Goal: Task Accomplishment & Management: Complete application form

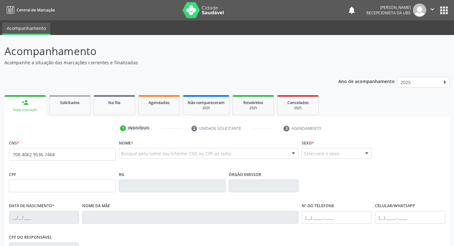
type input "708 4062 9536 7468"
type input "160.972.104-77"
type input "[DATE]"
type input "[PERSON_NAME]"
type input "[PHONE_NUMBER]"
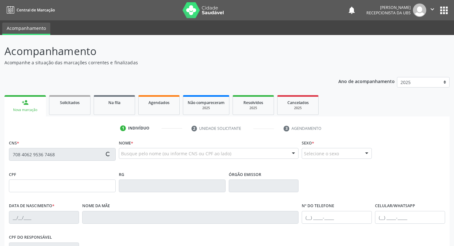
type input "106.946.564-02"
type input "432"
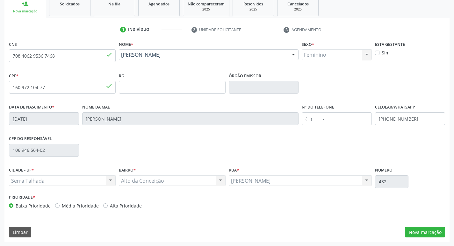
scroll to position [99, 0]
click at [432, 228] on button "Nova marcação" at bounding box center [425, 232] width 40 height 11
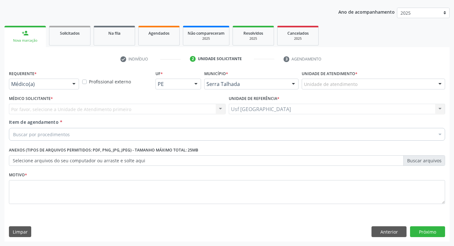
scroll to position [69, 0]
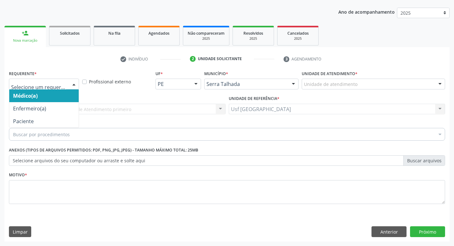
click at [67, 84] on div at bounding box center [44, 84] width 70 height 11
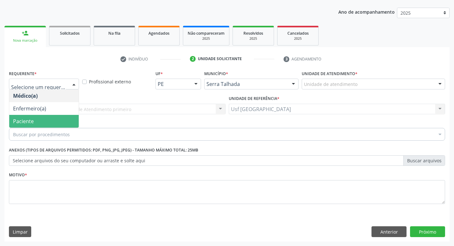
click at [52, 118] on span "Paciente" at bounding box center [43, 121] width 69 height 13
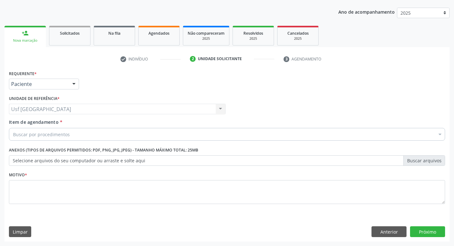
click at [13, 137] on input "Item de agendamento *" at bounding box center [13, 134] width 0 height 13
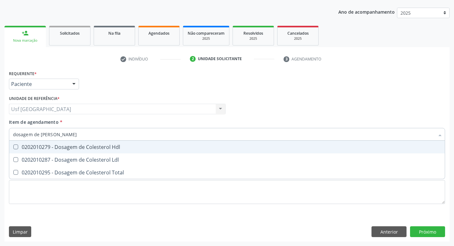
type input "dosagem de coles"
click at [58, 148] on div "0202010279 - Dosagem de Colesterol Hdl" at bounding box center [227, 147] width 428 height 5
checkbox Hdl "true"
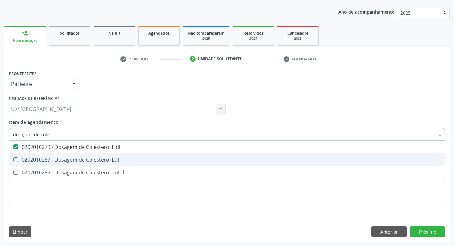
click at [55, 158] on div "0202010287 - Dosagem de Colesterol Ldl" at bounding box center [227, 159] width 428 height 5
checkbox Ldl "true"
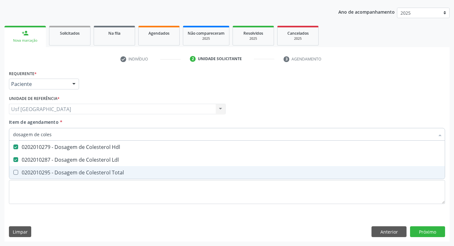
click at [51, 171] on div "0202010295 - Dosagem de Colesterol Total" at bounding box center [227, 172] width 428 height 5
checkbox Total "true"
type input "dosagem de co"
checkbox Hdl "false"
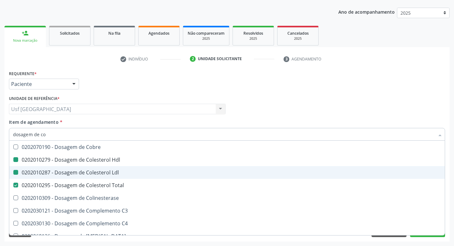
type input "dosagem de c"
checkbox Hdl "false"
checkbox Ldl "false"
checkbox Total "false"
type input "dosagem de"
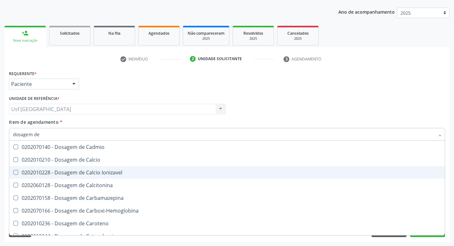
checkbox Hdl "false"
checkbox Ldl "false"
checkbox Total "false"
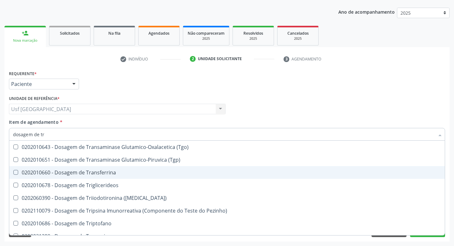
type input "dosagem de tri"
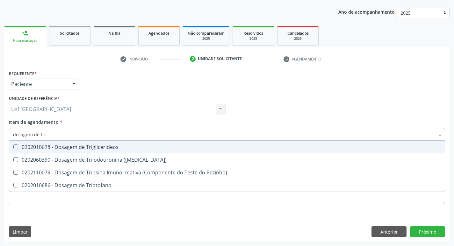
click at [75, 145] on div "0202010678 - Dosagem de Triglicerideos" at bounding box center [227, 147] width 428 height 5
checkbox Triglicerideos "true"
type input "dosagem de tr"
checkbox Triglicerideos "false"
checkbox Triptofano "true"
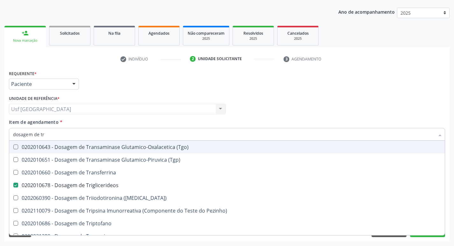
type input "dosagem de t"
checkbox Triglicerideos "false"
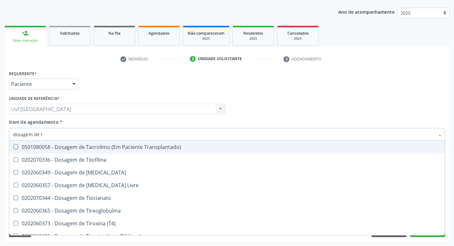
type input "dosagem de"
checkbox Triglicerideos "false"
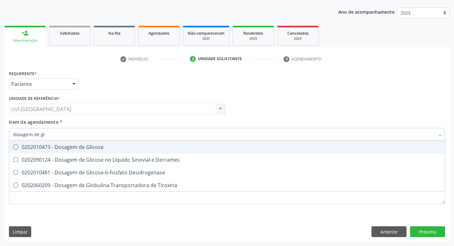
type input "dosagem de gli"
click at [75, 145] on div "0202010473 - Dosagem de Glicose" at bounding box center [227, 147] width 428 height 5
checkbox Glicose "true"
type input "dosagem de g"
checkbox Glicose "false"
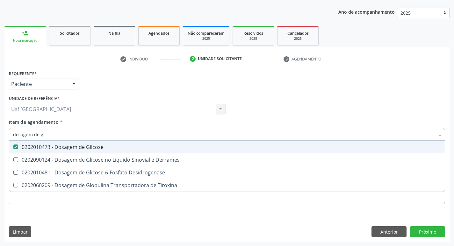
checkbox Tiroxina "true"
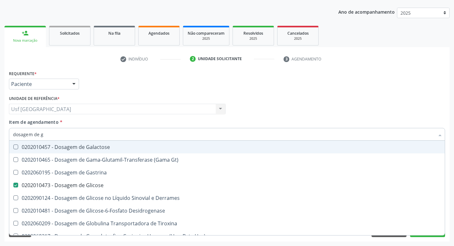
type input "dosagem de"
checkbox Glicose "false"
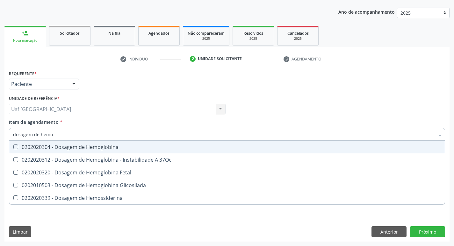
type input "dosagem de hemog"
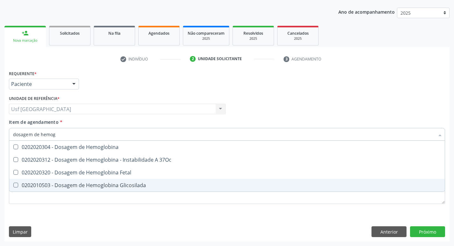
click at [91, 184] on div "0202010503 - Dosagem de Hemoglobina Glicosilada" at bounding box center [227, 185] width 428 height 5
checkbox Glicosilada "true"
type input "dosagem de h"
checkbox Glicosilada "false"
checkbox Hemossiderina "true"
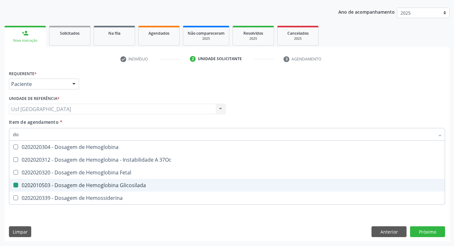
type input "d"
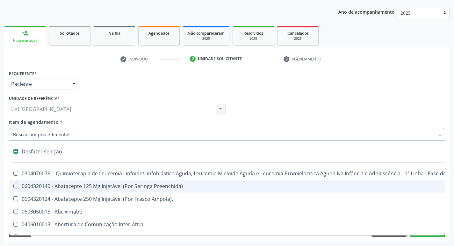
checkbox Inter-Atrial "false"
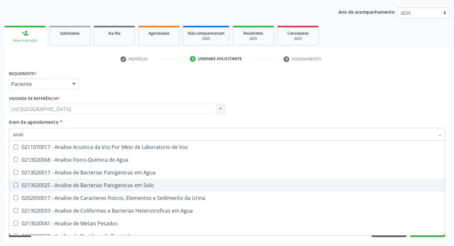
type input "analis"
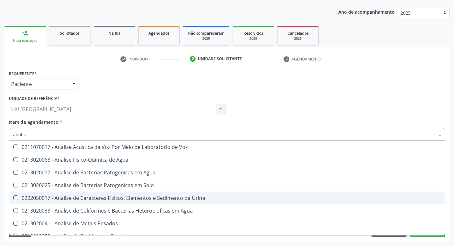
click at [94, 199] on div "0202050017 - Analise de Caracteres Fisicos, Elementos e Sedimento da Urina" at bounding box center [227, 198] width 428 height 5
checkbox Urina "true"
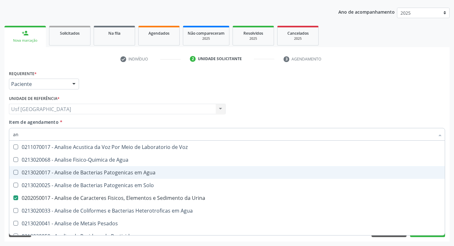
type input "a"
checkbox Urina "false"
checkbox Agua "false"
checkbox Alimentos "false"
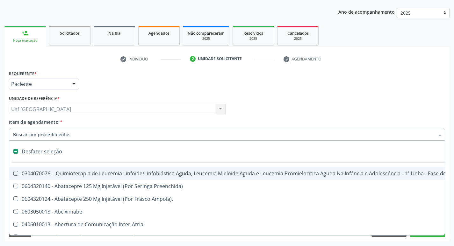
type input "h"
checkbox Urina "false"
checkbox B "true"
checkbox Fibrinogênio "true"
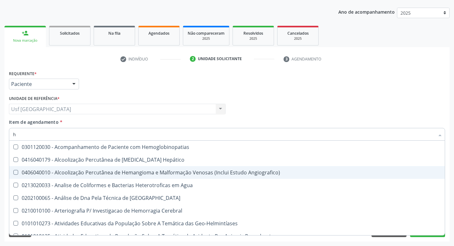
type input "he"
checkbox Glicosilada "true"
type input "hem"
checkbox \(Qualitativo\) "true"
checkbox Glicosilada "false"
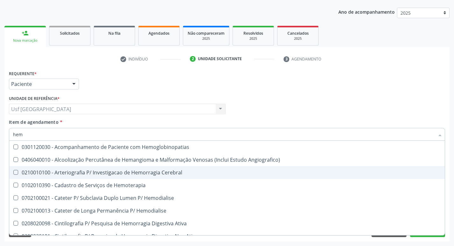
type input "hemo"
checkbox Hemacias "true"
checkbox Glicosilada "false"
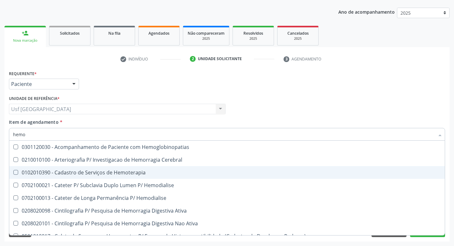
type input "hemog"
checkbox Tardio\) "true"
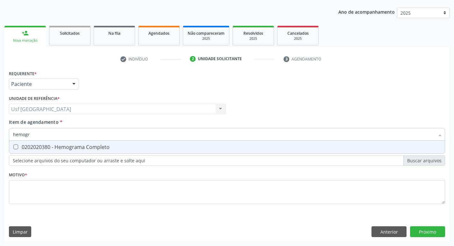
type input "hemogra"
click at [77, 148] on div "0202020380 - Hemograma Completo" at bounding box center [227, 147] width 428 height 5
checkbox Completo "true"
type input "hemogra"
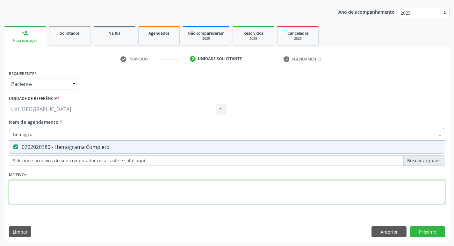
click at [90, 196] on div "Requerente * Paciente Médico(a) Enfermeiro(a) Paciente Nenhum resultado encontr…" at bounding box center [227, 141] width 436 height 144
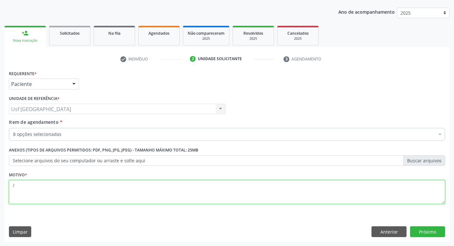
type textarea "/"
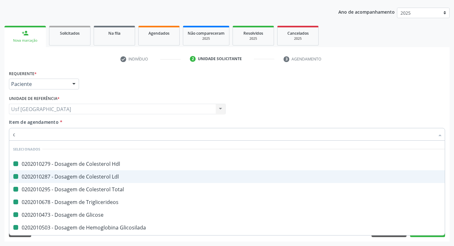
type input "cr"
checkbox Hdl "false"
checkbox Ldl "false"
checkbox Total "false"
checkbox Triglicerideos "false"
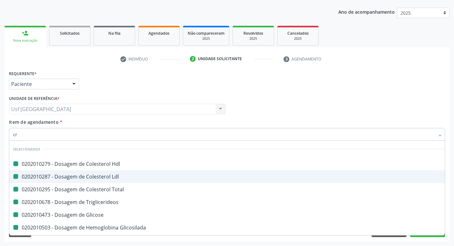
checkbox Glicose "false"
checkbox Glicosilada "false"
checkbox Urina "false"
checkbox Completo "false"
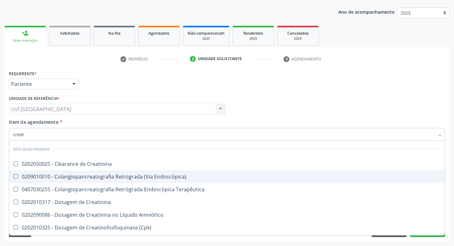
type input "creati"
click at [87, 176] on div "0202010317 - Dosagem de Creatinina" at bounding box center [227, 176] width 428 height 5
checkbox Creatinina "true"
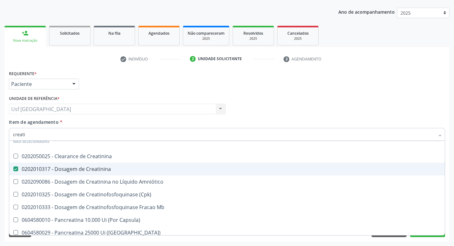
scroll to position [11, 0]
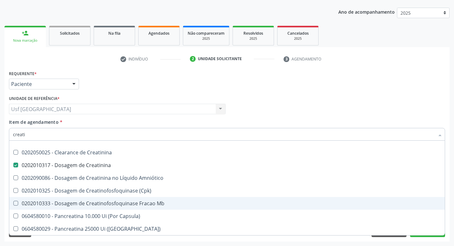
click at [385, 198] on span "0202010333 - Dosagem de Creatinofosfoquinase Fracao Mb" at bounding box center [227, 203] width 436 height 13
click at [14, 201] on Mb at bounding box center [15, 203] width 5 height 5
click at [13, 201] on Mb "checkbox" at bounding box center [11, 203] width 4 height 4
checkbox Mb "false"
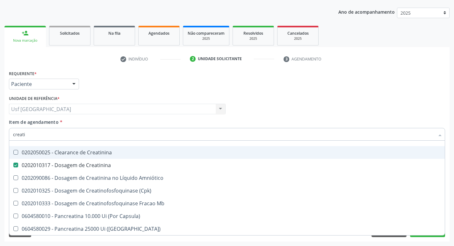
click at [68, 134] on input "creati" at bounding box center [224, 134] width 422 height 13
type input "creat"
checkbox Creatinina "false"
checkbox \(Cpk\) "true"
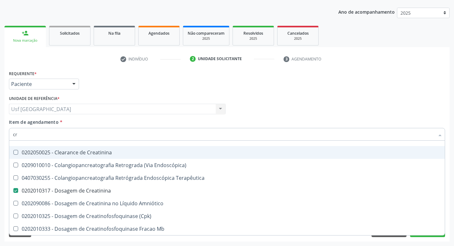
type input "c"
checkbox Creatinina "true"
checkbox Endoscópica\) "true"
checkbox Terapêutica "true"
checkbox Creatinina "true"
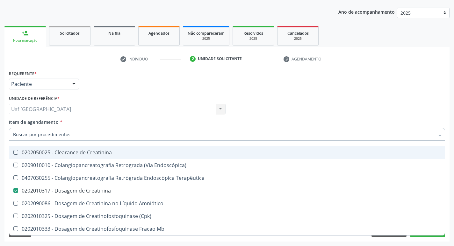
checkbox Amniótico "true"
checkbox \(Cpk\) "true"
checkbox Mb "true"
checkbox Oncologia "true"
checkbox Oncologia "false"
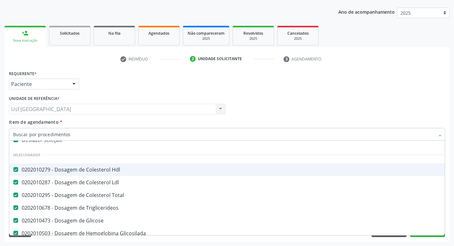
scroll to position [29, 0]
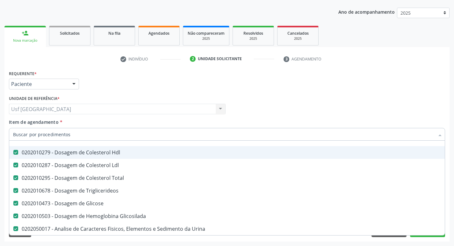
click at [148, 89] on div "Requerente * Paciente Médico(a) Enfermeiro(a) Paciente Nenhum resultado encontr…" at bounding box center [226, 81] width 439 height 25
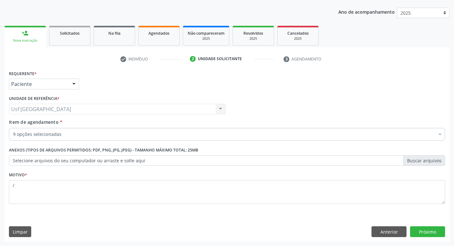
scroll to position [0, 0]
click at [417, 234] on button "Próximo" at bounding box center [427, 232] width 35 height 11
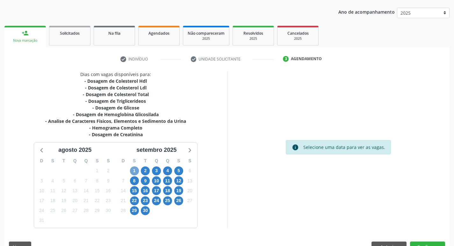
click at [136, 170] on span "1" at bounding box center [134, 171] width 9 height 9
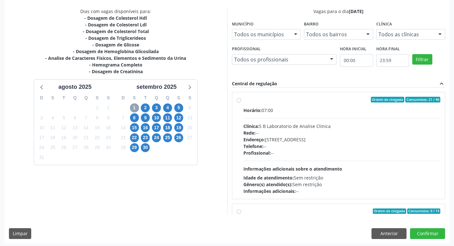
scroll to position [134, 0]
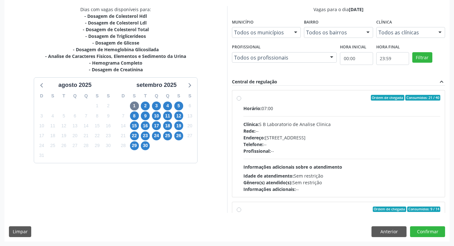
click at [243, 99] on label "Ordem de chegada Consumidos: 21 / 40 Horário: 07:00 Clínica: S B Laboratorio de…" at bounding box center [341, 144] width 197 height 98
click at [239, 99] on input "Ordem de chegada Consumidos: 21 / 40 Horário: 07:00 Clínica: S B Laboratorio de…" at bounding box center [239, 98] width 4 height 6
radio input "true"
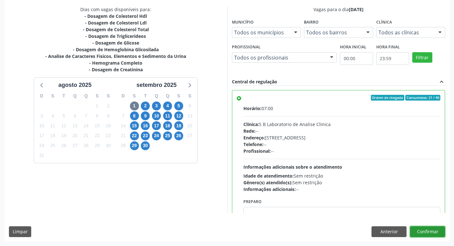
click at [422, 231] on button "Confirmar" at bounding box center [427, 232] width 35 height 11
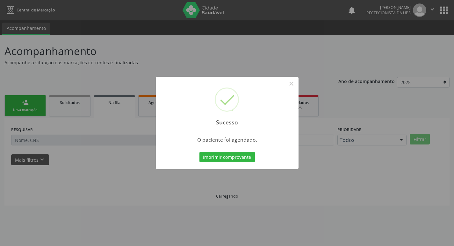
scroll to position [0, 0]
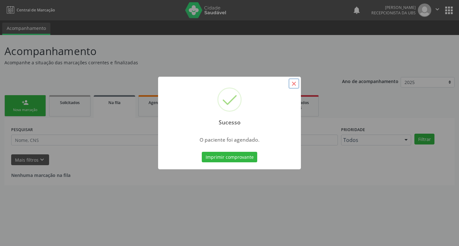
click at [295, 82] on button "×" at bounding box center [293, 83] width 11 height 11
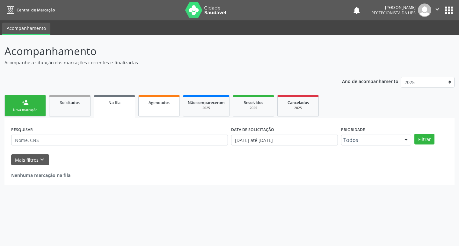
click at [169, 108] on link "Agendados" at bounding box center [158, 105] width 41 height 21
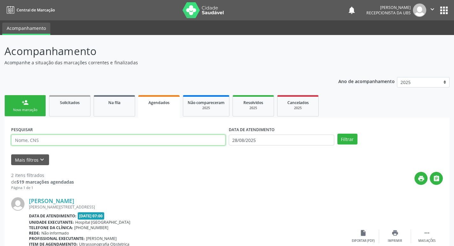
click at [79, 143] on input "text" at bounding box center [118, 140] width 214 height 11
type input "[PERSON_NAME]"
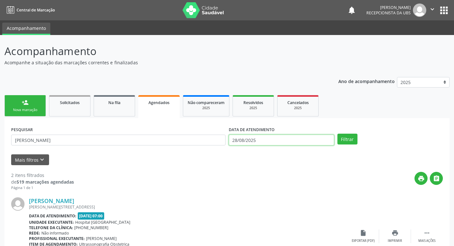
click at [275, 138] on input "28/08/2025" at bounding box center [281, 140] width 105 height 11
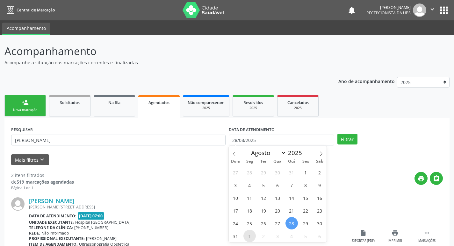
click at [249, 234] on span "1" at bounding box center [249, 236] width 12 height 12
type input "[DATE]"
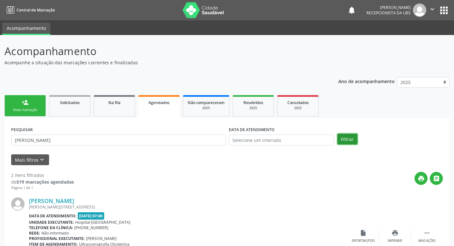
click at [342, 141] on button "Filtrar" at bounding box center [347, 139] width 20 height 11
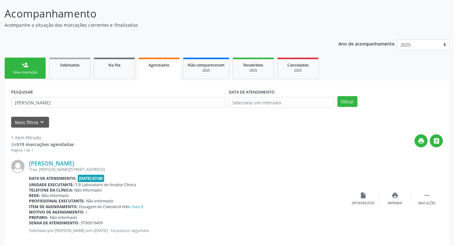
scroll to position [47, 0]
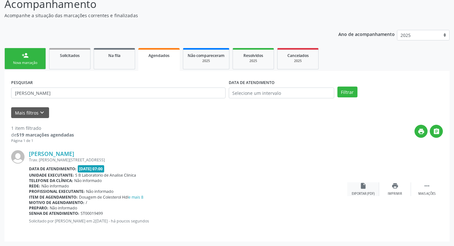
click at [365, 192] on div "Exportar (PDF)" at bounding box center [363, 194] width 23 height 4
click at [34, 58] on link "person_add Nova marcação" at bounding box center [24, 58] width 41 height 21
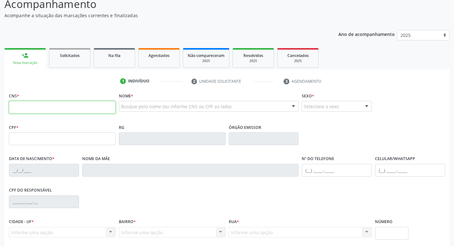
click at [33, 106] on input "text" at bounding box center [62, 107] width 107 height 13
type input "700 9029 6217 9696"
type input "106.547.264-18"
type input "2[DATE]"
type input "Adneide [PERSON_NAME]"
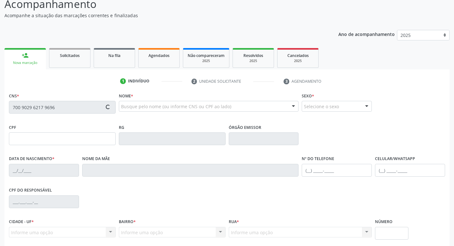
type input "[PHONE_NUMBER]"
type input "022.257.024-54"
type input "1057"
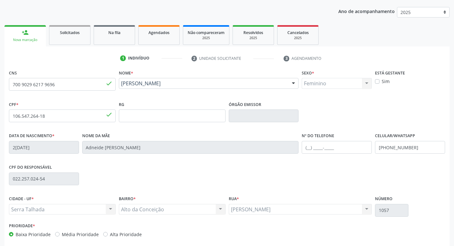
scroll to position [99, 0]
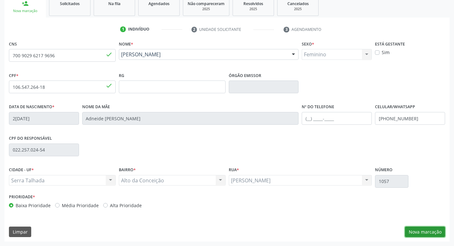
click at [422, 234] on button "Nova marcação" at bounding box center [425, 232] width 40 height 11
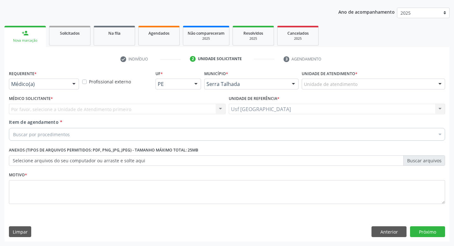
scroll to position [69, 0]
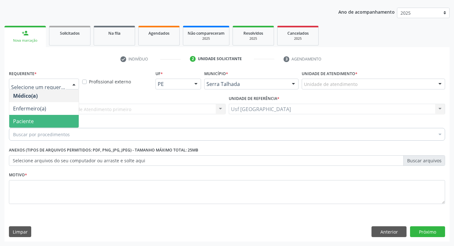
click at [21, 120] on span "Paciente" at bounding box center [23, 121] width 21 height 7
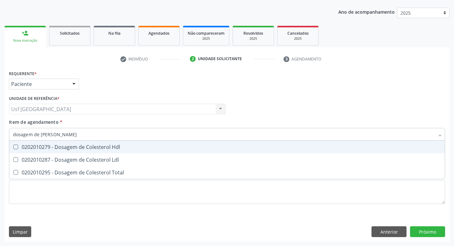
type input "dosagem de coles"
click at [39, 147] on div "0202010279 - Dosagem de Colesterol Hdl" at bounding box center [227, 147] width 428 height 5
checkbox Hdl "true"
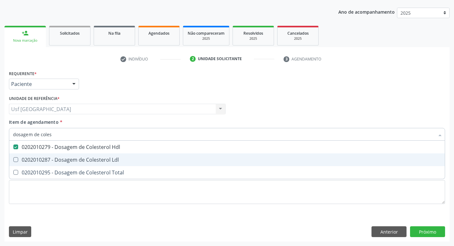
click at [38, 157] on div "0202010287 - Dosagem de Colesterol Ldl" at bounding box center [227, 159] width 428 height 5
checkbox Ldl "true"
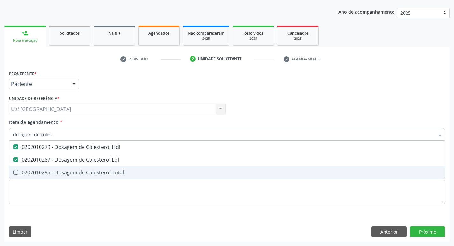
click at [42, 170] on div "0202010295 - Dosagem de Colesterol Total" at bounding box center [227, 172] width 428 height 5
checkbox Total "true"
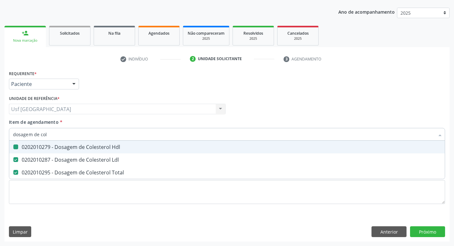
type input "dosagem de co"
checkbox Hdl "false"
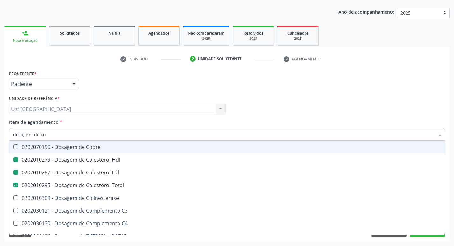
type input "dosagem de c"
checkbox Hdl "false"
checkbox Ldl "false"
checkbox Total "false"
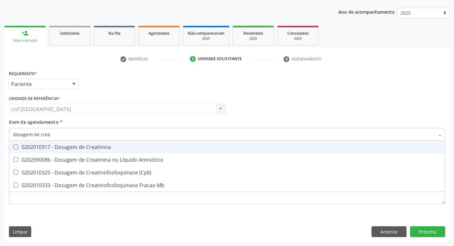
type input "dosagem de creat"
click at [70, 147] on div "0202010317 - Dosagem de Creatinina" at bounding box center [227, 147] width 428 height 5
checkbox Creatinina "true"
type input "dosagem de c"
checkbox Creatinina "false"
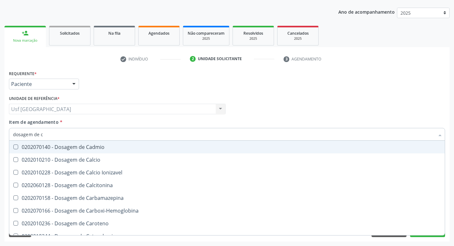
type input "dosagem de"
checkbox Hdl "false"
checkbox Ldl "false"
checkbox Total "false"
checkbox Creatinina "false"
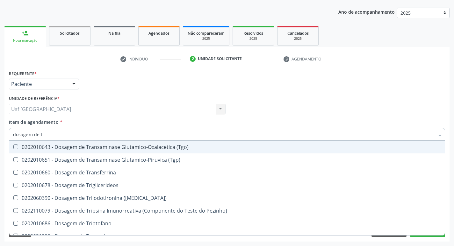
type input "dosagem de tri"
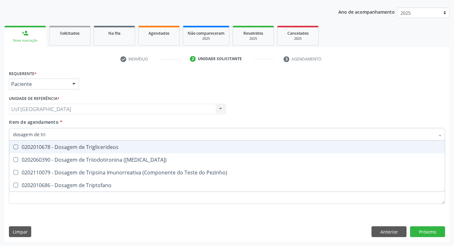
click at [68, 148] on div "0202010678 - Dosagem de Triglicerideos" at bounding box center [227, 147] width 428 height 5
checkbox Triglicerideos "true"
type input "dosagem de tr"
checkbox Triglicerideos "false"
checkbox Triptofano "true"
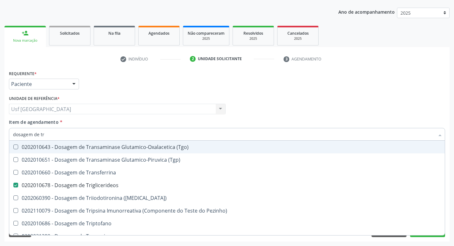
type input "dosagem de t"
checkbox Triglicerideos "false"
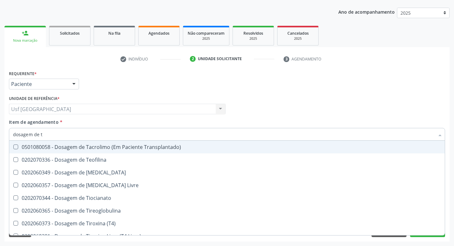
type input "dosagem de"
checkbox Triglicerideos "false"
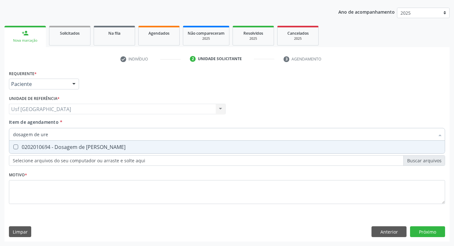
type input "dosagem de urei"
click at [67, 148] on div "0202010694 - Dosagem de Ureia" at bounding box center [227, 147] width 428 height 5
checkbox Ureia "true"
type input "dosagem de"
checkbox Ureia "false"
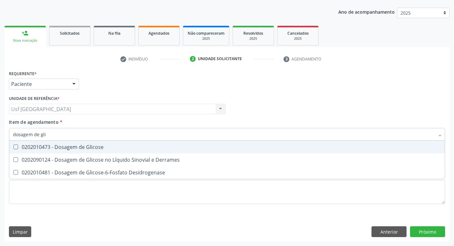
type input "dosagem de glic"
click at [67, 148] on div "0202010473 - Dosagem de Glicose" at bounding box center [227, 147] width 428 height 5
checkbox Glicose "true"
type input "dosagem de g"
checkbox Glicose "false"
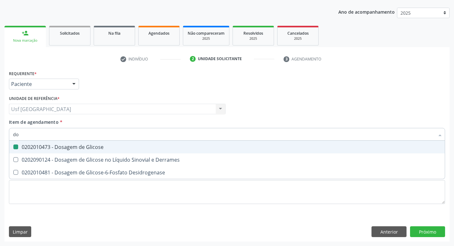
type input "d"
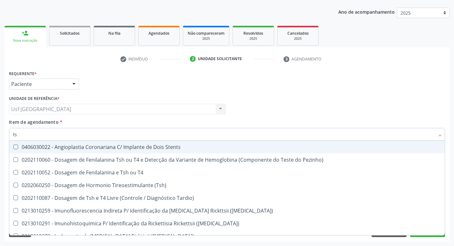
type input "tsh"
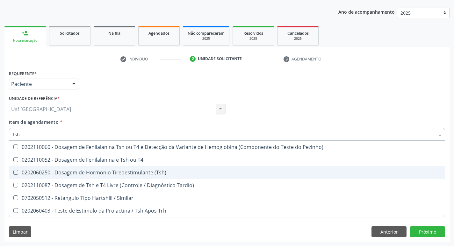
click at [52, 174] on div "0202060250 - Dosagem de Hormonio Tireoestimulante (Tsh)" at bounding box center [227, 172] width 428 height 5
checkbox \(Tsh\) "true"
type input "ts"
checkbox \(Tsh\) "false"
checkbox Tardio\) "true"
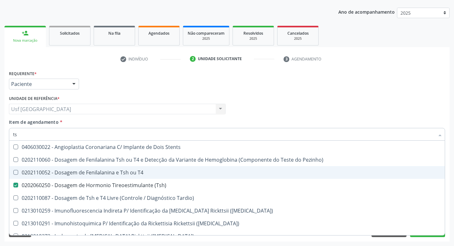
type input "t"
checkbox \(Tsh\) "false"
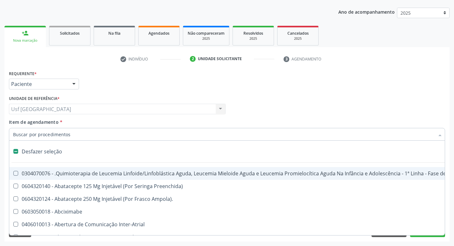
type input "h"
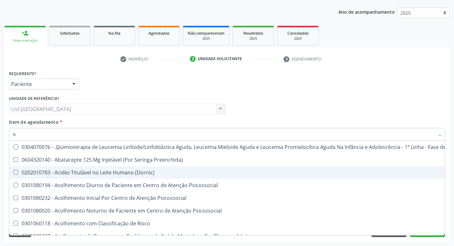
checkbox Hdl "true"
checkbox \(Tsh\) "true"
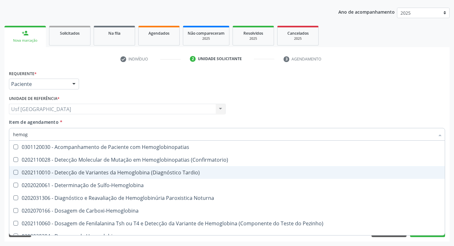
type input "hemogr"
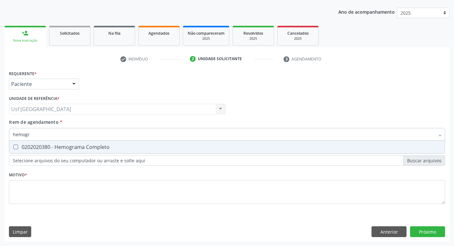
click at [70, 147] on div "0202020380 - Hemograma Completo" at bounding box center [227, 147] width 428 height 5
checkbox Completo "true"
type input "hemog"
checkbox Completo "false"
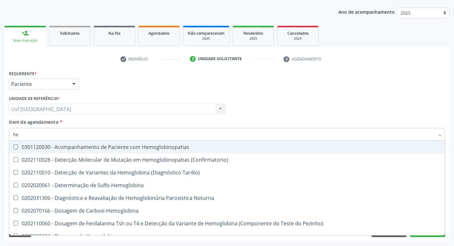
type input "h"
checkbox Completo "false"
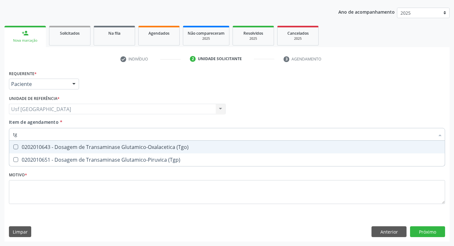
type input "tgo"
click at [70, 147] on div "0202010643 - Dosagem de Transaminase Glutamico-Oxalacetica (Tgo)" at bounding box center [227, 147] width 428 height 5
checkbox \(Tgo\) "true"
type input "tgp"
click at [70, 147] on div "0202010651 - Dosagem de Transaminase Glutamico-Piruvica (Tgp)" at bounding box center [227, 147] width 428 height 5
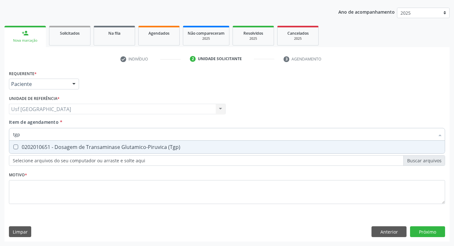
checkbox \(Tgp\) "true"
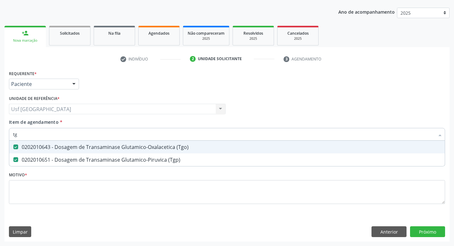
type input "t"
checkbox \(Tgo\) "false"
checkbox \(Tgp\) "false"
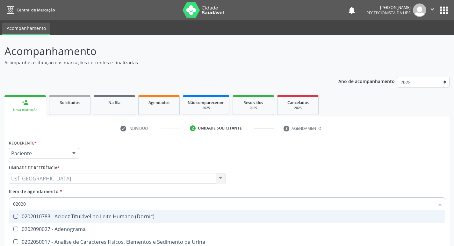
scroll to position [69, 0]
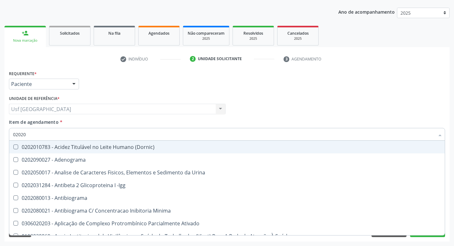
type input "020202"
checkbox Molecular "true"
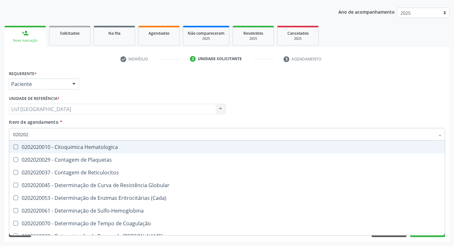
type input "0202020"
checkbox Hematocrito "true"
checkbox Completo "false"
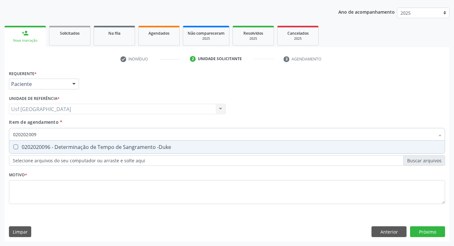
type input "0202020096"
click at [70, 147] on div "0202020096 - Determinação de Tempo de Sangramento -Duke" at bounding box center [227, 147] width 428 height 5
checkbox -Duke "true"
type input "0"
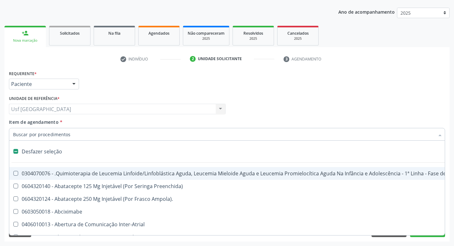
checkbox Manutenção "false"
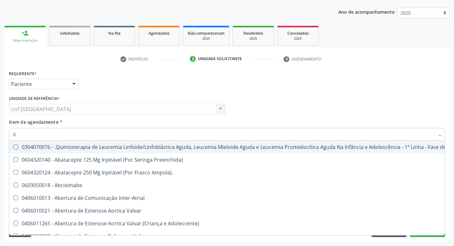
type input "02"
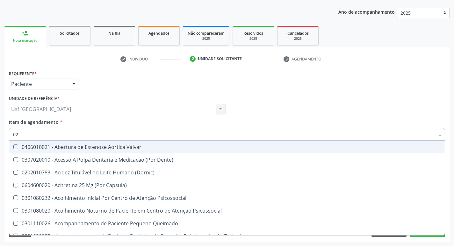
checkbox -Duke "true"
checkbox Hdl "true"
checkbox Ldl "true"
checkbox Total "true"
checkbox Creatinina "true"
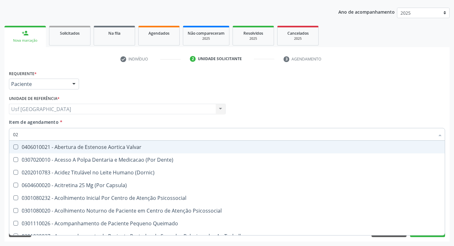
checkbox Glicose "true"
checkbox \(Tsh\) "true"
checkbox \(Tgo\) "true"
checkbox \(Tgp\) "true"
checkbox Triglicerideos "true"
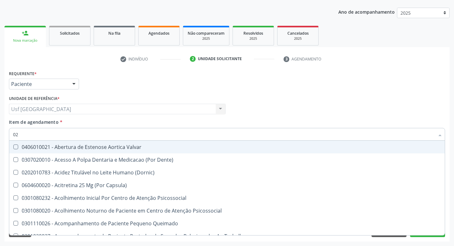
checkbox Ureia "true"
type input "020"
checkbox Comprimido\) "true"
checkbox Epispádia "true"
checkbox Anos\) "true"
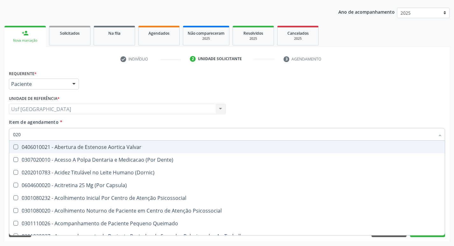
checkbox Congênita "true"
checkbox Complementar\) "true"
checkbox \(Qualitativo\) "true"
checkbox Hormonais "true"
checkbox -Duke "false"
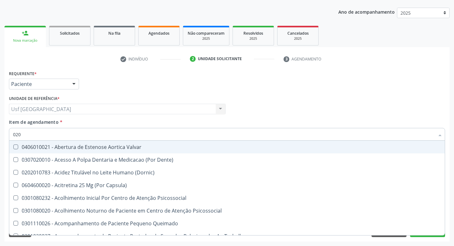
checkbox Semana\) "true"
checkbox Pediátrico "true"
checkbox Dias "true"
checkbox Ii\) "true"
checkbox Hdl "false"
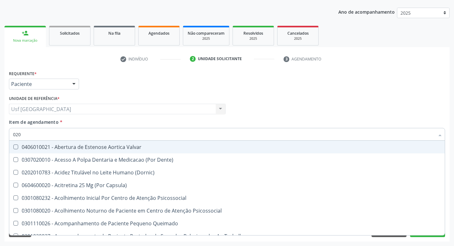
checkbox Ldl "false"
checkbox Total "false"
checkbox Creatinina "false"
checkbox Glicose "false"
checkbox \(Tsh\) "false"
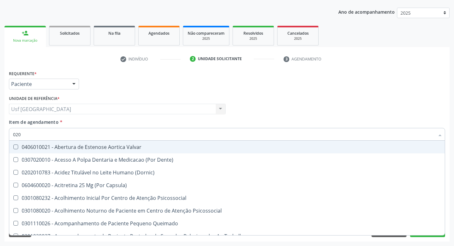
checkbox \(Tgo\) "false"
checkbox \(Tgp\) "false"
checkbox Triglicerideos "false"
checkbox \(T3\) "true"
checkbox Ureia "false"
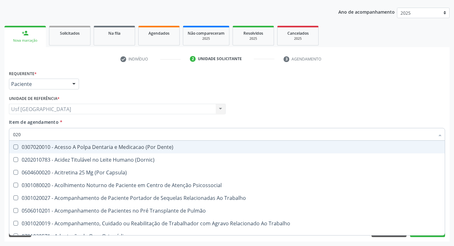
type input "0202"
checkbox Cognitivo "true"
checkbox Faringe\/Laringe "true"
checkbox Puncao "true"
checkbox Fragmento "true"
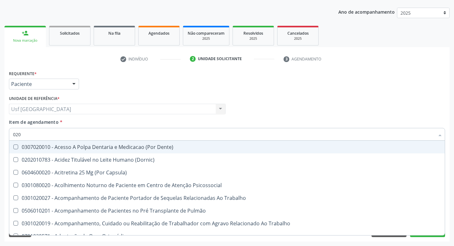
checkbox Ossea "true"
checkbox Laser "true"
checkbox Drogas "true"
checkbox \(Spcto\) "true"
checkbox 67 "true"
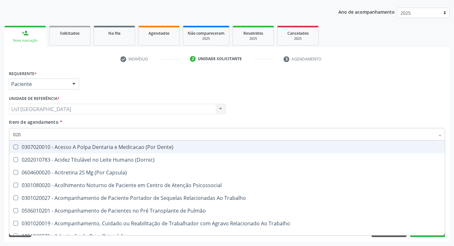
checkbox Projecoes\) "true"
checkbox Estimulo "true"
checkbox Biologica "true"
checkbox -Duke "false"
checkbox Hdl "false"
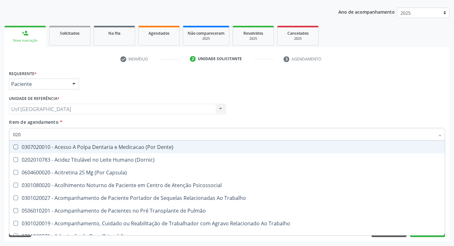
checkbox Ldl "false"
checkbox Total "false"
checkbox Creatinina "false"
checkbox Glicose "false"
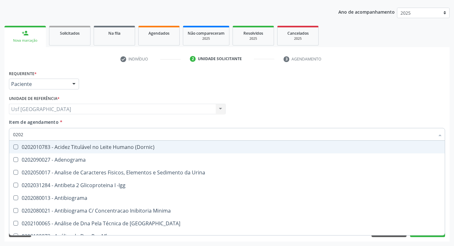
type input "02020"
checkbox Ordenhado "true"
checkbox -Duke "false"
checkbox \(Psa\) "true"
checkbox III "true"
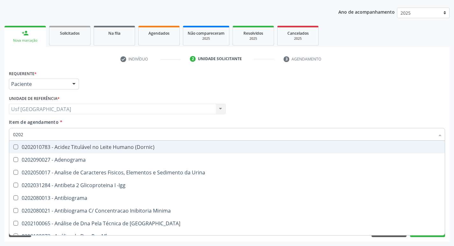
checkbox Barbituratos "true"
checkbox Calcio "true"
checkbox Hdl "false"
checkbox Ldl "false"
checkbox Total "false"
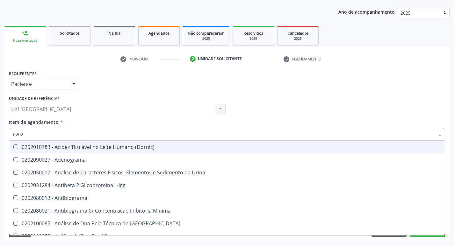
checkbox Creatinina "false"
checkbox Xi "true"
checkbox Esperma "true"
checkbox Glicose "false"
checkbox \(Tsh\) "false"
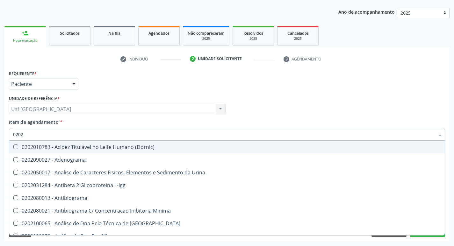
checkbox Prolactina "true"
checkbox Funcional "true"
checkbox Derrames "true"
checkbox \(Tgo\) "false"
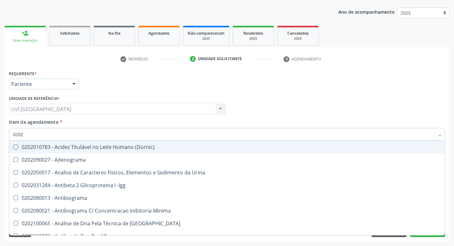
checkbox \(Tgp\) "false"
checkbox Triglicerideos "false"
checkbox Ureia "false"
checkbox Zinco "true"
checkbox Completo "false"
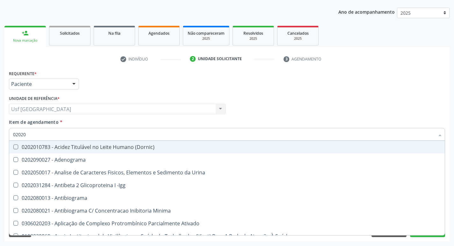
type input "020202"
checkbox Clínico "true"
checkbox Molecular "true"
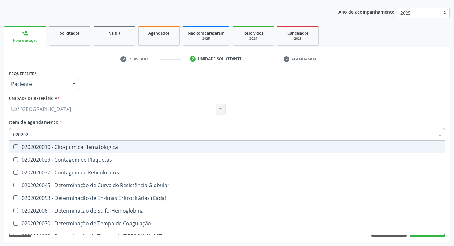
type input "0202020"
checkbox Hematocrito "true"
checkbox Completo "false"
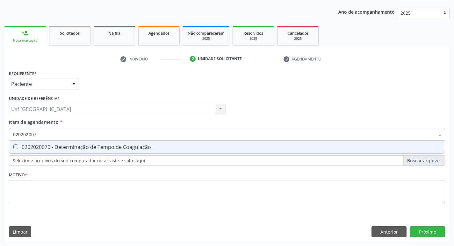
type input "0202020070"
click at [67, 147] on div "0202020070 - Determinação de Tempo de Coagulação" at bounding box center [227, 147] width 428 height 5
checkbox Coagulação "true"
type input "0"
checkbox Coagulação "false"
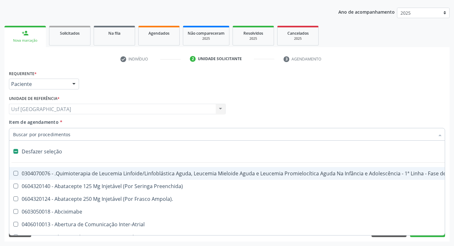
click at [142, 130] on input "Item de agendamento *" at bounding box center [224, 134] width 422 height 13
click at [279, 109] on div "Médico Solicitante Por favor, selecione a Unidade de Atendimento primeiro Nenhu…" at bounding box center [226, 106] width 439 height 25
checkbox Preenchida\) "true"
checkbox Ampola\)\ "true"
checkbox Abciximabe "true"
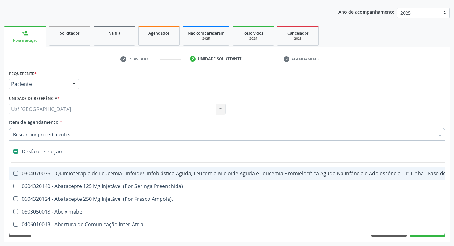
checkbox Inter-Atrial "true"
checkbox Valvar "true"
checkbox Adolescente\) "true"
checkbox Valvar "true"
checkbox Adolescente\) "true"
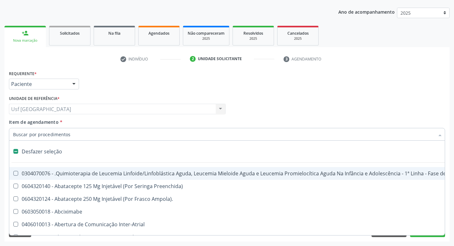
checkbox Paciente\) "true"
checkbox Dente\) "true"
checkbox Comprimido\) "true"
checkbox \(Dornic\) "true"
checkbox Capsula\) "true"
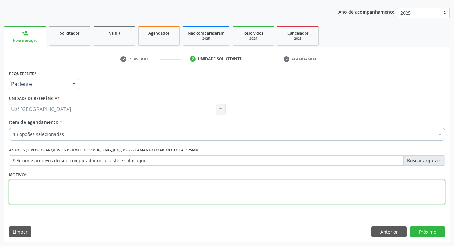
click at [119, 198] on textarea at bounding box center [227, 192] width 436 height 24
type textarea "/"
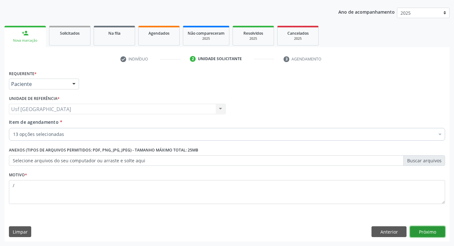
click at [427, 227] on button "Próximo" at bounding box center [427, 232] width 35 height 11
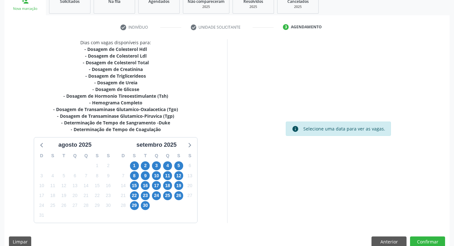
scroll to position [111, 0]
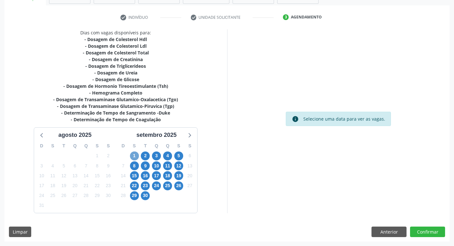
click at [131, 155] on span "1" at bounding box center [134, 156] width 9 height 9
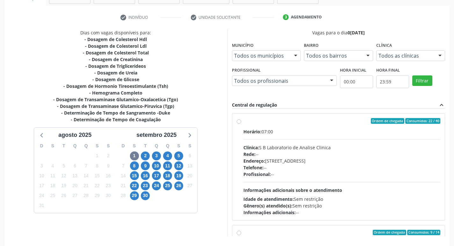
click at [243, 123] on label "Ordem de chegada Consumidos: 22 / 40 Horário: 07:00 Clínica: S B Laboratorio de…" at bounding box center [341, 167] width 197 height 98
click at [240, 123] on input "Ordem de chegada Consumidos: 22 / 40 Horário: 07:00 Clínica: S B Laboratorio de…" at bounding box center [239, 121] width 4 height 6
radio input "true"
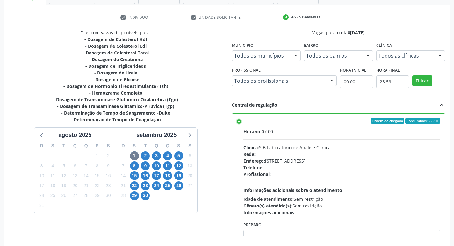
scroll to position [134, 0]
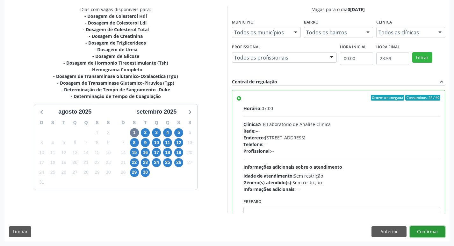
click at [438, 233] on button "Confirmar" at bounding box center [427, 232] width 35 height 11
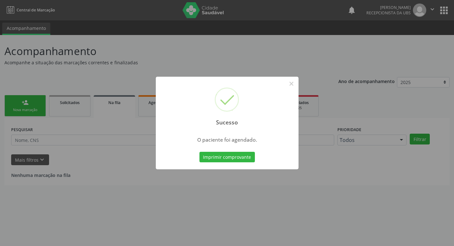
scroll to position [0, 0]
click at [293, 83] on button "×" at bounding box center [293, 83] width 11 height 11
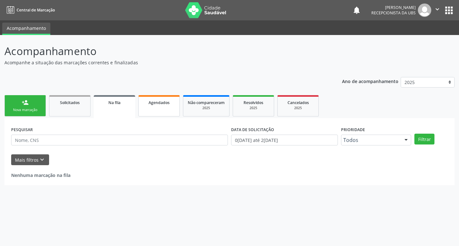
click at [161, 107] on link "Agendados" at bounding box center [158, 105] width 41 height 21
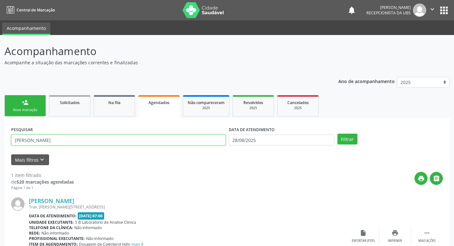
click at [52, 140] on input "isabelle" at bounding box center [118, 140] width 214 height 11
type input "i"
type input "ana milena"
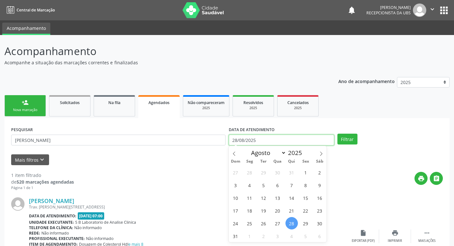
click at [303, 141] on input "28/08/2025" at bounding box center [281, 140] width 105 height 11
click at [250, 234] on span "1" at bounding box center [249, 236] width 12 height 12
type input "[DATE]"
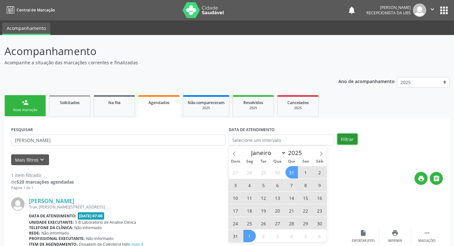
click at [343, 137] on button "Filtrar" at bounding box center [347, 139] width 20 height 11
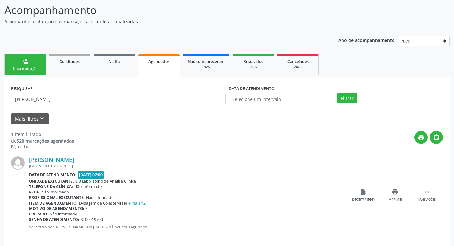
scroll to position [47, 0]
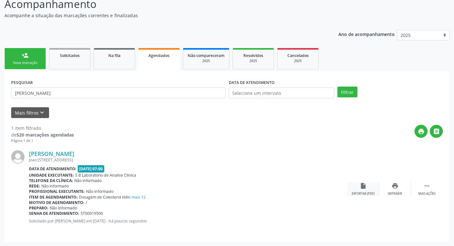
click at [365, 190] on div "insert_drive_file Exportar (PDF)" at bounding box center [363, 190] width 32 height 14
click at [35, 54] on link "person_add Nova marcação" at bounding box center [24, 58] width 41 height 21
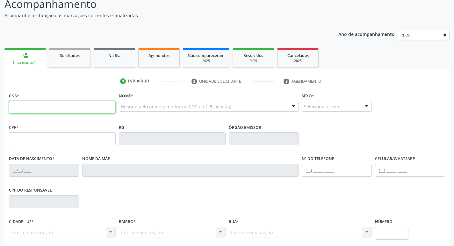
click at [85, 110] on input "text" at bounding box center [62, 107] width 107 height 13
type input "709 0048 0510 5613"
type input "277.573.108-22"
type input "12/09/1972"
type input "Emilia Umbilina dos Santos"
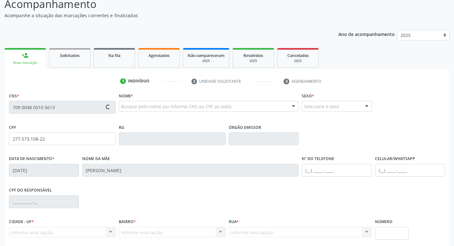
type input "(87) 99999-9999"
type input "030.541.554-98"
type input "365"
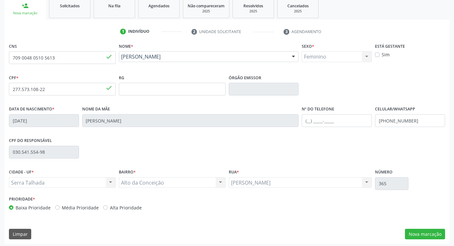
scroll to position [99, 0]
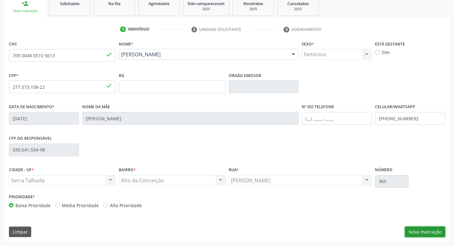
click at [436, 235] on button "Nova marcação" at bounding box center [425, 232] width 40 height 11
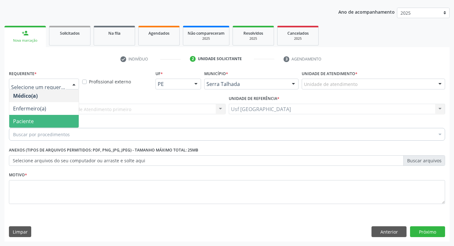
click at [28, 118] on span "Paciente" at bounding box center [23, 121] width 21 height 7
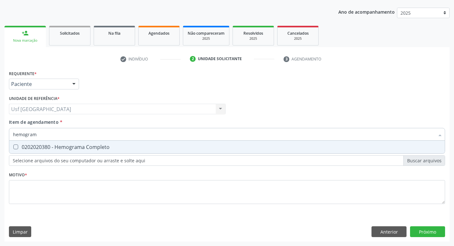
type input "hemograma"
click at [31, 147] on div "0202020380 - Hemograma Completo" at bounding box center [227, 147] width 428 height 5
checkbox Completo "true"
type input "h"
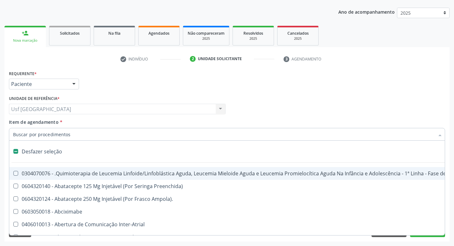
checkbox Manutenção "false"
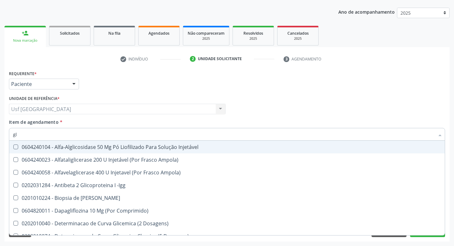
type input "g"
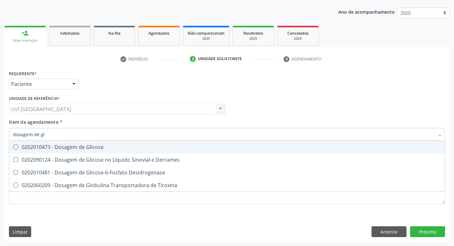
type input "dosagem de gli"
click at [55, 145] on div "0202010473 - Dosagem de Glicose" at bounding box center [227, 147] width 428 height 5
checkbox Glicose "true"
type input "dosagem de g"
checkbox Glicose "false"
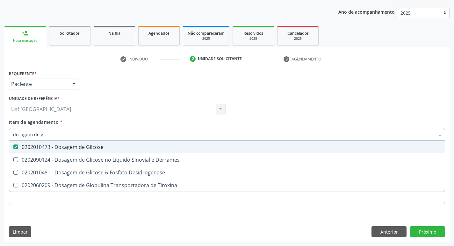
checkbox Tiroxina "true"
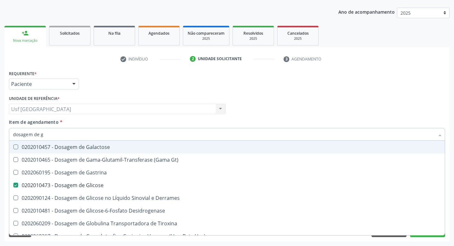
type input "dosagem de"
checkbox Glicose "false"
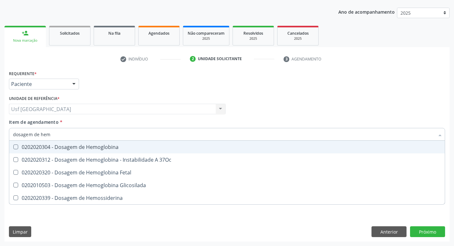
type input "dosagem de hemo"
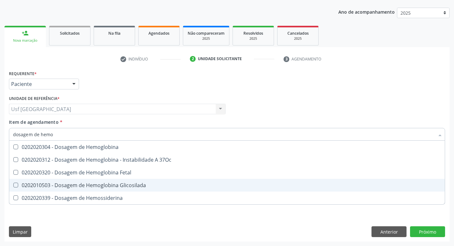
click at [67, 184] on div "0202010503 - Dosagem de Hemoglobina Glicosilada" at bounding box center [227, 185] width 428 height 5
checkbox Glicosilada "true"
type input "dosagem de h"
checkbox Glicosilada "false"
checkbox Hemossiderina "true"
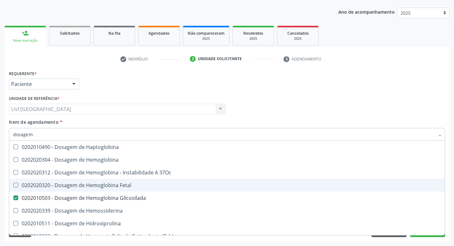
type input "dosage"
checkbox Glicosilada "false"
type input "d"
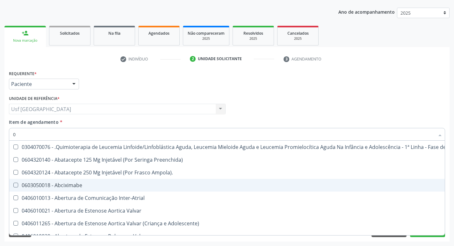
type input "02"
checkbox Bilateral "true"
checkbox Indireta "true"
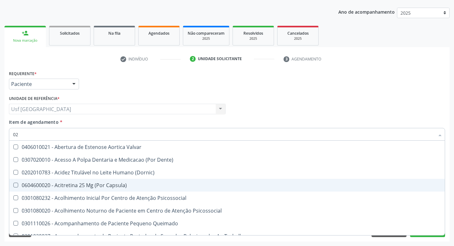
type input "020"
checkbox \(Qualitativo\) "true"
checkbox Glomerular "true"
checkbox Glicose "false"
checkbox Glicosilada "false"
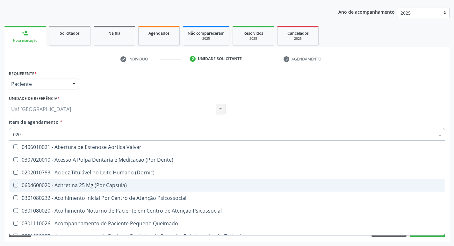
checkbox \(T3\) "true"
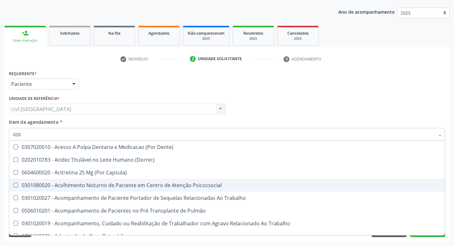
type input "0202"
checkbox Laser "true"
checkbox Septostomia "true"
checkbox Biologica "true"
checkbox Glicose "false"
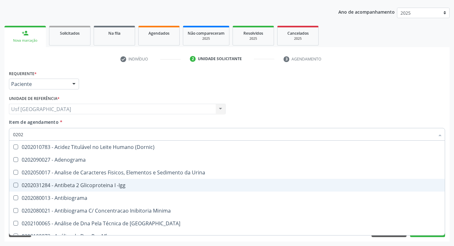
type input "02020"
checkbox Xi "true"
checkbox Fibrinogenio "true"
checkbox Glicose "false"
checkbox Glicosilada "false"
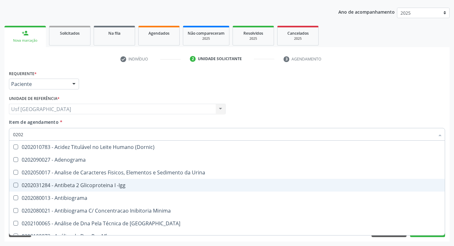
checkbox Zinco "true"
checkbox Completo "false"
type input "020202"
checkbox Molecular "true"
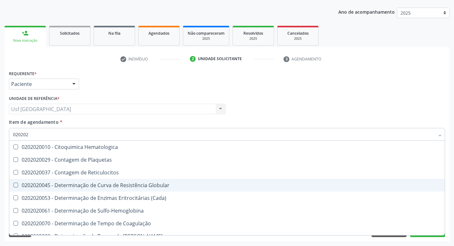
type input "0202020"
checkbox Hematocrito "true"
checkbox Completo "false"
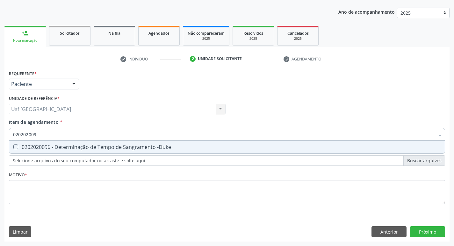
type input "0202020096"
click at [126, 149] on div "0202020096 - Determinação de Tempo de Sangramento -Duke" at bounding box center [227, 147] width 428 height 5
checkbox -Duke "true"
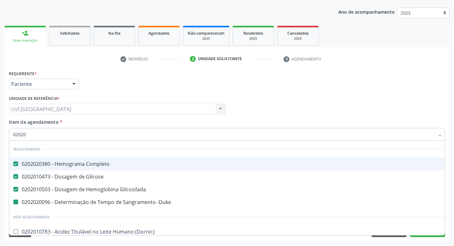
type input "020202"
checkbox -Duke "false"
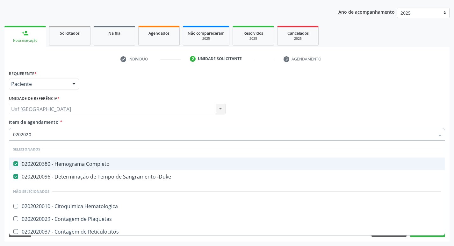
type input "02020200"
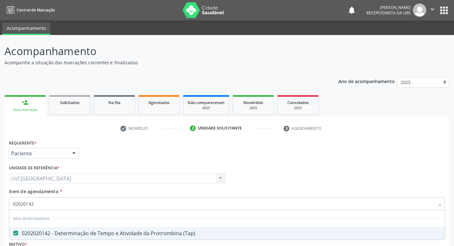
scroll to position [69, 0]
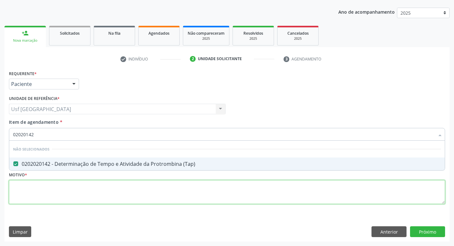
click at [66, 187] on div "Requerente * Paciente Médico(a) Enfermeiro(a) Paciente Nenhum resultado encontr…" at bounding box center [227, 141] width 436 height 144
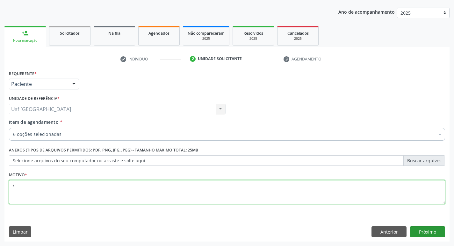
type textarea "/"
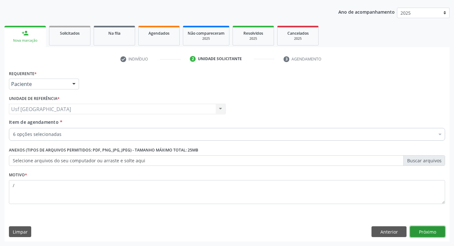
click at [422, 227] on button "Próximo" at bounding box center [427, 232] width 35 height 11
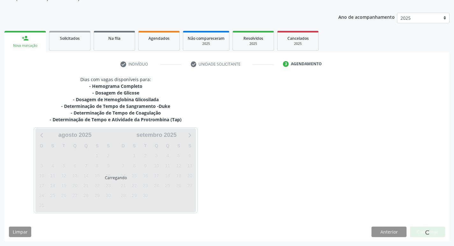
scroll to position [64, 0]
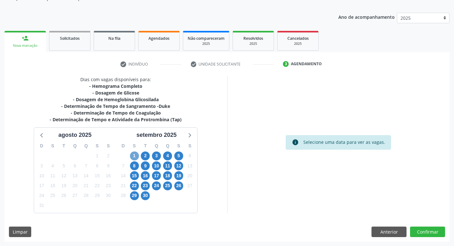
click at [136, 156] on span "1" at bounding box center [134, 156] width 9 height 9
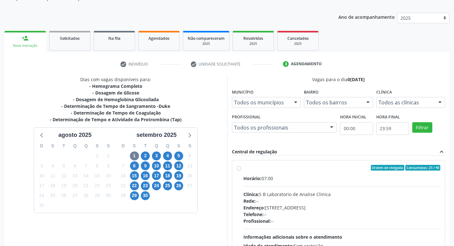
click at [243, 169] on label "Ordem de chegada Consumidos: 23 / 40 Horário: 07:00 Clínica: S B Laboratorio de…" at bounding box center [341, 214] width 197 height 98
click at [238, 169] on input "Ordem de chegada Consumidos: 23 / 40 Horário: 07:00 Clínica: S B Laboratorio de…" at bounding box center [239, 168] width 4 height 6
radio input "true"
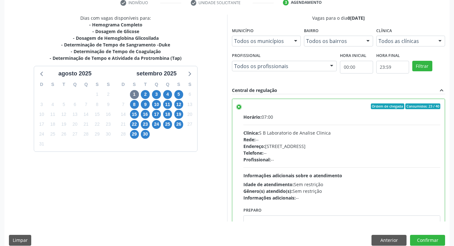
scroll to position [134, 0]
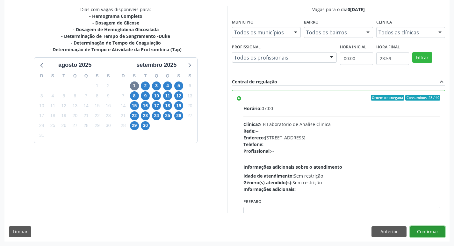
click at [435, 230] on button "Confirmar" at bounding box center [427, 232] width 35 height 11
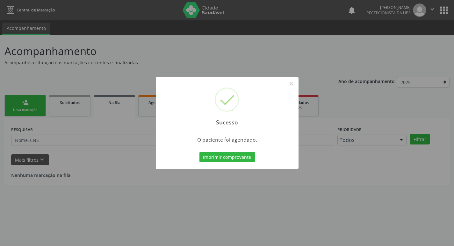
scroll to position [0, 0]
click at [296, 83] on button "×" at bounding box center [293, 83] width 11 height 11
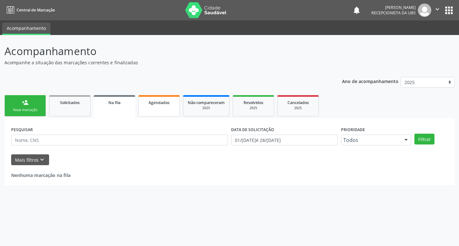
click at [164, 109] on link "Agendados" at bounding box center [158, 105] width 41 height 21
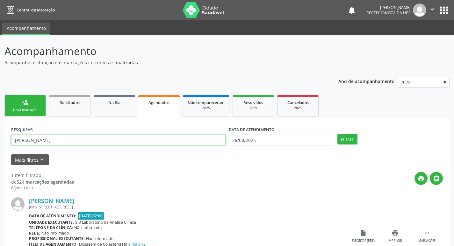
click at [57, 141] on input "ana milena" at bounding box center [118, 140] width 214 height 11
type input "a"
type input "maria cleide"
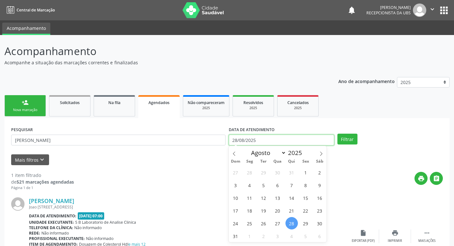
click at [257, 140] on input "28/08/2025" at bounding box center [281, 140] width 105 height 11
click at [253, 236] on span "1" at bounding box center [249, 236] width 12 height 12
type input "[DATE]"
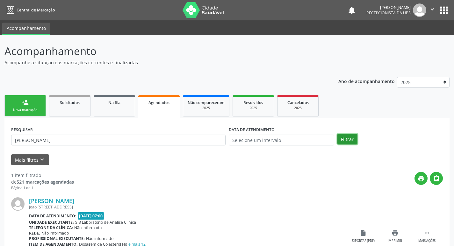
click at [350, 139] on button "Filtrar" at bounding box center [347, 139] width 20 height 11
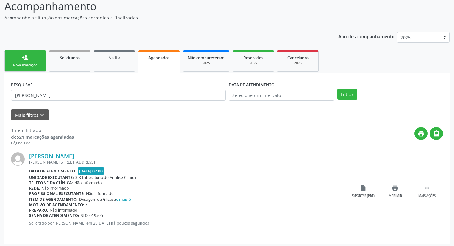
scroll to position [47, 0]
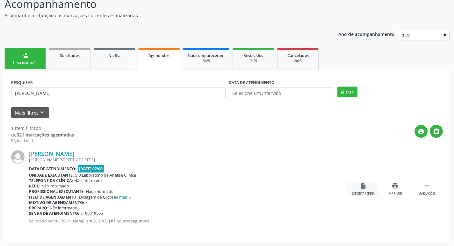
click at [365, 190] on icon "insert_drive_file" at bounding box center [363, 186] width 7 height 7
click at [29, 63] on div "Nova marcação" at bounding box center [25, 63] width 32 height 5
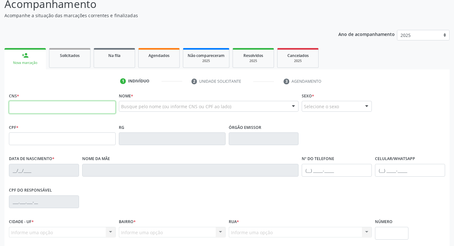
click at [67, 108] on input "text" at bounding box center [62, 107] width 107 height 13
type input "702 0078 1791 2387"
type input "096.785.164-54"
type input "29/05/1989"
type input "Maria Salete de Lucena Santos"
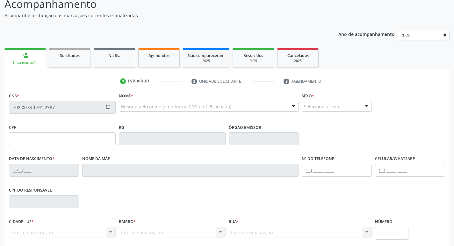
type input "(99) 99999-9999"
type input "092.738.464-75"
type input "662"
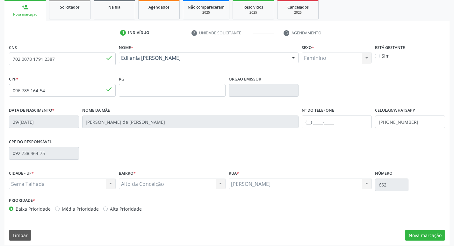
scroll to position [99, 0]
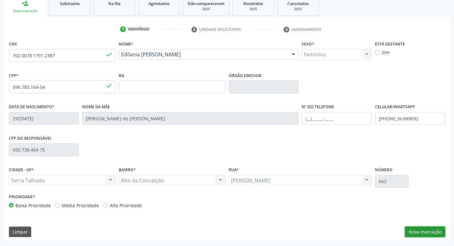
click at [431, 232] on button "Nova marcação" at bounding box center [425, 232] width 40 height 11
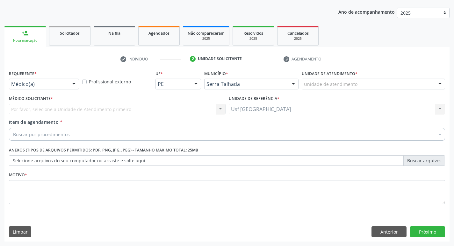
scroll to position [69, 0]
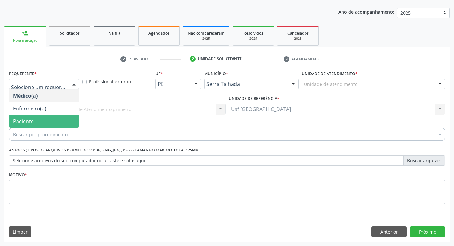
click at [31, 124] on span "Paciente" at bounding box center [23, 121] width 21 height 7
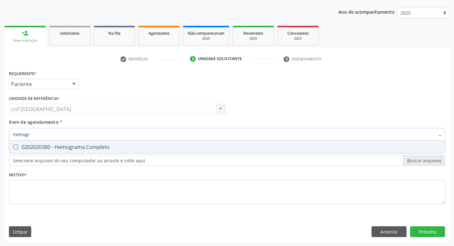
type input "hemogra"
click at [40, 148] on div "0202020380 - Hemograma Completo" at bounding box center [227, 147] width 428 height 5
checkbox Completo "true"
type input "h"
checkbox Completo "false"
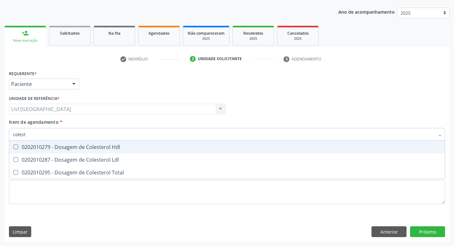
type input "coleste"
click at [40, 148] on div "0202010279 - Dosagem de Colesterol Hdl" at bounding box center [227, 147] width 428 height 5
checkbox Hdl "true"
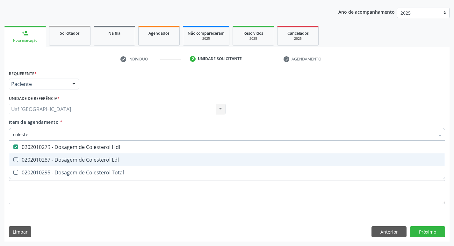
click at [42, 157] on div "0202010287 - Dosagem de Colesterol Ldl" at bounding box center [227, 159] width 428 height 5
checkbox Ldl "true"
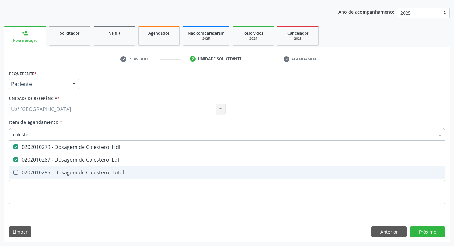
click at [43, 171] on div "0202010295 - Dosagem de Colesterol Total" at bounding box center [227, 172] width 428 height 5
checkbox Total "true"
type input "c"
checkbox Hdl "false"
checkbox Ldl "false"
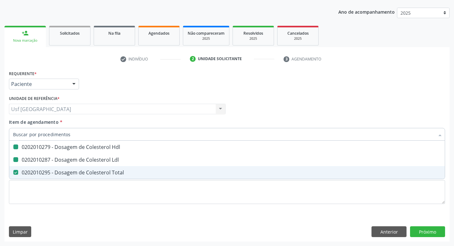
checkbox Total "false"
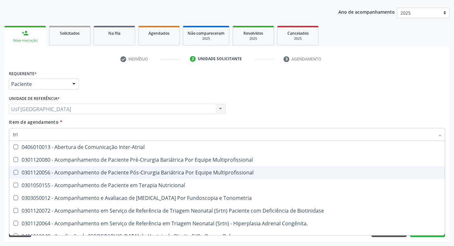
type input "trig"
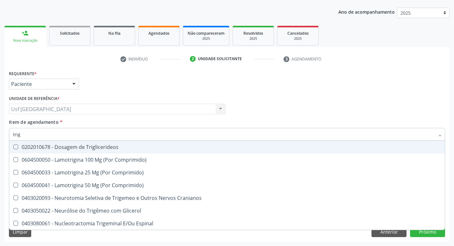
click at [78, 146] on div "0202010678 - Dosagem de Triglicerideos" at bounding box center [227, 147] width 428 height 5
checkbox Triglicerideos "true"
type input "tri"
checkbox Triglicerideos "false"
type input "t"
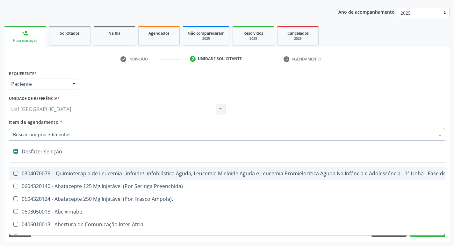
type input "g"
checkbox Linha "true"
checkbox Infusão "true"
checkbox Urostomizados "true"
checkbox Capsula\) "true"
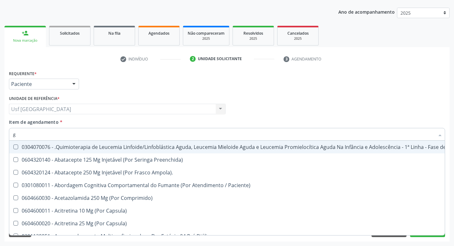
type input "gl"
checkbox Pé "true"
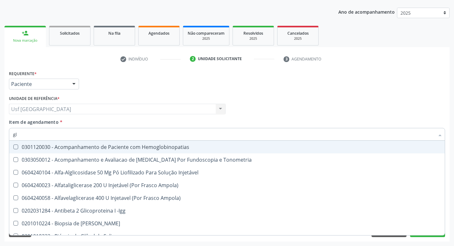
type input "gli"
checkbox Glomerular "true"
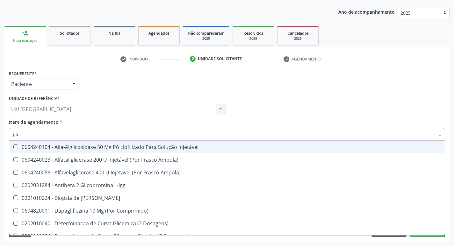
type input "gl"
checkbox Triglicerideos "false"
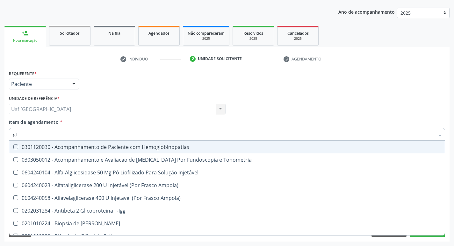
type input "g"
checkbox Triglicerideos "false"
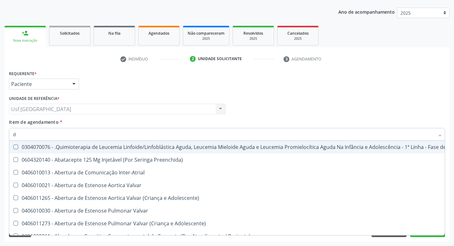
type input "do"
checkbox Puericultura "true"
checkbox Sexual "true"
checkbox Invasivadomiciliar "true"
checkbox Padrão\) "true"
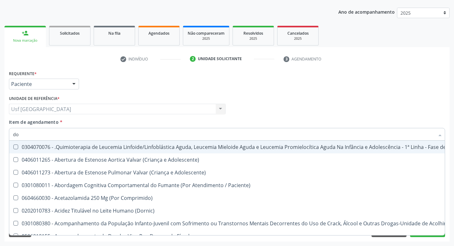
type input "dos"
checkbox Intelectual "true"
checkbox Metabolismo "true"
checkbox Cgbp "true"
checkbox Unidades "true"
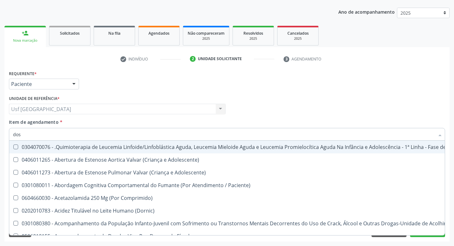
type input "dosa"
checkbox Emergência "true"
checkbox Saúde "true"
checkbox Intelectual "false"
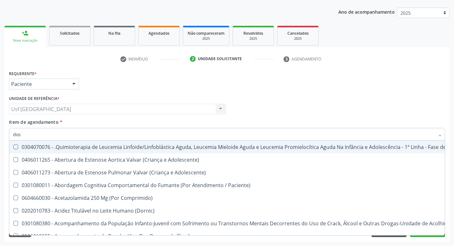
checkbox Metabolismo "false"
checkbox Cgbp "false"
checkbox Utero "true"
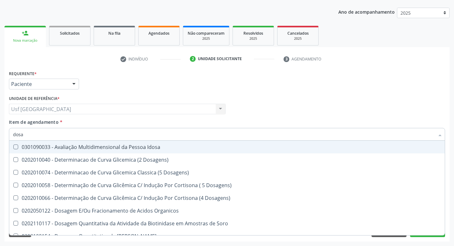
type input "dosag"
checkbox Cobre "true"
checkbox Total "false"
checkbox Transferrina "true"
checkbox Triglicerideos "false"
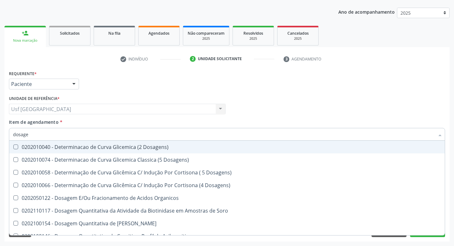
type input "dosagem"
checkbox Citrato "true"
checkbox Cloreto "true"
checkbox Suor "true"
checkbox Hdl "false"
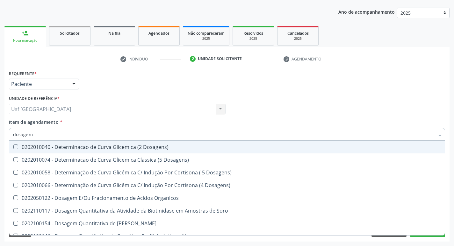
checkbox Ldl "false"
checkbox Total "false"
checkbox Livre\) "true"
checkbox Triglicerideos "false"
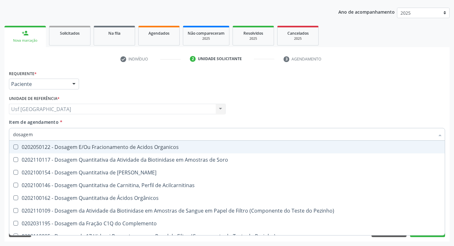
type input "dosagem d"
checkbox Transplantado\) "true"
checkbox Citrato "true"
checkbox Cloreto "true"
checkbox Hdl "false"
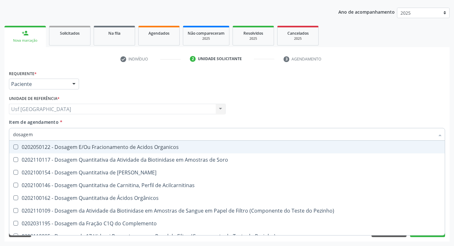
checkbox Ldl "false"
checkbox Total "false"
checkbox \(T4\) "true"
checkbox Triglicerideos "false"
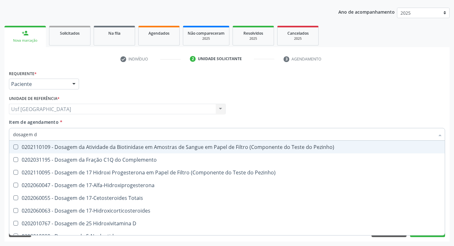
type input "dosagem de"
checkbox Suor "true"
checkbox Cobre "true"
checkbox Ldl "false"
checkbox Total "false"
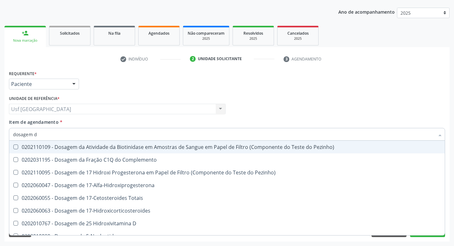
checkbox \(Tgp\) "true"
checkbox Triglicerideos "false"
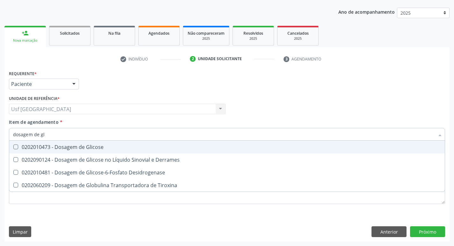
type input "dosagem de gli"
click at [77, 147] on div "0202010473 - Dosagem de Glicose" at bounding box center [227, 147] width 428 height 5
checkbox Glicose "true"
type input "dosagem de g"
checkbox Glicose "false"
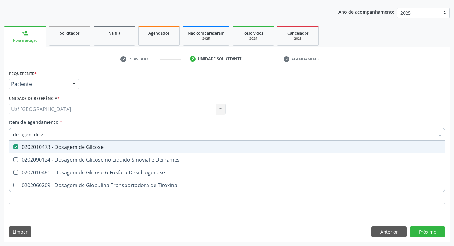
checkbox Tiroxina "true"
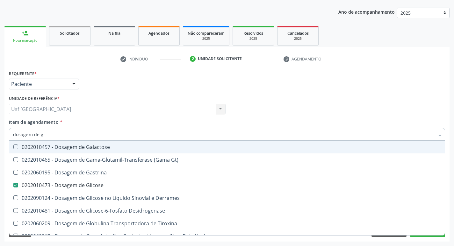
type input "dosagem de"
checkbox Glicose "false"
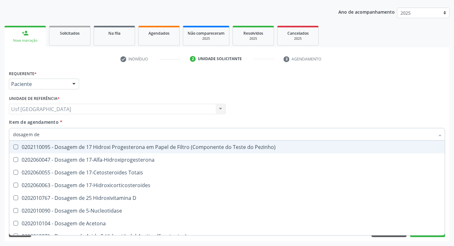
type input "dosagem d"
checkbox Hdl "false"
checkbox Ldl "false"
checkbox Colinesterase "true"
checkbox C3 "true"
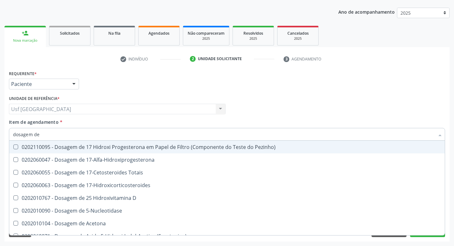
checkbox Glicose "false"
checkbox Desidrogenase "true"
checkbox Triglicerideos "false"
checkbox Pezinho\) "true"
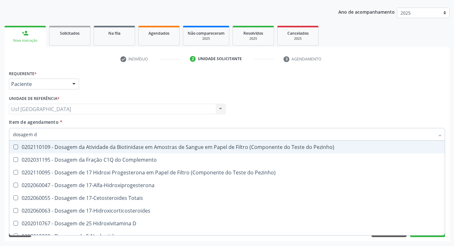
type input "dosagem de"
checkbox Suor "true"
checkbox Cobre "true"
checkbox Ldl "false"
checkbox Total "false"
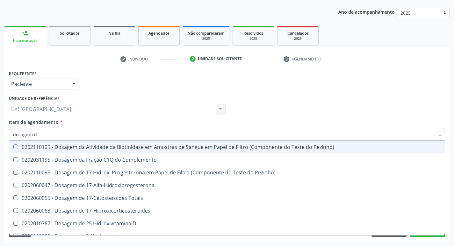
checkbox Gt\) "true"
checkbox Glicose "false"
checkbox \(Tgp\) "true"
checkbox Triglicerideos "false"
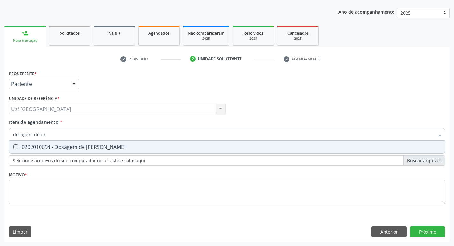
type input "dosagem de ure"
click at [76, 147] on div "0202010694 - Dosagem de [PERSON_NAME]" at bounding box center [227, 147] width 428 height 5
checkbox Ureia "true"
type input "dosagem de"
checkbox Ureia "false"
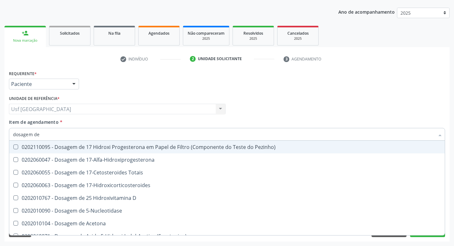
type input "dosagem de c"
checkbox \(Ada\) "true"
checkbox \(Acth\) "true"
checkbox Ala-Desidratase "true"
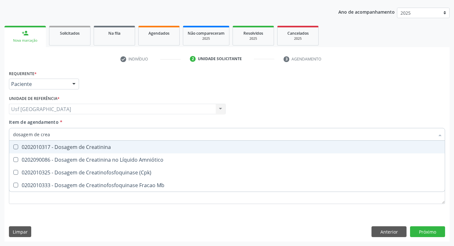
type input "dosagem de creat"
click at [87, 148] on div "0202010317 - Dosagem de Creatinina" at bounding box center [227, 147] width 428 height 5
checkbox Creatinina "true"
type input "dosagem de c"
checkbox Creatinina "false"
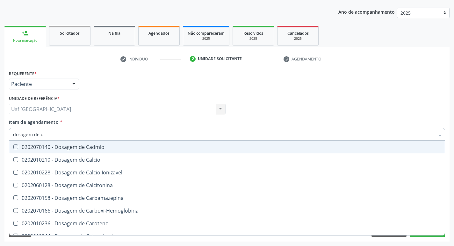
type input "dosagem de"
checkbox Hdl "false"
checkbox Ldl "false"
checkbox Total "false"
checkbox Creatinina "false"
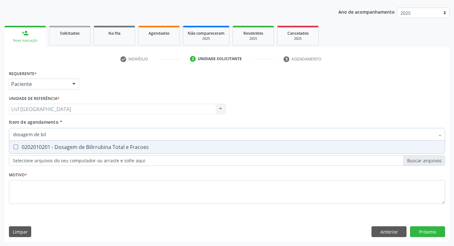
type input "dosagem de bili"
click at [87, 148] on div "0202010201 - Dosagem de Bilirrubina Total e Fracoes" at bounding box center [227, 147] width 428 height 5
checkbox Fracoes "true"
type input "dosagem de b"
checkbox Fracoes "false"
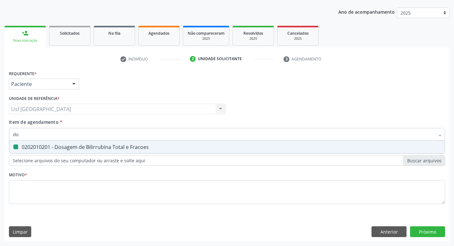
type input "d"
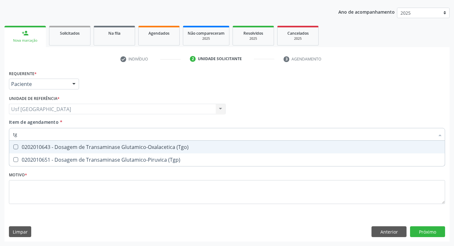
type input "tgo"
click at [86, 149] on div "0202010643 - Dosagem de Transaminase Glutamico-Oxalacetica (Tgo)" at bounding box center [227, 147] width 428 height 5
checkbox \(Tgo\) "true"
type input "tgp"
click at [86, 149] on div "0202010651 - Dosagem de Transaminase Glutamico-Piruvica (Tgp)" at bounding box center [227, 147] width 428 height 5
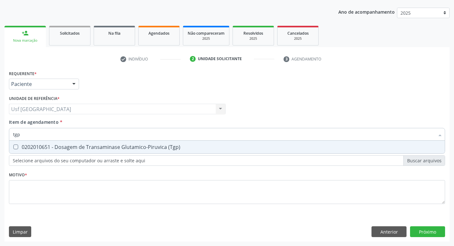
checkbox \(Tgp\) "true"
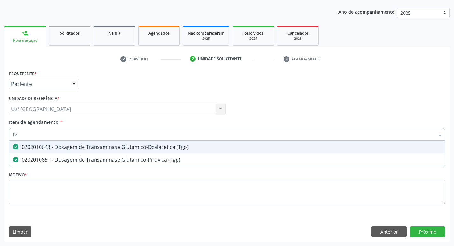
type input "t"
checkbox \(Tgo\) "false"
checkbox \(Tgp\) "false"
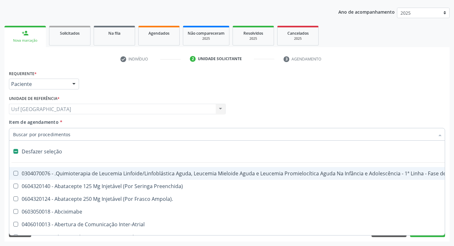
type input "g"
checkbox Paranasal "true"
checkbox Linha "true"
checkbox Infusão "true"
checkbox Urostomizados "true"
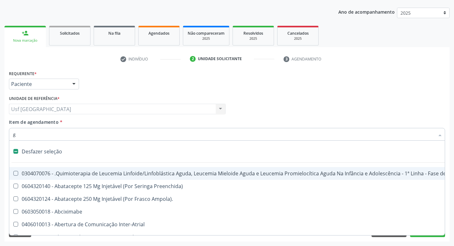
checkbox Revestido\) "true"
checkbox Capsula\) "true"
checkbox Ml\) "true"
checkbox Capsula\) "true"
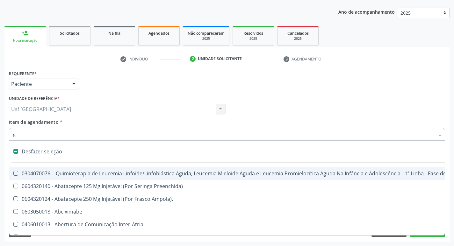
checkbox Capsula\) "true"
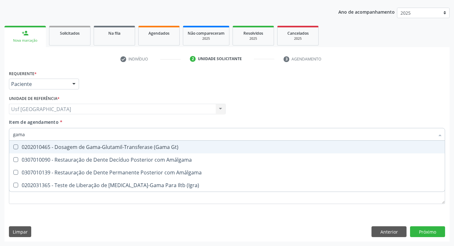
type input "gama g"
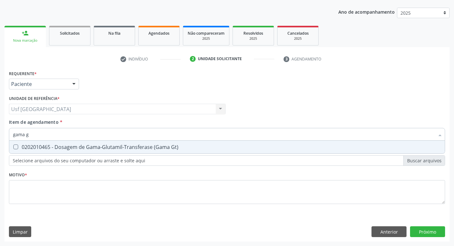
click at [86, 149] on div "0202010465 - Dosagem de Gama-Glutamil-Transferase (Gama Gt)" at bounding box center [227, 147] width 428 height 5
checkbox Gt\) "true"
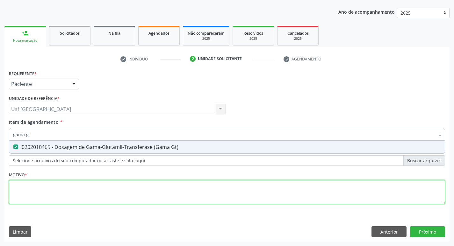
click at [97, 195] on div "Requerente * Paciente Médico(a) Enfermeiro(a) Paciente Nenhum resultado encontr…" at bounding box center [227, 141] width 436 height 144
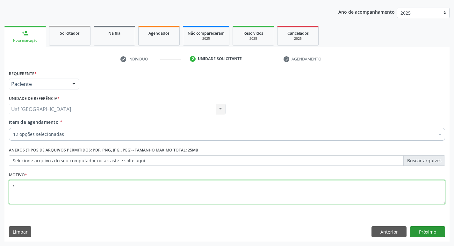
type textarea "/"
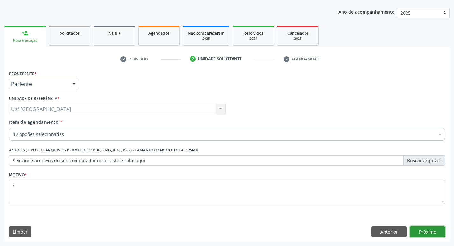
click at [428, 231] on button "Próximo" at bounding box center [427, 232] width 35 height 11
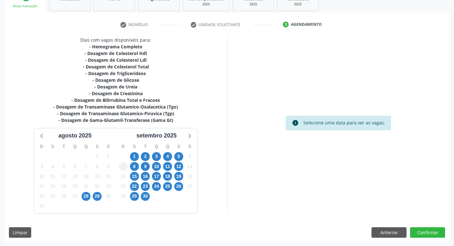
scroll to position [105, 0]
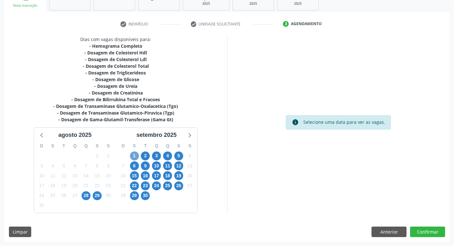
click at [132, 157] on span "1" at bounding box center [134, 156] width 9 height 9
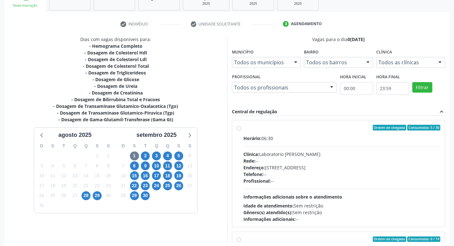
click at [243, 129] on label "Ordem de chegada Consumidos: 5 / 30 Horário: 06:30 Clínica: Laboratorio Jose Pa…" at bounding box center [341, 174] width 197 height 98
click at [238, 129] on input "Ordem de chegada Consumidos: 5 / 30 Horário: 06:30 Clínica: Laboratorio Jose Pa…" at bounding box center [239, 128] width 4 height 6
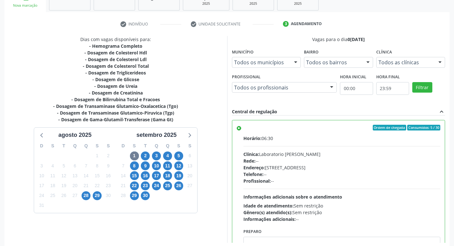
click at [243, 130] on label "Ordem de chegada Consumidos: 5 / 30 Horário: 06:30 Clínica: Laboratorio Jose Pa…" at bounding box center [341, 174] width 197 height 98
click at [241, 130] on input "Ordem de chegada Consumidos: 5 / 30 Horário: 06:30 Clínica: Laboratorio Jose Pa…" at bounding box center [239, 128] width 4 height 6
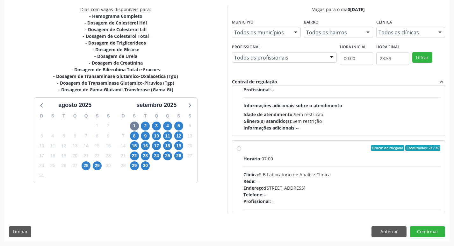
scroll to position [223, 0]
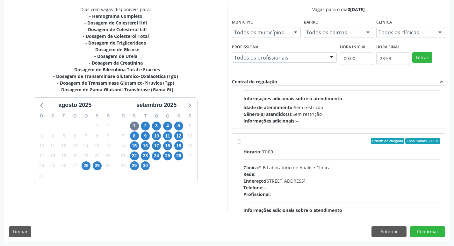
click at [243, 140] on label "Ordem de chegada Consumidos: 24 / 40 Horário: 07:00 Clínica: S B Laboratorio de…" at bounding box center [341, 187] width 197 height 98
click at [239, 140] on input "Ordem de chegada Consumidos: 24 / 40 Horário: 07:00 Clínica: S B Laboratorio de…" at bounding box center [239, 141] width 4 height 6
radio input "false"
radio input "true"
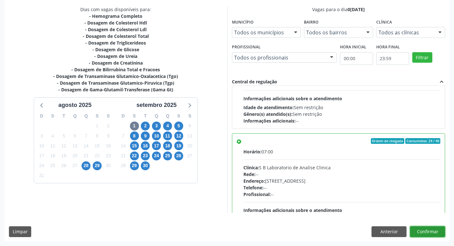
click at [424, 229] on button "Confirmar" at bounding box center [427, 232] width 35 height 11
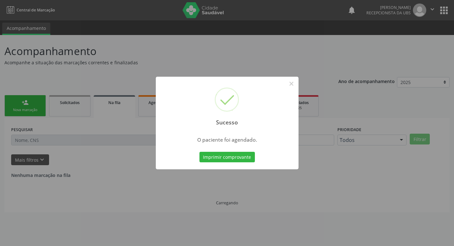
scroll to position [0, 0]
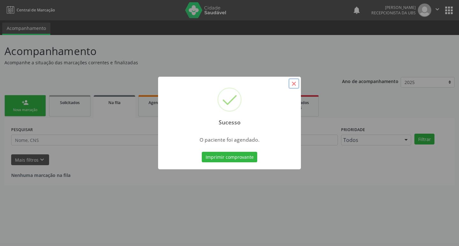
click at [292, 83] on button "×" at bounding box center [293, 83] width 11 height 11
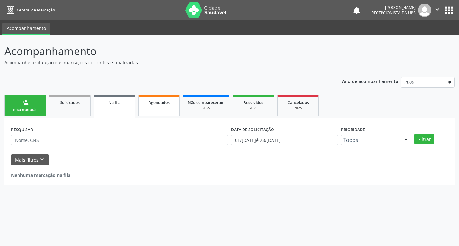
click at [162, 107] on link "Agendados" at bounding box center [158, 105] width 41 height 21
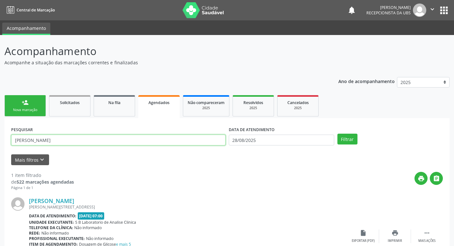
click at [127, 138] on input "maria cleide" at bounding box center [118, 140] width 214 height 11
type input "m"
type input "edilania"
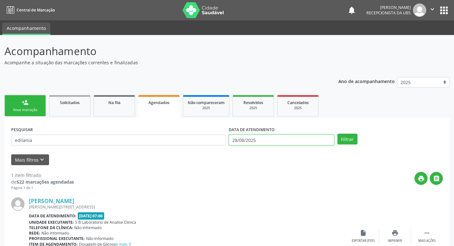
click at [246, 142] on input "28/08/2025" at bounding box center [281, 140] width 105 height 11
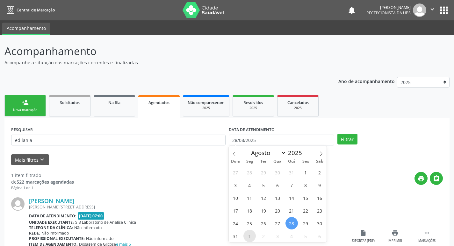
click at [248, 236] on span "1" at bounding box center [249, 236] width 12 height 12
type input "[DATE]"
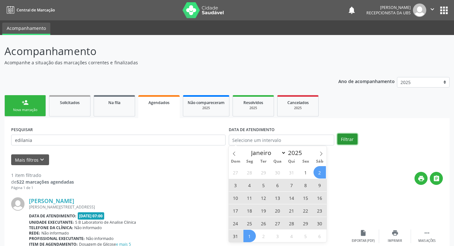
click at [347, 140] on button "Filtrar" at bounding box center [347, 139] width 20 height 11
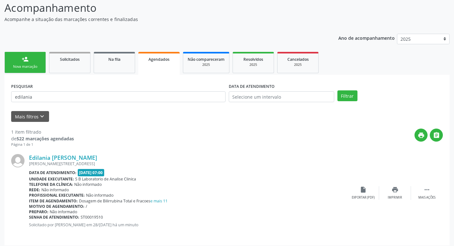
scroll to position [47, 0]
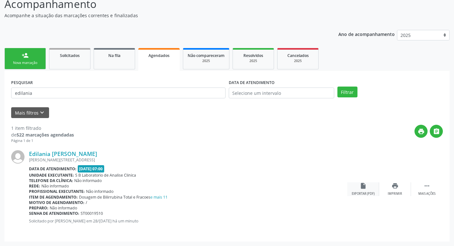
click at [360, 189] on icon "insert_drive_file" at bounding box center [363, 186] width 7 height 7
click at [26, 61] on div "Nova marcação" at bounding box center [25, 63] width 32 height 5
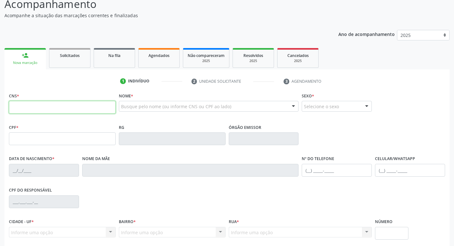
click at [58, 109] on input "text" at bounding box center [62, 107] width 107 height 13
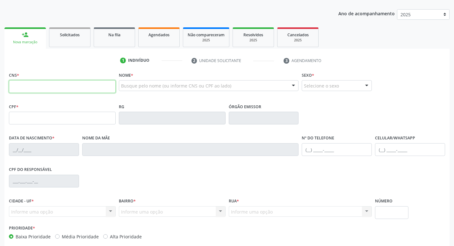
scroll to position [79, 0]
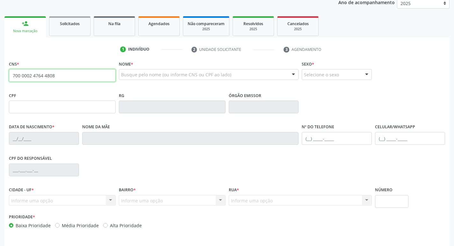
type input "700 0002 4764 4808"
type input "130.154.384-50"
type input "24/12/1995"
type input "Francisca dos Santos Souza Silva"
type input "(87) 98826-8086"
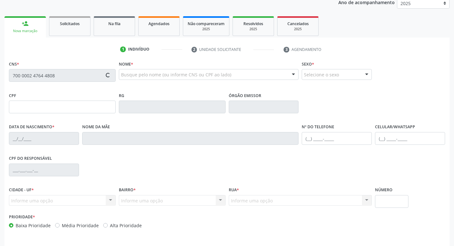
type input "(87) 98826-8086"
type input "658"
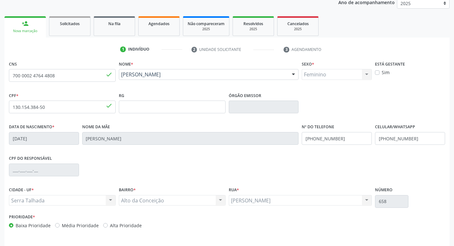
scroll to position [99, 0]
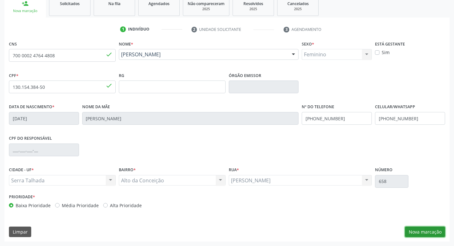
click at [430, 231] on button "Nova marcação" at bounding box center [425, 232] width 40 height 11
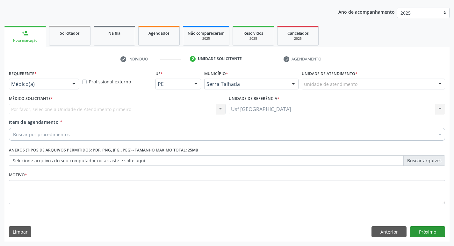
scroll to position [69, 0]
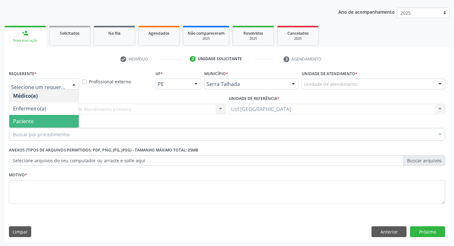
click at [28, 121] on span "Paciente" at bounding box center [23, 121] width 21 height 7
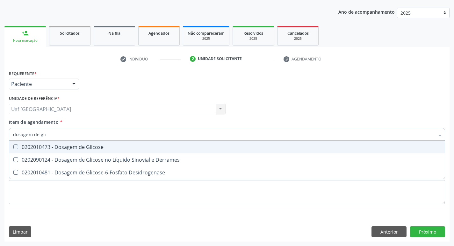
type input "dosagem de glic"
click at [64, 146] on div "0202010473 - Dosagem de Glicose" at bounding box center [227, 147] width 428 height 5
checkbox Glicose "true"
type input "dosagem de g"
checkbox Glicose "false"
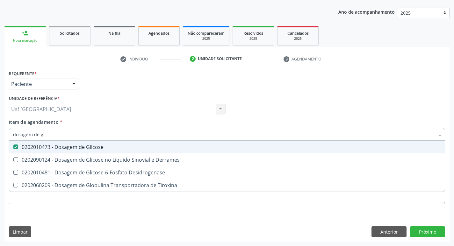
checkbox Tiroxina "true"
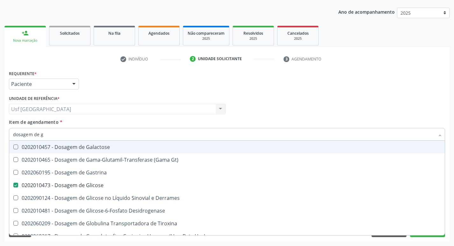
type input "dosagem de"
checkbox Glicose "false"
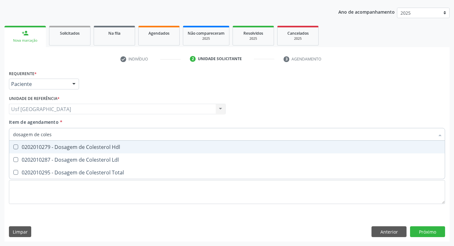
type input "dosagem de colest"
click at [64, 146] on div "0202010279 - Dosagem de Colesterol Hdl" at bounding box center [227, 147] width 428 height 5
checkbox Hdl "true"
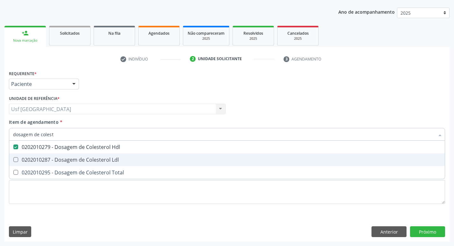
click at [66, 158] on div "0202010287 - Dosagem de Colesterol Ldl" at bounding box center [227, 159] width 428 height 5
checkbox Ldl "true"
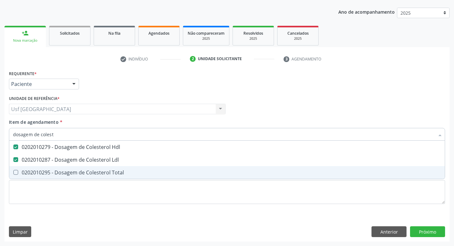
click at [76, 177] on span "0202010295 - Dosagem de Colesterol Total" at bounding box center [227, 172] width 436 height 13
checkbox Total "true"
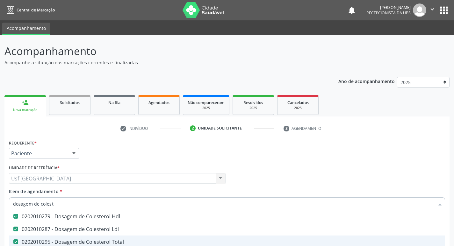
scroll to position [69, 0]
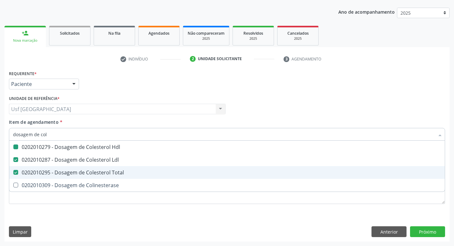
type input "dosagem de co"
checkbox Hdl "false"
checkbox Colinesterase "true"
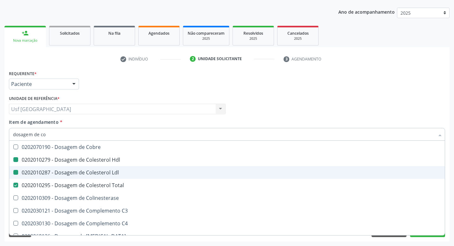
type input "dosagem de c"
checkbox Hdl "false"
checkbox Ldl "false"
checkbox Total "false"
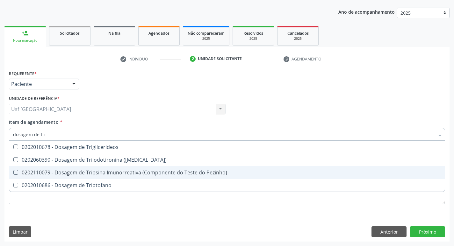
type input "dosagem de trig"
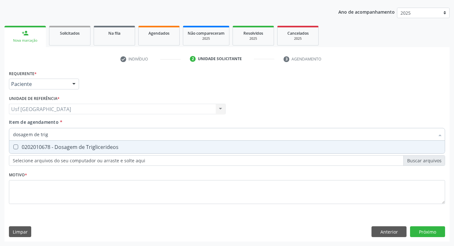
click at [82, 149] on div "0202010678 - Dosagem de Triglicerideos" at bounding box center [227, 147] width 428 height 5
checkbox Triglicerideos "true"
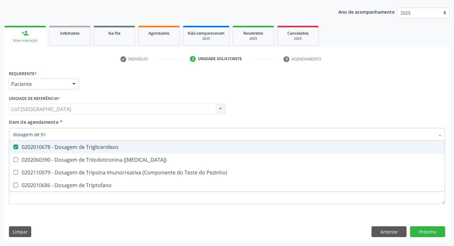
type input "dosagem de tr"
checkbox Triglicerideos "false"
checkbox Triptofano "true"
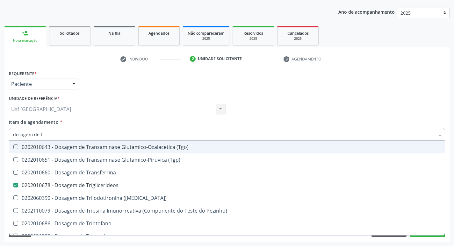
type input "dosagem de t"
checkbox Triglicerideos "false"
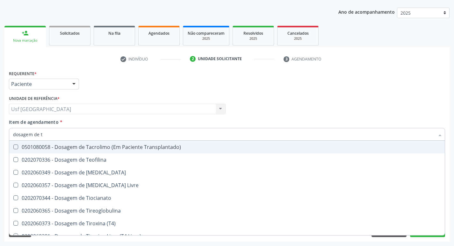
type input "dosagem de"
checkbox Triglicerideos "false"
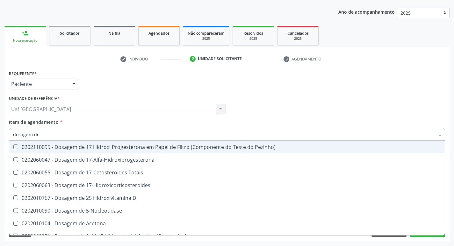
type input "dosagem de t"
checkbox Mandelico "true"
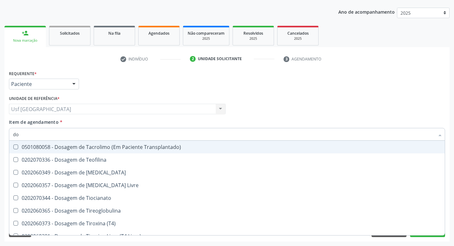
type input "d"
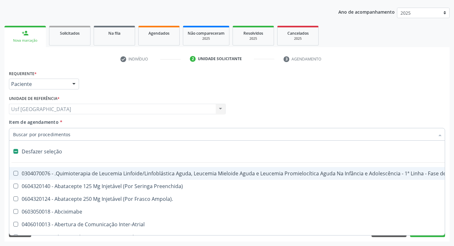
checkbox Comprimido\) "false"
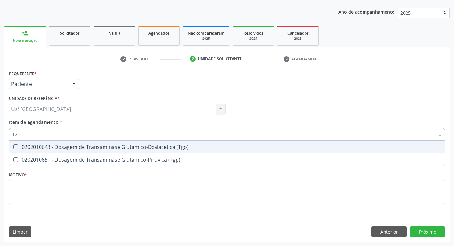
type input "tgo"
click at [82, 149] on div "0202010643 - Dosagem de Transaminase Glutamico-Oxalacetica (Tgo)" at bounding box center [227, 147] width 428 height 5
checkbox \(Tgo\) "true"
type input "tgp"
click at [82, 149] on div "0202010651 - Dosagem de Transaminase Glutamico-Piruvica (Tgp)" at bounding box center [227, 147] width 428 height 5
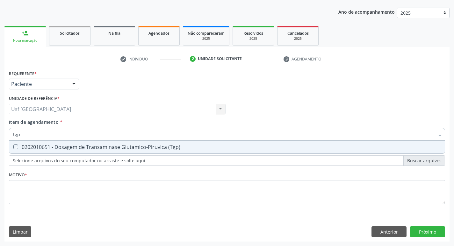
checkbox \(Tgp\) "true"
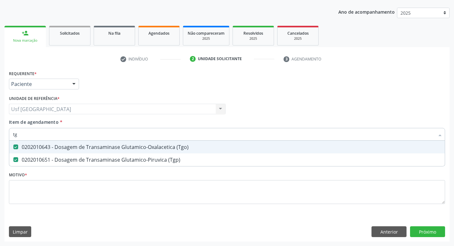
type input "t"
checkbox \(Tgo\) "false"
checkbox \(Tgp\) "false"
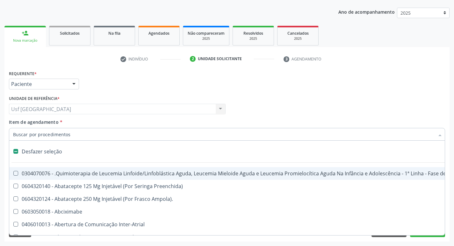
type input "h"
checkbox B "true"
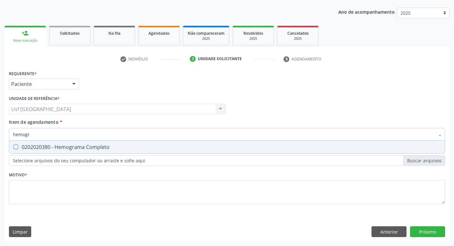
type input "hemogra"
click at [82, 149] on div "0202020380 - Hemograma Completo" at bounding box center [227, 147] width 428 height 5
checkbox Completo "true"
type input "h"
checkbox Completo "false"
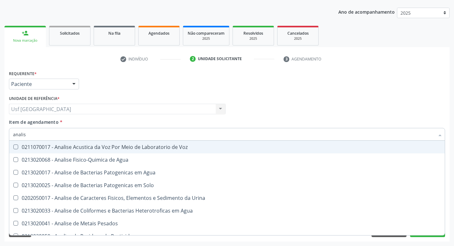
type input "analise"
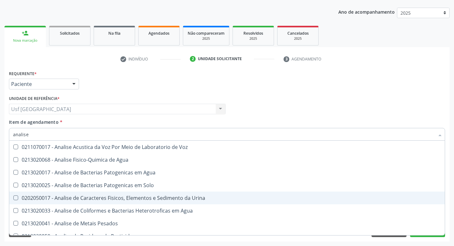
click at [124, 198] on div "0202050017 - Analise de Caracteres Fisicos, Elementos e Sedimento da Urina" at bounding box center [227, 198] width 428 height 5
checkbox Urina "true"
type input "anal"
checkbox Urina "false"
checkbox Agua "true"
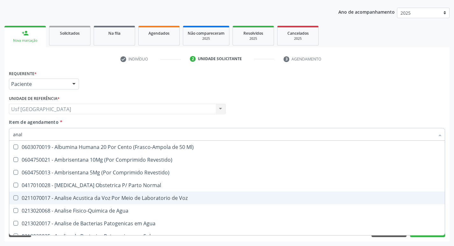
type input "ana"
checkbox Agua "false"
checkbox Urina "true"
type input "a"
checkbox Urina "false"
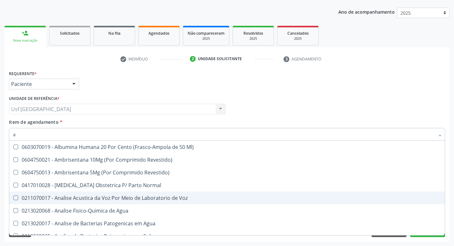
checkbox Anal "false"
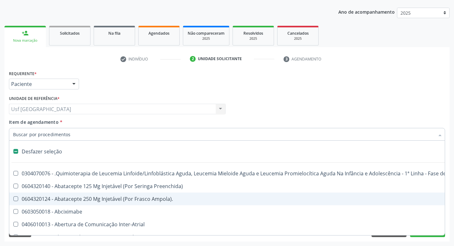
type input "p"
checkbox Urina "false"
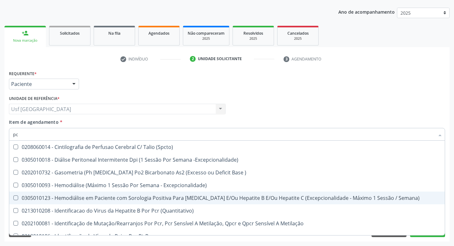
type input "p"
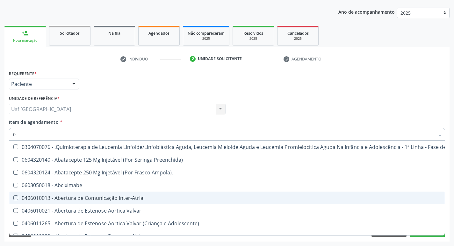
type input "02"
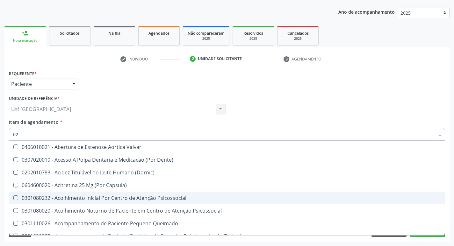
checkbox Urina "true"
checkbox Especializada "false"
checkbox Hdl "true"
checkbox Ldl "true"
checkbox Total "true"
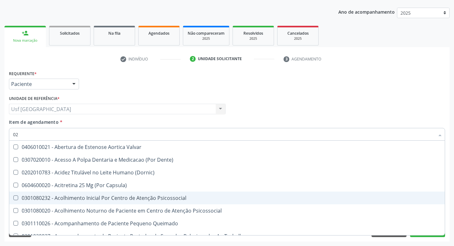
checkbox Glicose "true"
checkbox \(Tgo\) "true"
checkbox \(Tgp\) "true"
checkbox Triglicerideos "true"
type input "020"
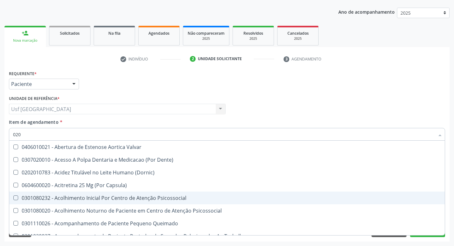
checkbox Terapeutica "true"
checkbox Urina "false"
checkbox Epispádia "true"
checkbox Anos\) "true"
checkbox Congênita "true"
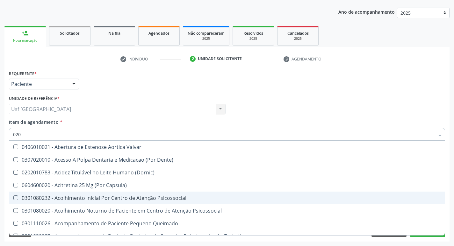
checkbox \(Qualitativo\) "true"
checkbox Semana\) "true"
checkbox Pediátrico "true"
checkbox Dias "true"
checkbox Hdl "false"
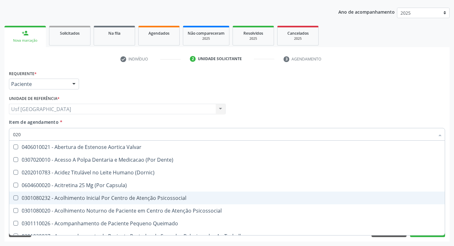
checkbox Ldl "false"
checkbox Total "false"
checkbox Glicose "false"
checkbox \(Tgo\) "false"
checkbox \(Tgp\) "false"
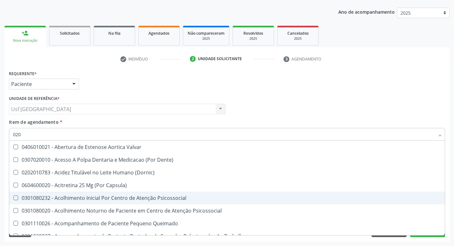
checkbox Triglicerideos "false"
checkbox \(T3\) "true"
type input "0202"
checkbox \(Dornic\) "true"
checkbox Terapeutica "false"
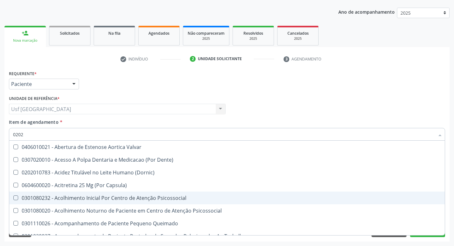
checkbox Cardiovascular "true"
checkbox Sistêmicas "true"
checkbox Auditiva "true"
checkbox Nervo "true"
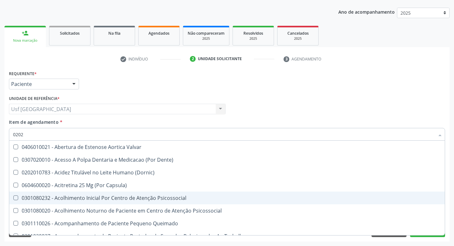
checkbox Aberto\) "true"
checkbox Monobloco "true"
checkbox Epispádia "false"
checkbox Anos\) "false"
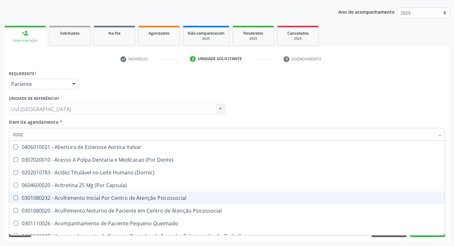
checkbox Congênita "false"
checkbox \(Qualitativo\) "false"
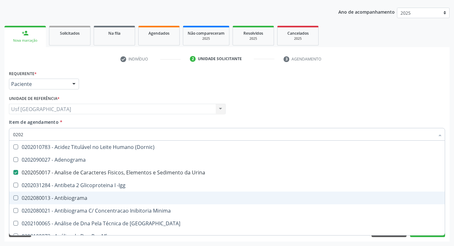
type input "02020"
checkbox \(Psa\) "true"
checkbox III "true"
checkbox Barbituratos "true"
checkbox Hdl "false"
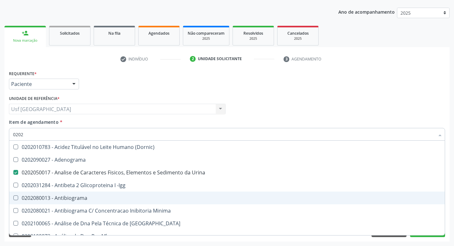
checkbox Ldl "false"
checkbox Total "false"
checkbox Xi "true"
checkbox Glicose "false"
checkbox Prolactina "true"
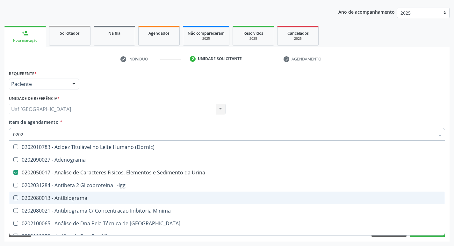
checkbox Funcional "true"
checkbox \(Tgo\) "false"
checkbox \(Tgp\) "false"
checkbox Triglicerideos "false"
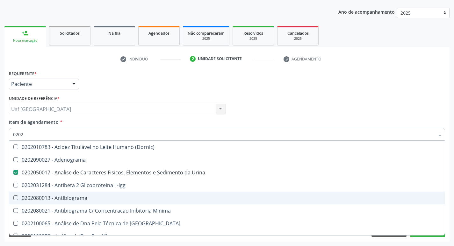
checkbox Zinco "true"
checkbox Completo "false"
type input "020203"
checkbox Urina "false"
checkbox Aminoacidos "true"
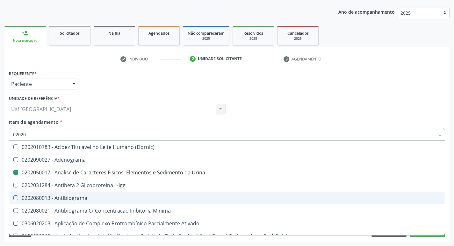
checkbox Hdl "false"
checkbox Ldl "false"
checkbox Total "false"
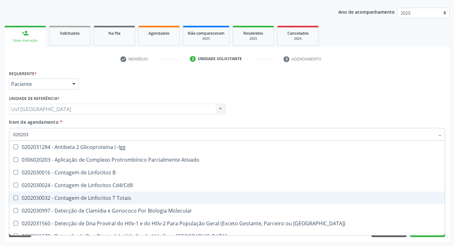
type input "0202030"
checkbox Completo "false"
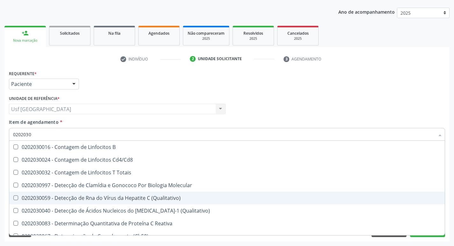
type input "020203"
checkbox Antiglomerulo "true"
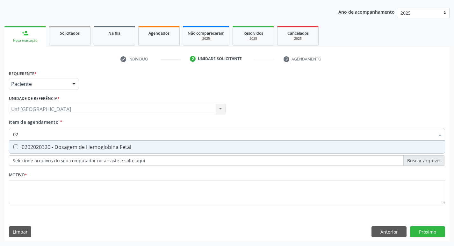
type input "0"
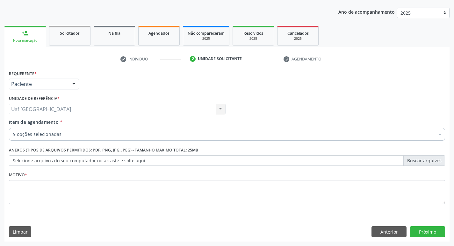
checkbox Glicose "true"
checkbox Hdl "true"
checkbox Ldl "true"
checkbox Total "true"
checkbox Triglicerideos "true"
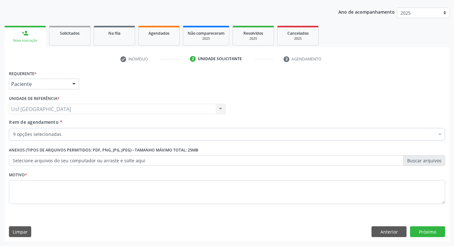
checkbox \(Tgo\) "true"
checkbox \(Tgp\) "true"
checkbox Completo "true"
checkbox Urina "true"
checkbox Oncologia "false"
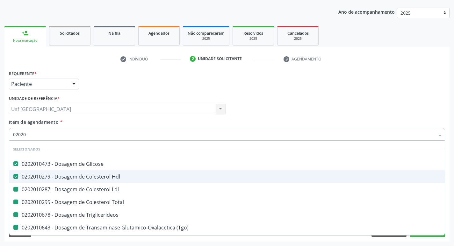
type input "020203"
checkbox Ldl "false"
checkbox Total "false"
checkbox Triglicerideos "false"
checkbox \(Tgo\) "false"
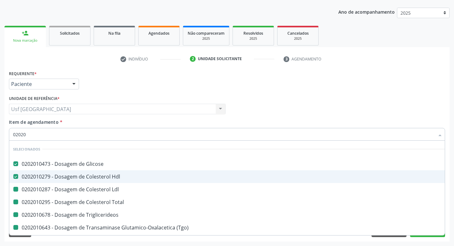
checkbox \(Tgp\) "false"
checkbox Completo "false"
checkbox Urina "false"
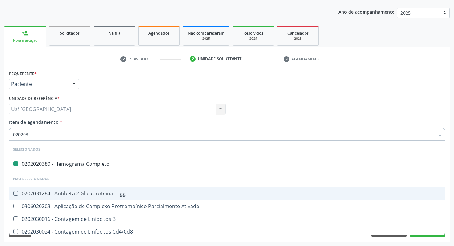
type input "0202030"
checkbox Completo "false"
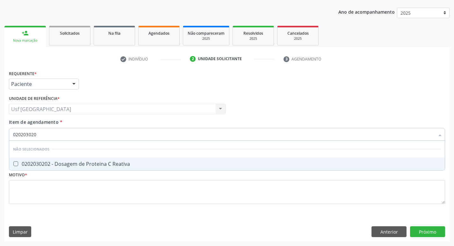
type input "0202030202"
click at [93, 165] on div "0202030202 - Dosagem de Proteina C Reativa" at bounding box center [227, 164] width 428 height 5
checkbox Reativa "true"
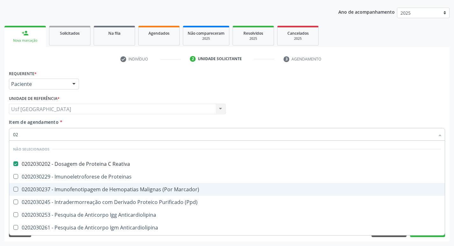
type input "0"
checkbox Reativa "true"
checkbox Marcador\) "true"
checkbox \(Ppd\) "true"
checkbox Anticardiolipina "true"
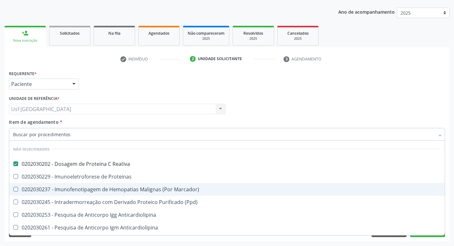
checkbox Anticardiolipina "true"
checkbox Anti-Dna "true"
checkbox Pylori "true"
checkbox Blot\/Imunoblot\) "true"
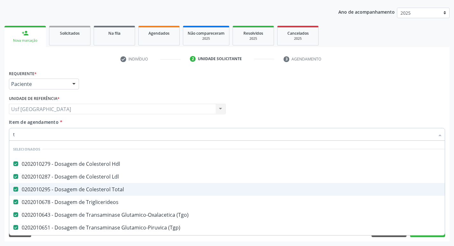
type input "t3"
checkbox Hdl "false"
checkbox Total "false"
checkbox Ldl "false"
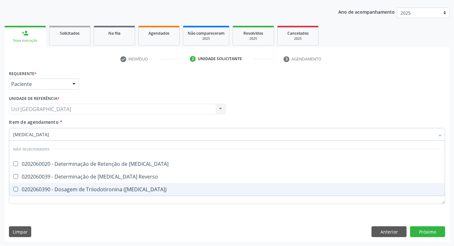
click at [66, 190] on div "0202060390 - Dosagem de Triiodotironina ([MEDICAL_DATA])" at bounding box center [227, 189] width 428 height 5
checkbox \(T3\) "true"
type input "t"
checkbox T3 "true"
checkbox Reverso "true"
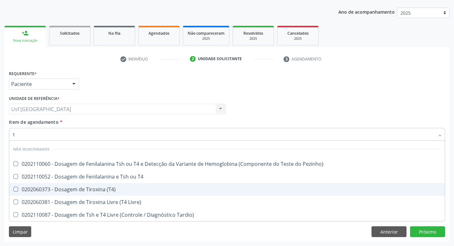
type input "t4"
checkbox Pezinho\) "false"
checkbox \(T4\) "false"
checkbox T4 "false"
checkbox Livre\) "false"
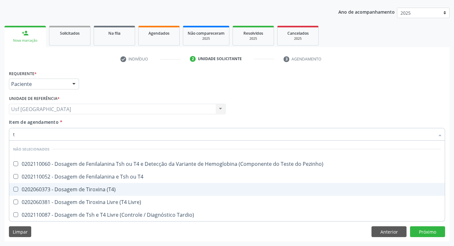
checkbox Tardio\) "false"
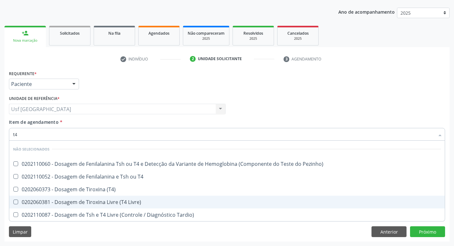
click at [64, 201] on div "0202060381 - Dosagem de Tiroxina Livre (T4 Livre)" at bounding box center [227, 202] width 428 height 5
checkbox Livre\) "true"
type input "t"
checkbox Pezinho\) "true"
checkbox \(T4\) "true"
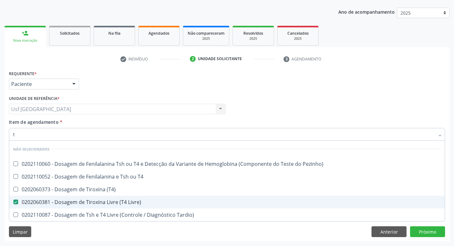
checkbox T4 "true"
checkbox Tardio\) "true"
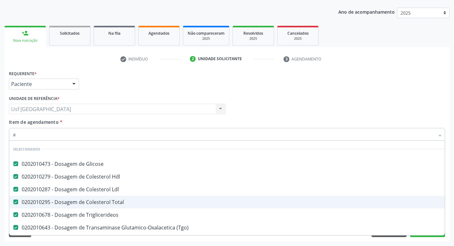
type input "an"
checkbox Triglicerideos "false"
checkbox \(Tgo\) "false"
checkbox \(Tgp\) "false"
checkbox Completo "false"
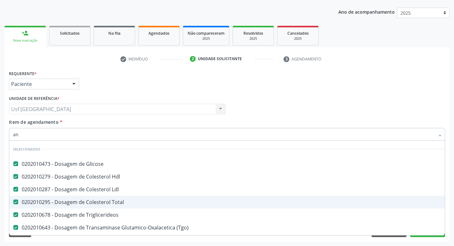
checkbox Urina "false"
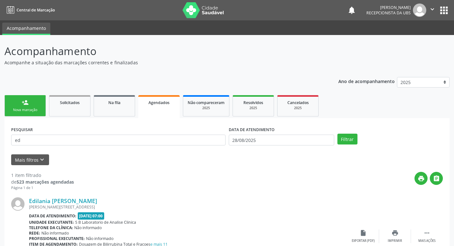
type input "e"
type input "jadilene"
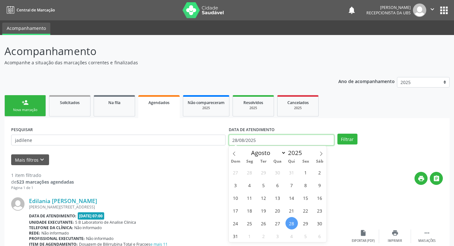
click at [312, 141] on input "28/08/2025" at bounding box center [281, 140] width 105 height 11
click at [248, 238] on span "1" at bounding box center [249, 236] width 12 height 12
type input "[DATE]"
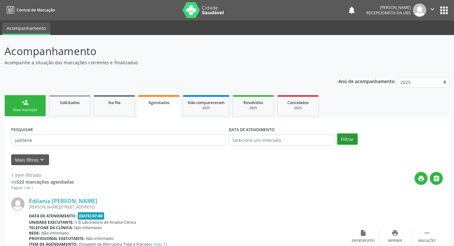
click at [345, 134] on button "Filtrar" at bounding box center [347, 139] width 20 height 11
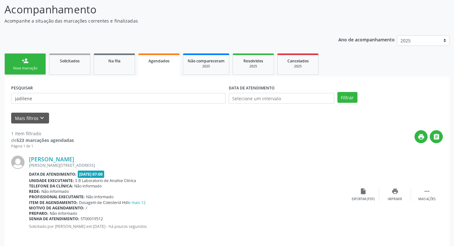
scroll to position [47, 0]
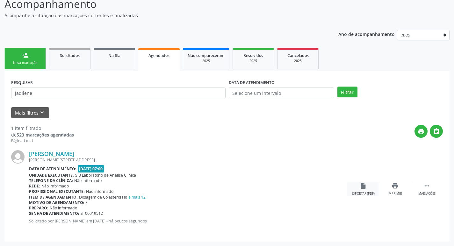
click at [364, 189] on icon "insert_drive_file" at bounding box center [363, 186] width 7 height 7
click at [25, 57] on div "person_add" at bounding box center [25, 55] width 7 height 7
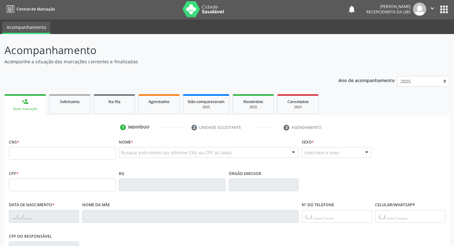
scroll to position [0, 0]
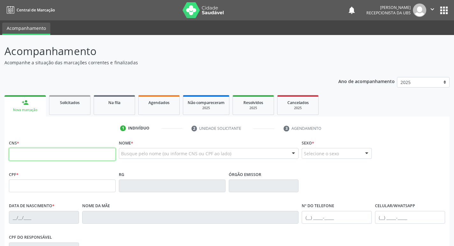
click at [89, 156] on input "text" at bounding box center [62, 154] width 107 height 13
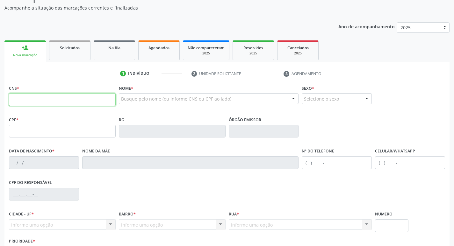
scroll to position [64, 0]
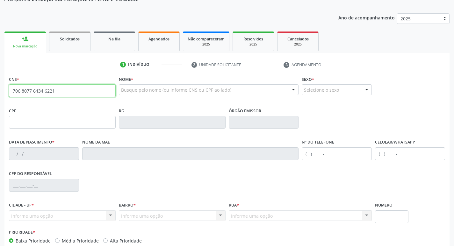
type input "706 8077 6434 6221"
type input "068.021.404-62"
type input "[DATE]"
type input "Judite [PERSON_NAME]"
type input "[PHONE_NUMBER]"
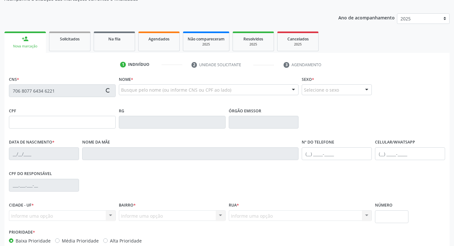
type input "[PHONE_NUMBER]"
type input "000.267.304-56"
type input "1022"
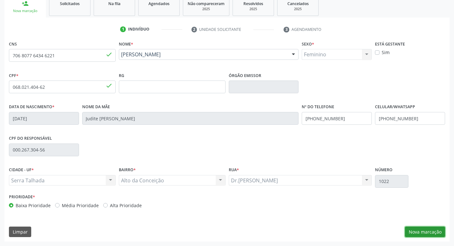
click at [428, 232] on button "Nova marcação" at bounding box center [425, 232] width 40 height 11
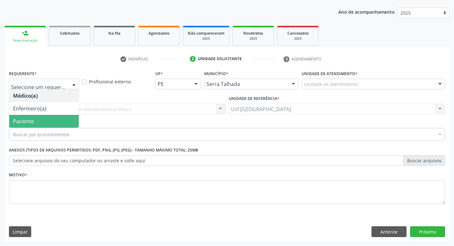
click at [29, 124] on span "Paciente" at bounding box center [23, 121] width 21 height 7
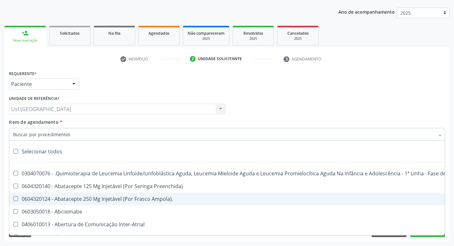
scroll to position [96, 0]
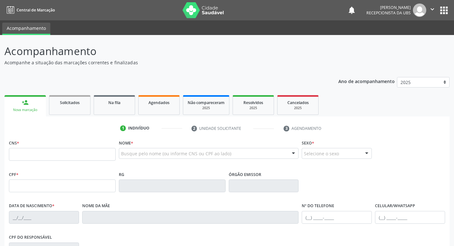
scroll to position [90, 0]
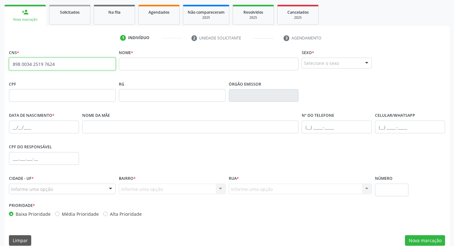
click at [61, 60] on input "898 0034 2519 7624" at bounding box center [62, 64] width 107 height 13
type input "8"
type input "898 0010 4219 0110"
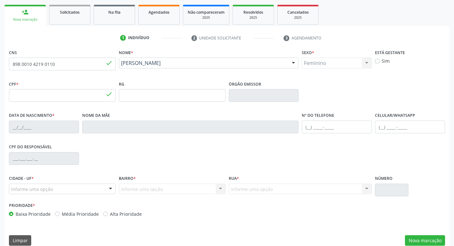
type input "138.639.574-90"
type input "01/01/1956"
type input "Ines Lucas de Aquino"
type input "(87) 99999-9991"
type input "S/N"
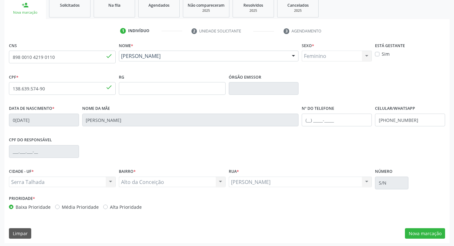
scroll to position [99, 0]
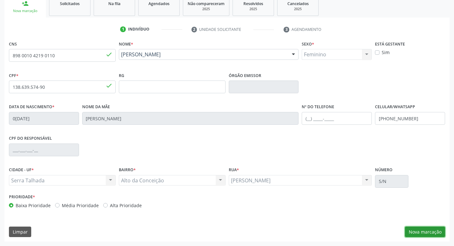
click at [418, 231] on button "Nova marcação" at bounding box center [425, 232] width 40 height 11
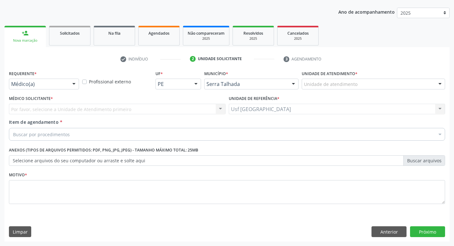
scroll to position [69, 0]
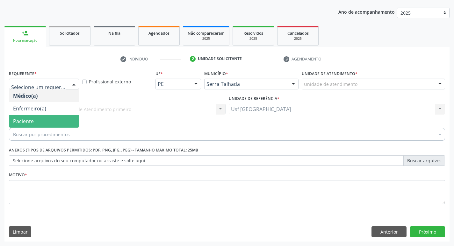
click at [49, 119] on span "Paciente" at bounding box center [43, 121] width 69 height 13
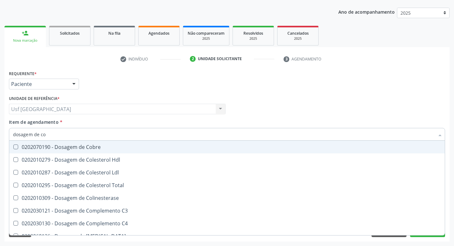
type input "dosagem de col"
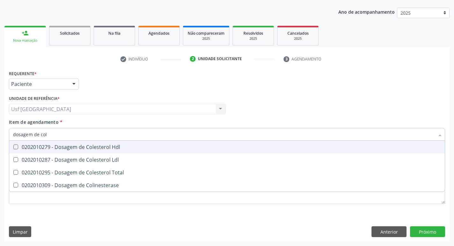
click at [62, 150] on div "0202010279 - Dosagem de Colesterol Hdl" at bounding box center [227, 147] width 428 height 5
checkbox Hdl "true"
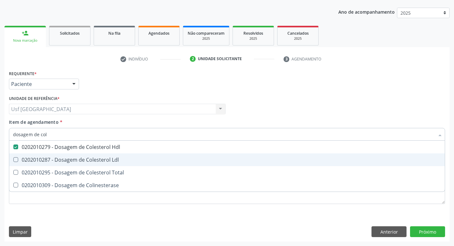
click at [61, 157] on div "0202010287 - Dosagem de Colesterol Ldl" at bounding box center [227, 159] width 428 height 5
checkbox Ldl "false"
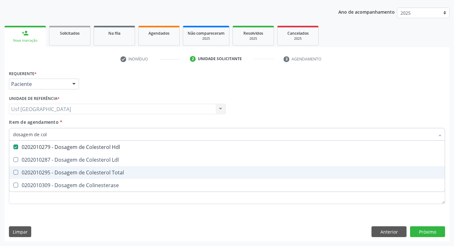
click at [63, 170] on div "0202010295 - Dosagem de Colesterol Total" at bounding box center [227, 172] width 428 height 5
checkbox Total "false"
type input "dosagem de co"
checkbox Hdl "false"
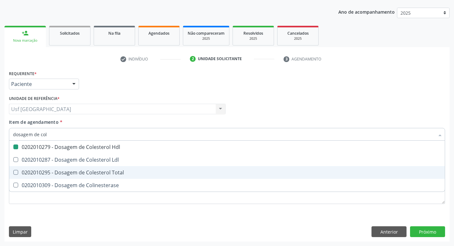
checkbox Ldl "true"
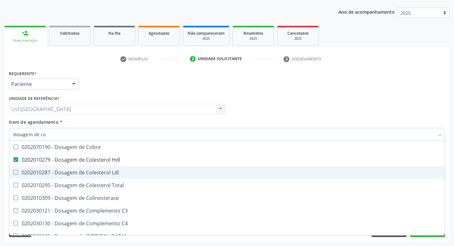
type input "dosagem de c"
checkbox Hdl "false"
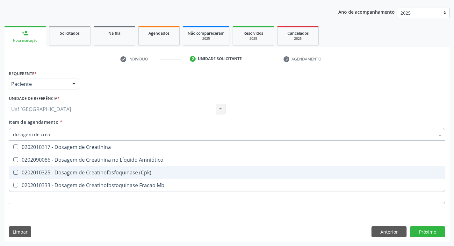
type input "dosagem de creat"
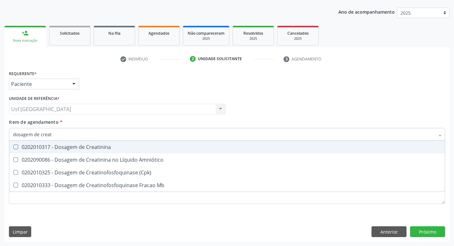
click at [103, 151] on span "0202010317 - Dosagem de Creatinina" at bounding box center [227, 147] width 436 height 13
checkbox Creatinina "true"
type input "dosagem de c"
checkbox Creatinina "false"
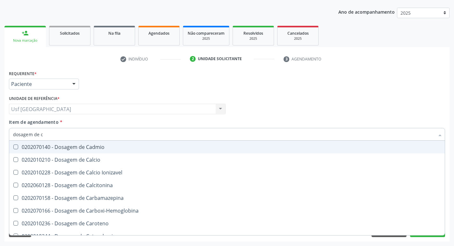
type input "dosagem de"
checkbox Hdl "false"
checkbox Creatinina "false"
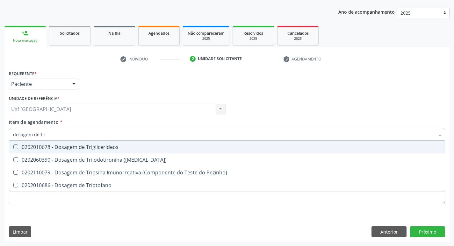
type input "dosagem de trig"
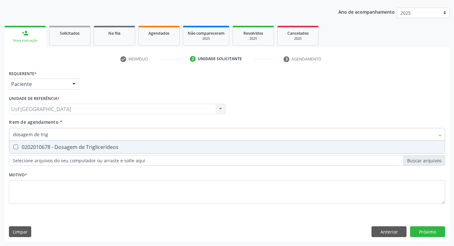
click at [103, 151] on span "0202010678 - Dosagem de Triglicerideos" at bounding box center [227, 147] width 436 height 13
checkbox Triglicerideos "true"
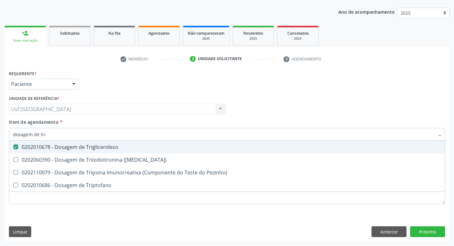
type input "dosagem de tr"
checkbox Triglicerideos "false"
checkbox Triptofano "true"
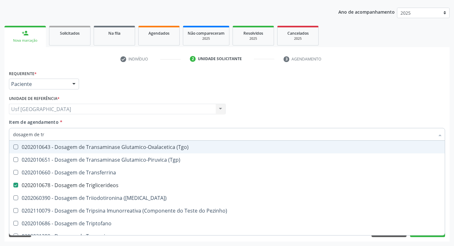
type input "dosagem de t"
checkbox Triglicerideos "false"
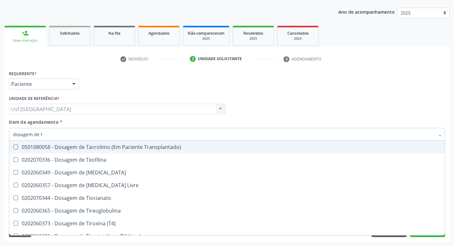
type input "dosagem de"
checkbox Triglicerideos "false"
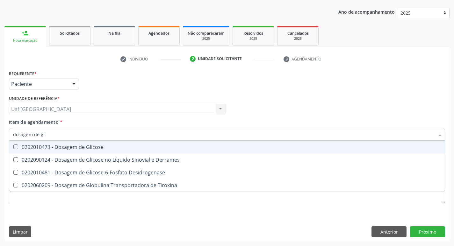
type input "dosagem de gli"
click at [103, 151] on span "0202010473 - Dosagem de Glicose" at bounding box center [227, 147] width 436 height 13
checkbox Glicose "true"
type input "dosagem de g"
checkbox Glicose "false"
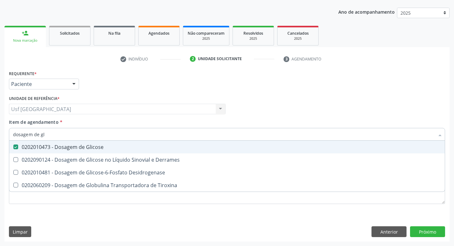
checkbox Tiroxina "true"
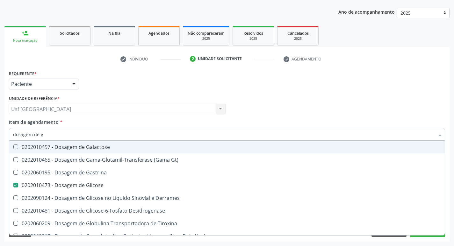
type input "dosagem de"
checkbox Glicose "false"
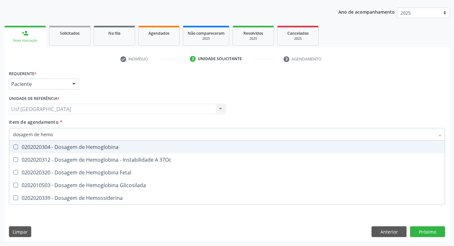
type input "dosagem de hemog"
click at [103, 151] on span "0202020304 - Dosagem de Hemoglobina" at bounding box center [227, 147] width 436 height 13
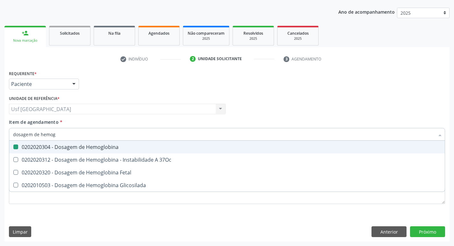
checkbox Hemoglobina "false"
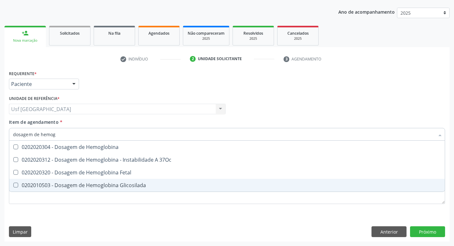
click at [105, 183] on div "0202010503 - Dosagem de Hemoglobina Glicosilada" at bounding box center [227, 185] width 428 height 5
checkbox Glicosilada "true"
type input "d"
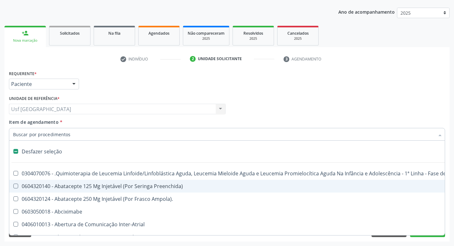
checkbox Abciximabe "false"
checkbox Inter-Atrial "false"
type input "h"
checkbox B "true"
checkbox Fibrinogênio "true"
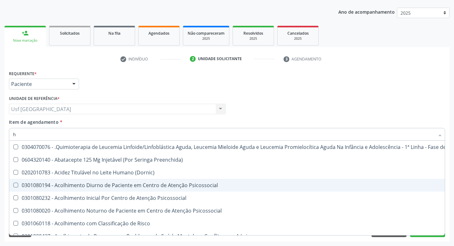
type input "he"
checkbox Pulmão "true"
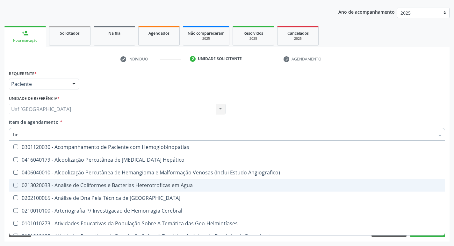
type input "hem"
checkbox \(Qualitativo\) "true"
checkbox Glicosilada "false"
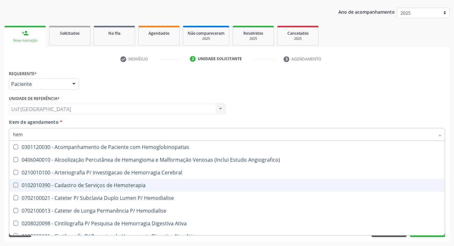
type input "hemo"
checkbox Hemacias "true"
checkbox Glicosilada "false"
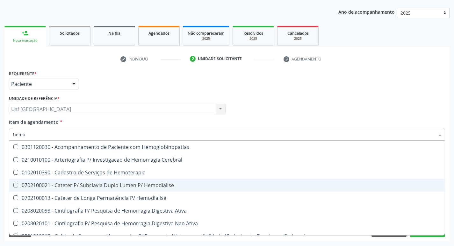
type input "hemog"
checkbox Tardio\) "true"
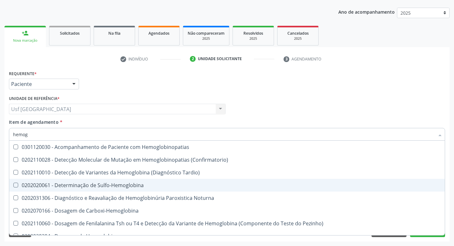
type input "hemogr"
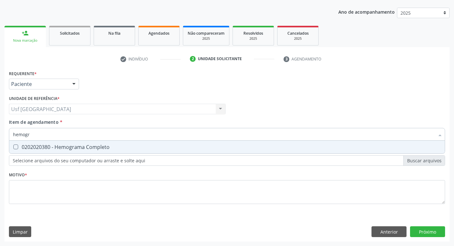
click at [111, 150] on span "0202020380 - Hemograma Completo" at bounding box center [227, 147] width 436 height 13
checkbox Completo "true"
type input "hemog"
checkbox Completo "false"
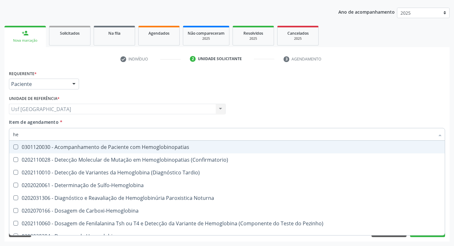
type input "h"
checkbox Glicosilada "false"
checkbox Completo "false"
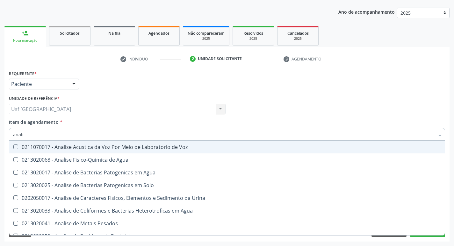
type input "analis"
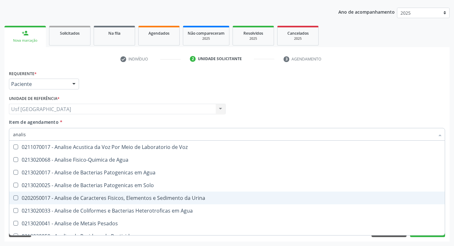
click at [116, 198] on div "0202050017 - Analise de Caracteres Fisicos, Elementos e Sedimento da Urina" at bounding box center [227, 198] width 428 height 5
checkbox Urina "true"
type input "a"
checkbox Urina "false"
checkbox Agua "false"
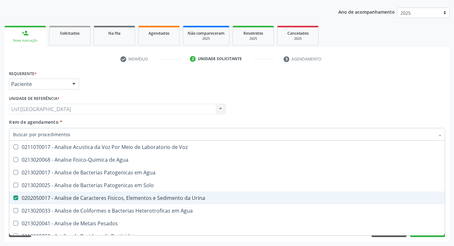
checkbox Alimentos "false"
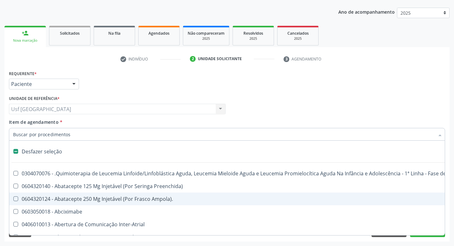
type input "t"
checkbox Reto "true"
checkbox Urina "false"
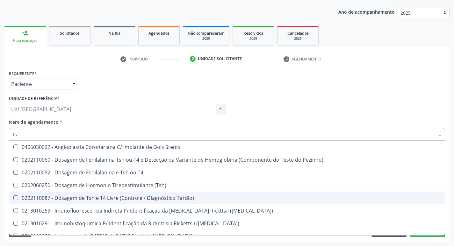
type input "tsh"
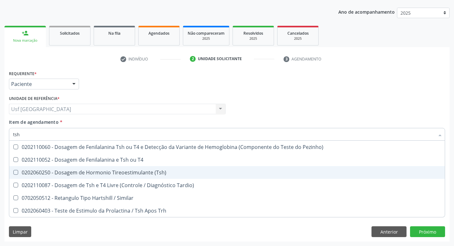
click at [109, 172] on div "0202060250 - Dosagem de Hormonio Tireoestimulante (Tsh)" at bounding box center [227, 172] width 428 height 5
checkbox \(Tsh\) "true"
type input "ts"
checkbox \(Tsh\) "false"
checkbox Tardio\) "true"
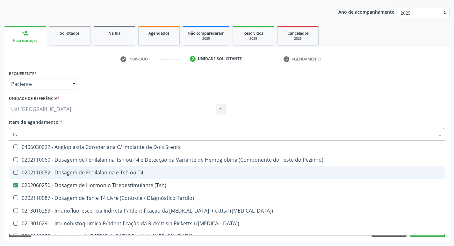
type input "t"
checkbox \(Tsh\) "false"
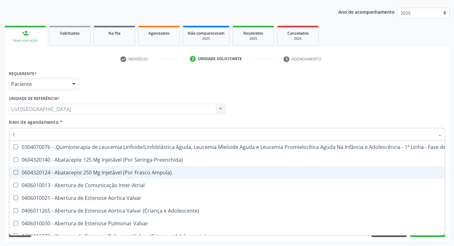
type input "t4"
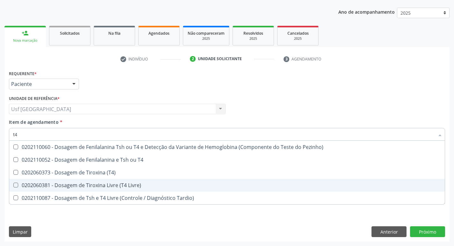
click at [48, 187] on div "0202060381 - Dosagem de Tiroxina Livre (T4 Livre)" at bounding box center [227, 185] width 428 height 5
checkbox Livre\) "true"
type input "t"
checkbox Livre\) "false"
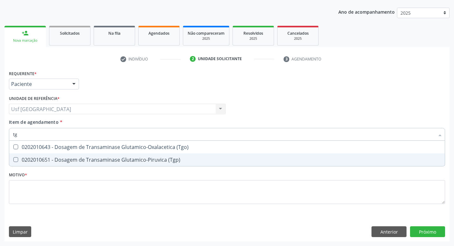
type input "tgo"
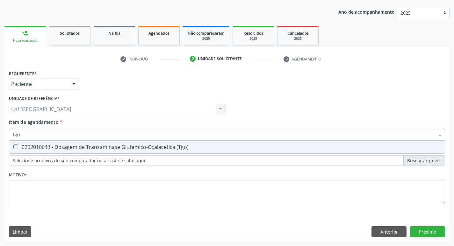
click at [81, 150] on div "0202010643 - Dosagem de Transaminase Glutamico-Oxalacetica (Tgo)" at bounding box center [227, 147] width 428 height 5
checkbox \(Tgo\) "true"
type input "tgp"
click at [81, 150] on div "0202010651 - Dosagem de Transaminase Glutamico-Piruvica (Tgp)" at bounding box center [227, 147] width 428 height 5
checkbox \(Tgp\) "true"
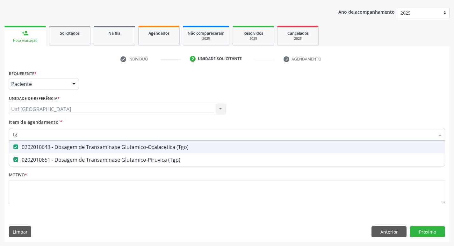
type input "t"
checkbox \(Tgo\) "false"
checkbox \(Tgp\) "false"
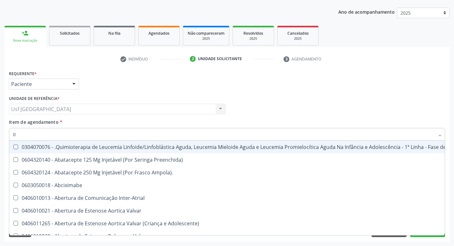
type input "02"
checkbox Coração "true"
checkbox Urina "false"
checkbox Comprimido\) "true"
checkbox Meckel "true"
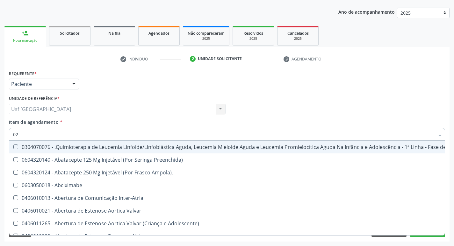
checkbox Bilateral "true"
checkbox Indireta "true"
checkbox Simples "true"
checkbox Leprae "true"
checkbox Laboratorial "true"
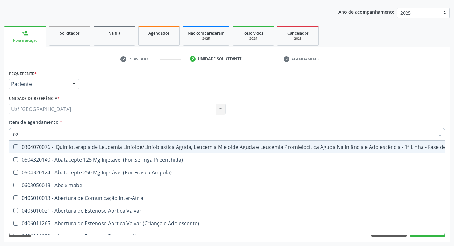
checkbox Citopatológico "true"
checkbox Transfusao "true"
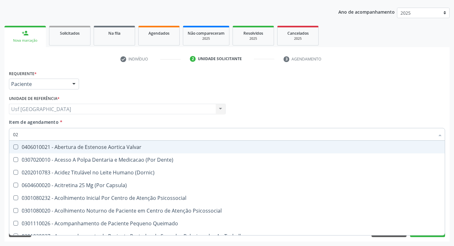
type input "020"
checkbox Terapeutica "true"
checkbox Urina "false"
checkbox Epispádia "true"
checkbox Complementar\) "true"
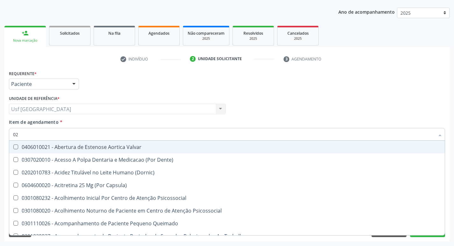
checkbox \(Qualitativo\) "true"
checkbox Glomerular "true"
checkbox Hormonais "true"
checkbox Artéria "true"
checkbox Semana\) "true"
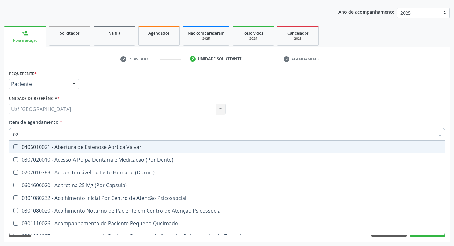
checkbox Pediátrico "true"
checkbox Dias "true"
checkbox Hdl "false"
checkbox Creatinina "false"
checkbox Glicose "false"
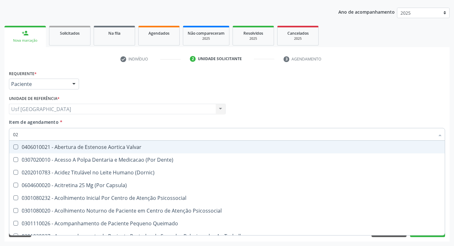
checkbox Glicosilada "false"
checkbox \(Tsh\) "false"
checkbox Livre\) "false"
checkbox \(Tgo\) "false"
checkbox \(Tgp\) "false"
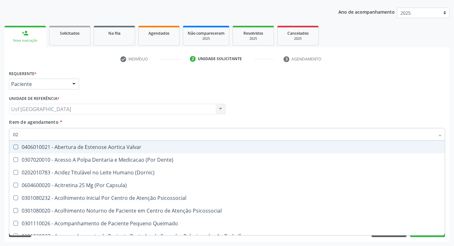
checkbox Triglicerideos "false"
checkbox \(T3\) "true"
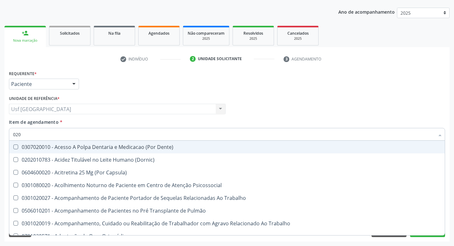
type input "0202"
checkbox Capsula\) "true"
checkbox Urina "false"
checkbox Faringe\/Laringe "true"
checkbox Ossea "true"
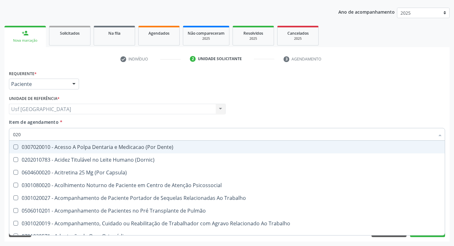
checkbox Laser "true"
checkbox Septostomia "true"
checkbox Drogas "true"
checkbox Paratireoides "true"
checkbox \(Spcto\) "true"
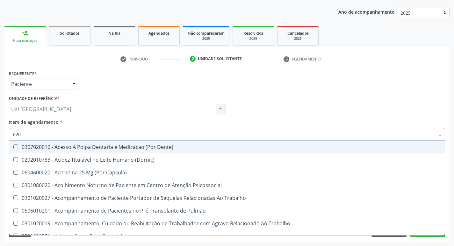
checkbox 67 "true"
checkbox Projecoes\) "true"
checkbox Biologica "true"
checkbox Hdl "false"
checkbox Creatinina "false"
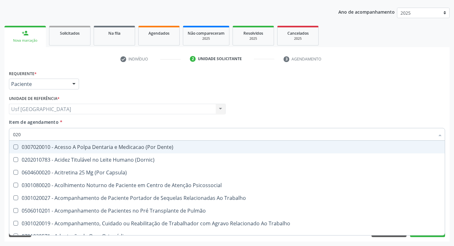
checkbox Glicose "false"
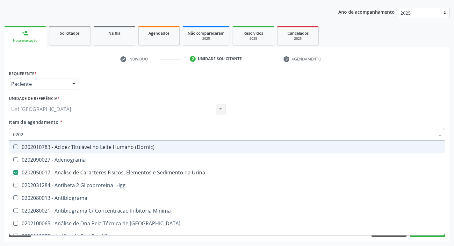
type input "02020"
checkbox \(Psa\) "true"
checkbox Calcio "true"
checkbox Hdl "false"
checkbox Creatinina "false"
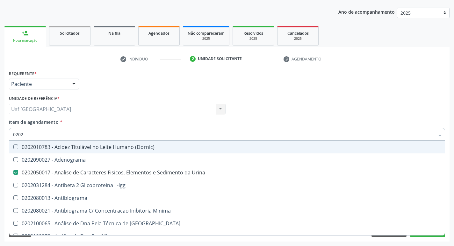
checkbox Xi "true"
checkbox Fibrinogenio "true"
checkbox Esperma "true"
checkbox Glicose "false"
checkbox Glicosilada "false"
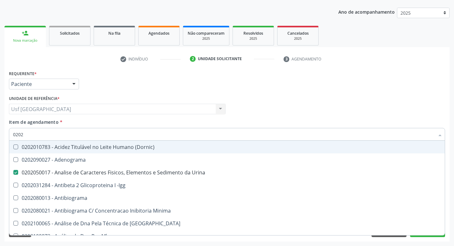
checkbox \(Tsh\) "false"
checkbox Progesterona "true"
checkbox Prolactina "true"
checkbox Funcional "true"
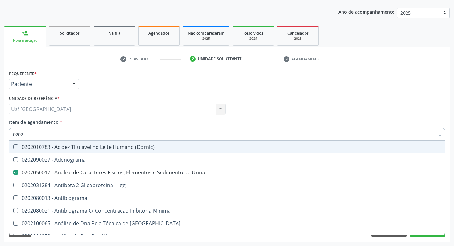
checkbox Livre\) "false"
checkbox \(Tgo\) "false"
checkbox \(Tgp\) "false"
checkbox Triglicerideos "false"
checkbox Zinco "true"
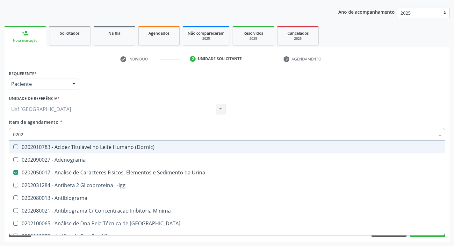
checkbox Completo "false"
type input "020202"
checkbox Urina "false"
checkbox Molecular "true"
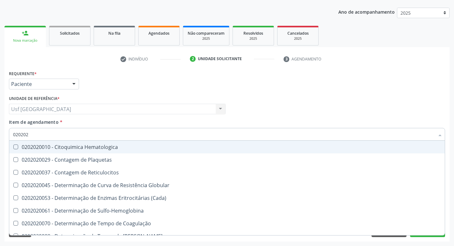
type input "0202020"
checkbox Hematocrito "true"
checkbox Completo "false"
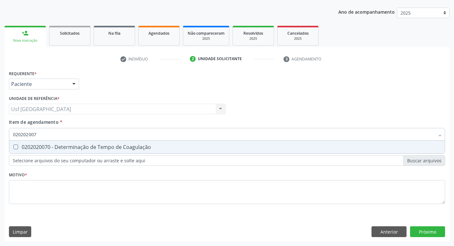
type input "0202020070"
click at [82, 145] on div "0202020070 - Determinação de Tempo de Coagulação" at bounding box center [227, 147] width 428 height 5
checkbox Coagulação "true"
type input "02020200"
checkbox Coagulação "false"
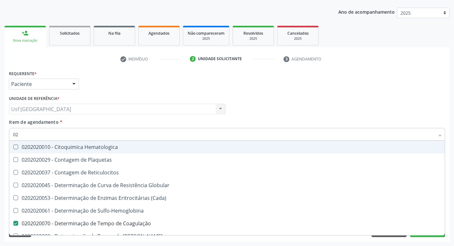
type input "0"
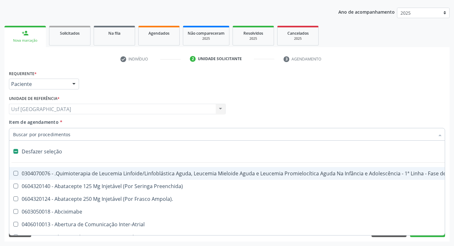
checkbox Ampola\)\ "false"
checkbox Adolescente\) "false"
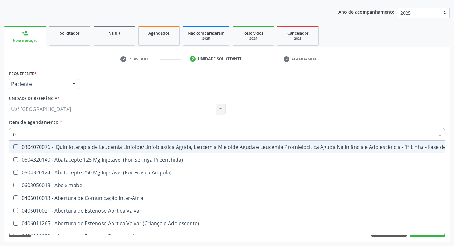
type input "02"
checkbox Coração "true"
checkbox Urina "false"
checkbox Inalante\) "true"
checkbox Comprimido\) "true"
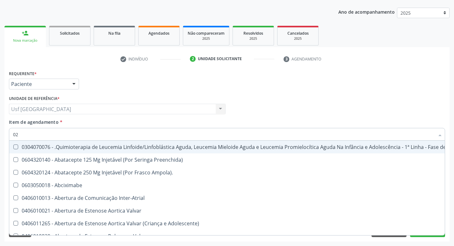
checkbox Meckel "true"
checkbox Bilateral "true"
checkbox Indireta "true"
checkbox Simples "true"
checkbox Leprae "true"
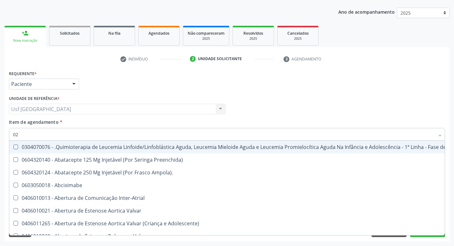
checkbox Laboratorial "true"
checkbox Citopatológico "true"
checkbox Transfusao "true"
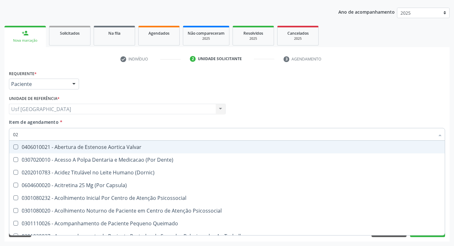
type input "020"
checkbox Terapeutica "true"
checkbox Urina "false"
checkbox Comprimido\) "true"
checkbox Epispádia "true"
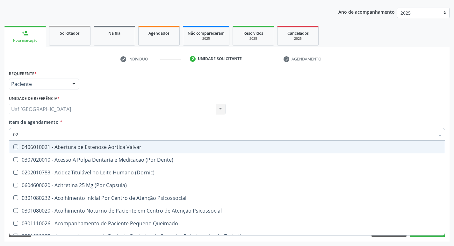
checkbox Complementar\) "true"
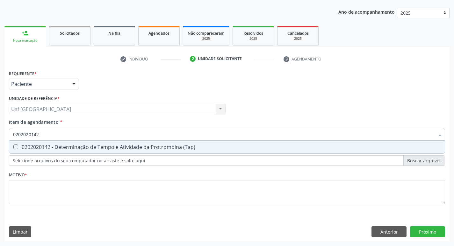
click at [82, 145] on div "0202020142 - Determinação de Tempo e Atividade da Protrombina (Tap)" at bounding box center [227, 147] width 428 height 5
click at [81, 147] on div "0202020096 - Determinação de Tempo de Sangramento -Duke" at bounding box center [227, 147] width 428 height 5
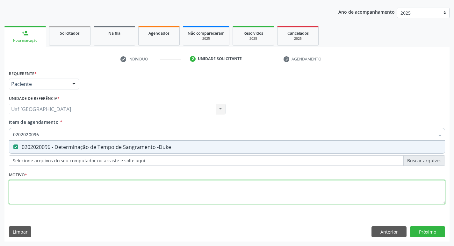
click at [40, 187] on div "Requerente * Paciente Médico(a) Enfermeiro(a) Paciente Nenhum resultado encontr…" at bounding box center [227, 141] width 436 height 144
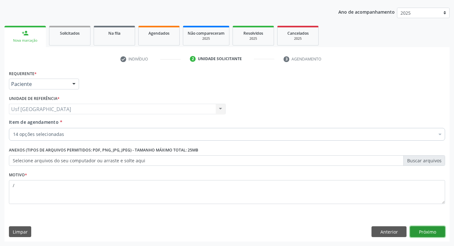
click at [437, 231] on button "Próximo" at bounding box center [427, 232] width 35 height 11
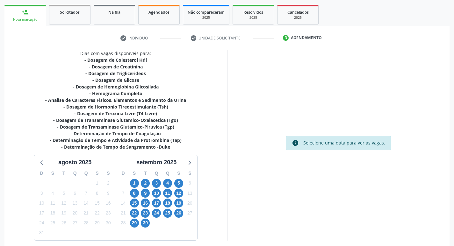
scroll to position [118, 0]
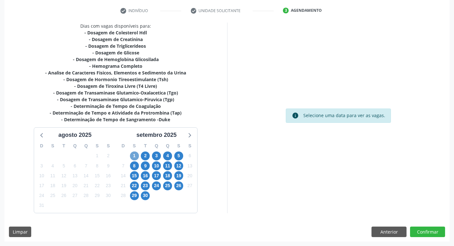
click at [132, 153] on span "1" at bounding box center [134, 156] width 9 height 9
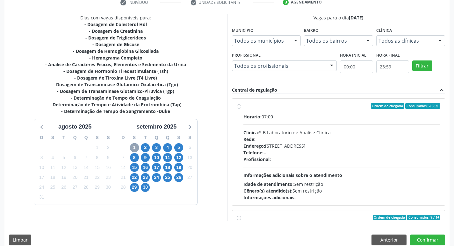
scroll to position [134, 0]
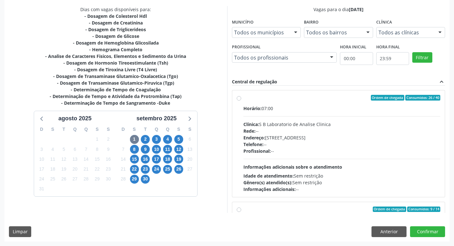
click at [243, 100] on label "Ordem de chegada Consumidos: 26 / 40 Horário: 07:00 Clínica: S B Laboratorio de…" at bounding box center [341, 144] width 197 height 98
click at [239, 100] on input "Ordem de chegada Consumidos: 26 / 40 Horário: 07:00 Clínica: S B Laboratorio de…" at bounding box center [239, 98] width 4 height 6
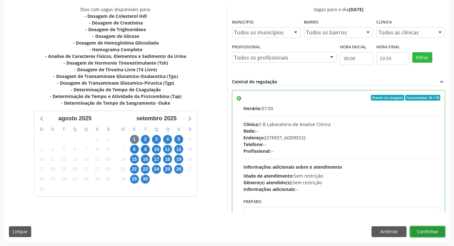
click at [428, 231] on button "Confirmar" at bounding box center [427, 232] width 35 height 11
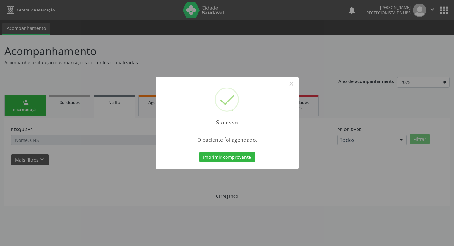
scroll to position [0, 0]
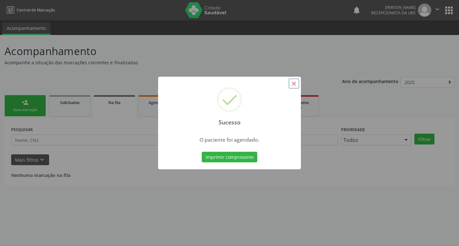
click at [292, 84] on button "×" at bounding box center [293, 83] width 11 height 11
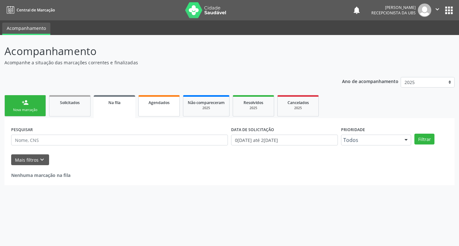
click at [157, 108] on link "Agendados" at bounding box center [158, 105] width 41 height 21
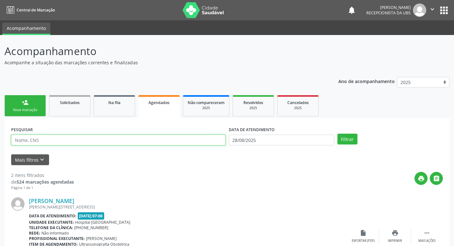
click at [104, 141] on input "text" at bounding box center [118, 140] width 214 height 11
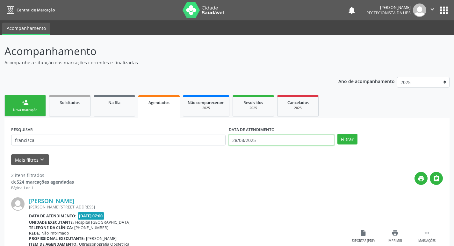
click at [288, 140] on input "28/08/2025" at bounding box center [281, 140] width 105 height 11
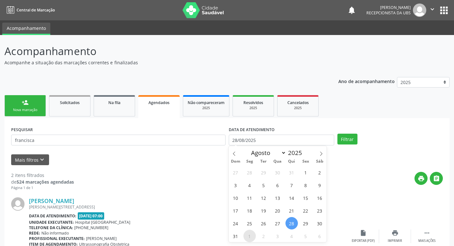
click at [252, 236] on span "1" at bounding box center [249, 236] width 12 height 12
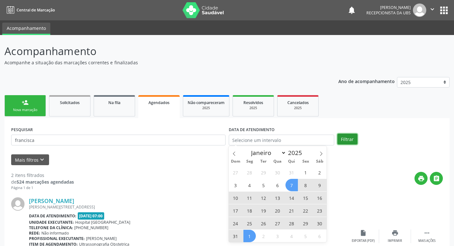
click at [347, 140] on button "Filtrar" at bounding box center [347, 139] width 20 height 11
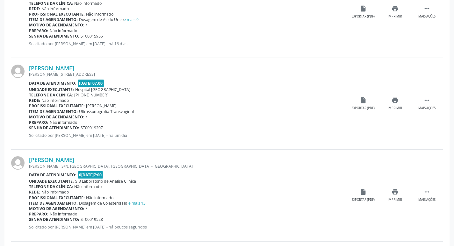
scroll to position [573, 0]
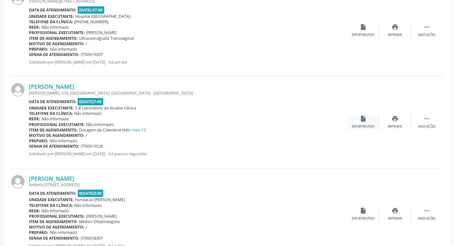
click at [371, 126] on div "Exportar (PDF)" at bounding box center [363, 127] width 23 height 4
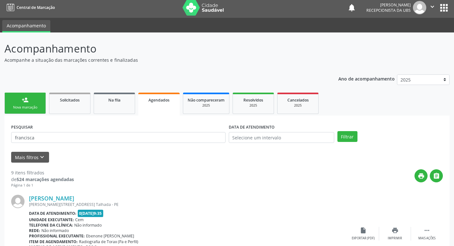
scroll to position [0, 0]
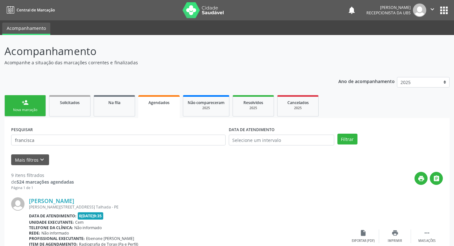
click at [22, 105] on div "person_add" at bounding box center [25, 102] width 7 height 7
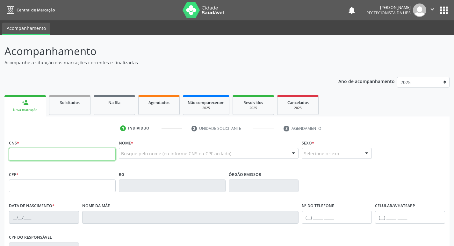
click at [64, 152] on input "text" at bounding box center [62, 154] width 107 height 13
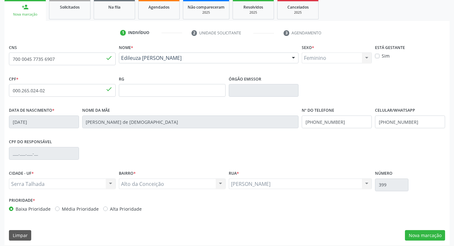
scroll to position [99, 0]
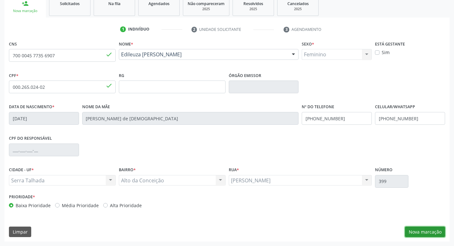
click at [421, 234] on button "Nova marcação" at bounding box center [425, 232] width 40 height 11
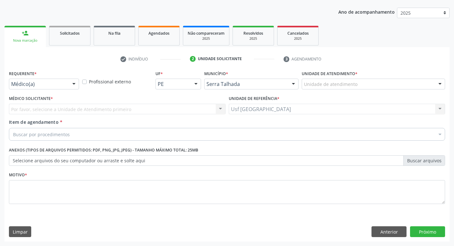
scroll to position [69, 0]
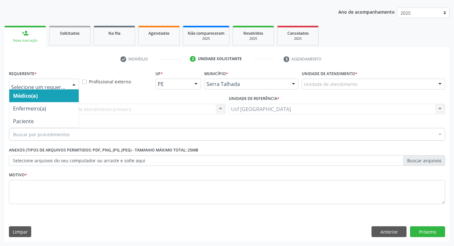
click at [73, 87] on div at bounding box center [74, 84] width 10 height 11
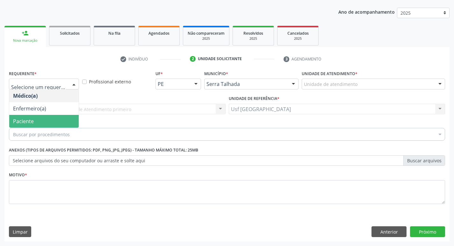
click at [35, 119] on span "Paciente" at bounding box center [43, 121] width 69 height 13
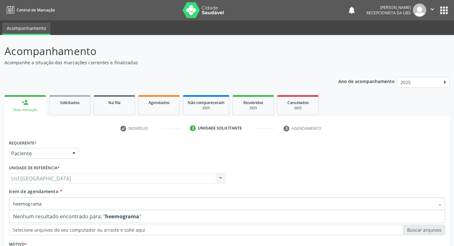
scroll to position [69, 0]
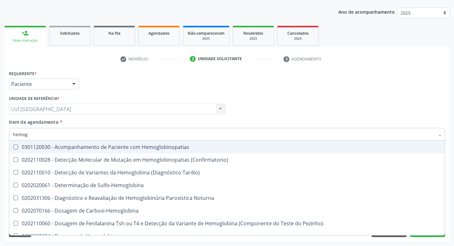
type input "hemogr"
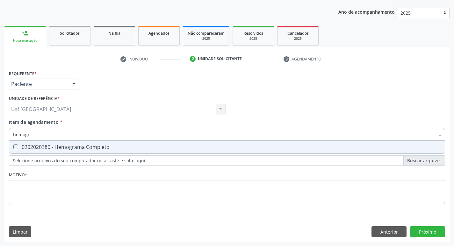
click at [58, 148] on div "0202020380 - Hemograma Completo" at bounding box center [227, 147] width 428 height 5
checkbox Completo "true"
type input "hemog"
checkbox Completo "false"
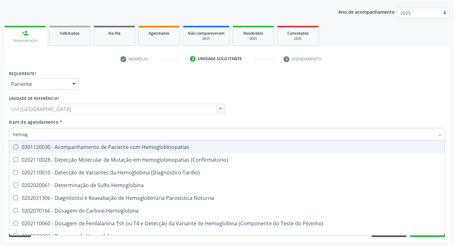
type input "hemo"
checkbox Completo "false"
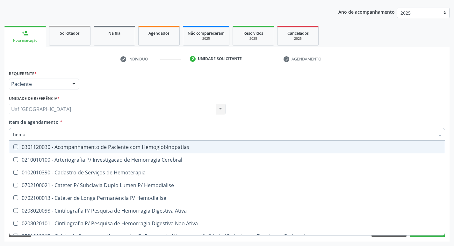
type input "hem"
checkbox Completo "false"
checkbox Elástica "true"
type input "he"
checkbox Elástica "false"
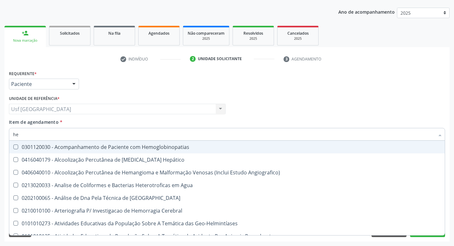
type input "h"
checkbox Completo "false"
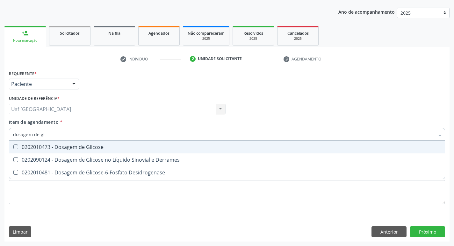
type input "dosagem de gli"
click at [61, 148] on div "0202010473 - Dosagem de Glicose" at bounding box center [227, 147] width 428 height 5
checkbox Glicose "true"
type input "dosagem de g"
checkbox Glicose "false"
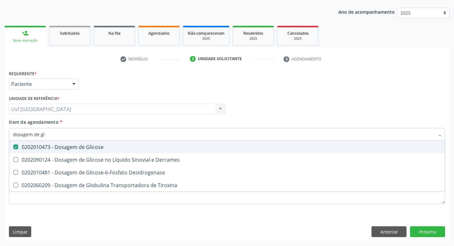
checkbox Tiroxina "true"
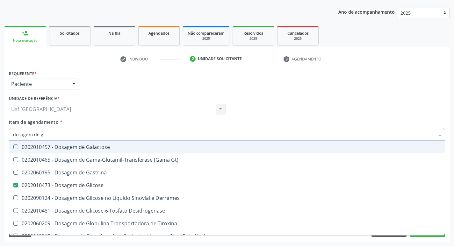
type input "dosagem de"
checkbox Glicose "false"
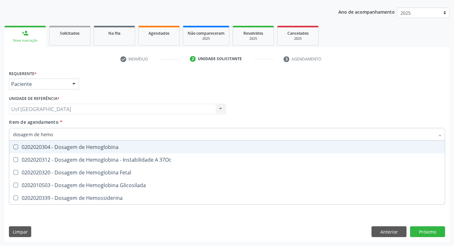
type input "dosagem de hemog"
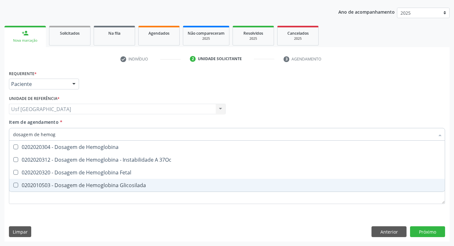
click at [87, 188] on div "0202010503 - Dosagem de Hemoglobina Glicosilada" at bounding box center [227, 185] width 428 height 5
checkbox Glicosilada "true"
type input "dosagem de h"
checkbox Glicosilada "false"
checkbox Hemossiderina "true"
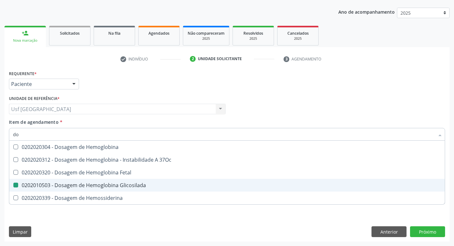
type input "d"
checkbox Hemossiderina "false"
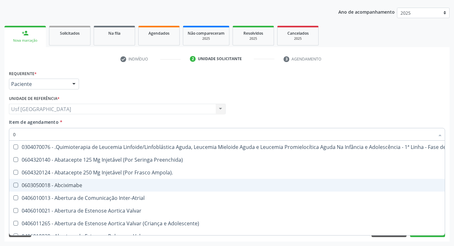
type input "02"
checkbox Bilateral "true"
checkbox Indireta "true"
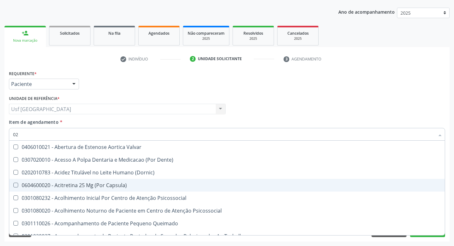
type input "020"
checkbox \(Qualitativo\) "true"
checkbox Glomerular "true"
checkbox Glicose "false"
checkbox Glicosilada "false"
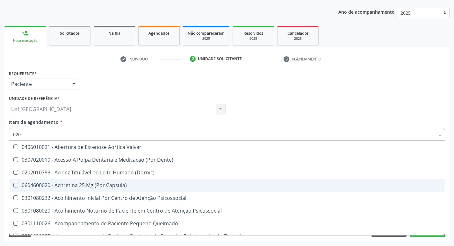
checkbox \(T3\) "true"
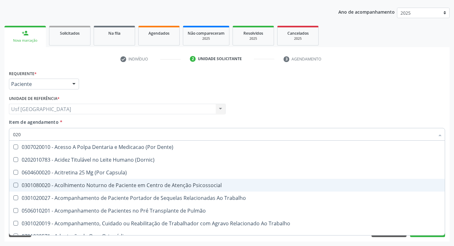
type input "0202"
checkbox Laser "true"
checkbox Septostomia "true"
checkbox Biologica "true"
checkbox Glicose "false"
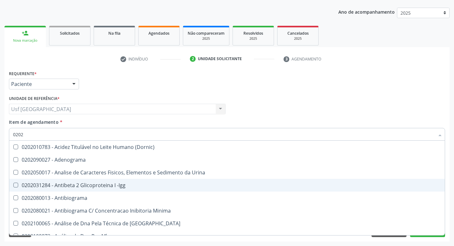
type input "02020"
checkbox Xi "true"
checkbox Fibrinogenio "true"
checkbox Glicose "false"
checkbox Glicosilada "false"
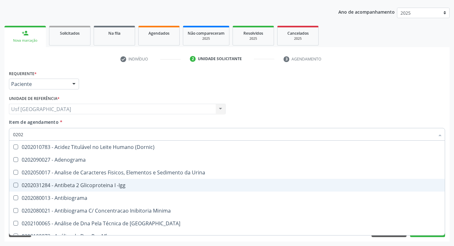
checkbox Zinco "true"
checkbox Completo "false"
type input "020202"
checkbox Molecular "true"
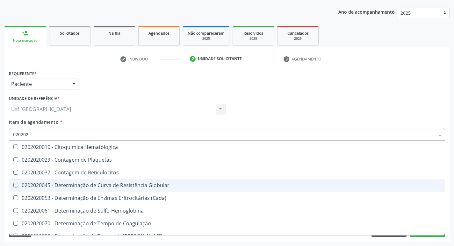
type input "0202020"
checkbox Hematocrito "true"
checkbox Completo "false"
type input "020202009"
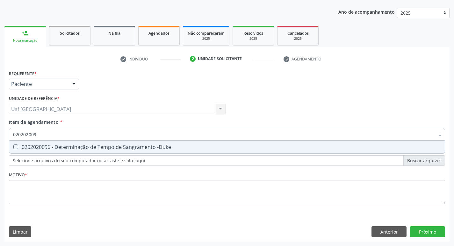
click at [133, 149] on div "0202020096 - Determinação de Tempo de Sangramento -Duke" at bounding box center [227, 147] width 428 height 5
checkbox -Duke "true"
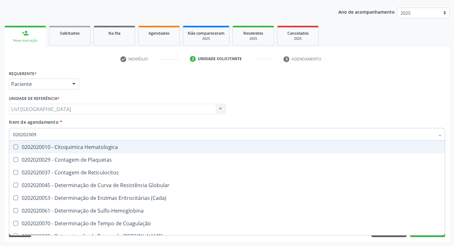
type input "02020200"
checkbox Hematologica "false"
type input "02020"
checkbox -Duke "false"
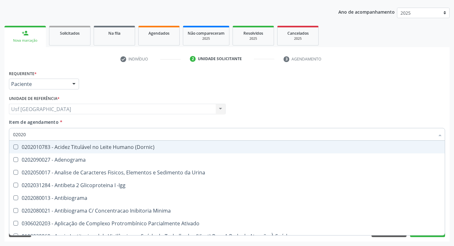
type input "0202"
checkbox -Duke "false"
checkbox 17-Hidroxicorticosteroides "true"
checkbox Glicose "false"
checkbox Glicosilada "false"
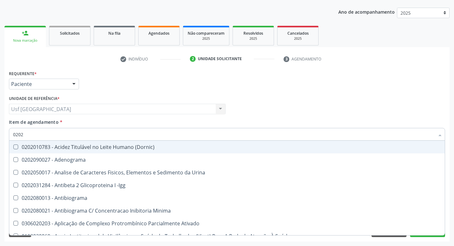
checkbox Lactato "true"
checkbox Muco-Proteinas "true"
checkbox Completo "false"
checkbox Pylori "true"
type input "020"
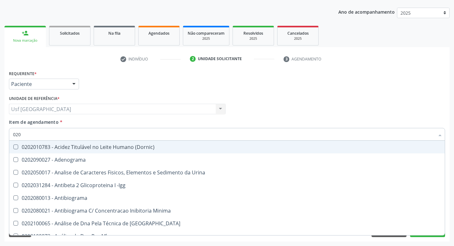
checkbox -Duke "false"
checkbox Glicose "false"
checkbox Glicosilada "false"
checkbox Completo "false"
checkbox Cruzi "true"
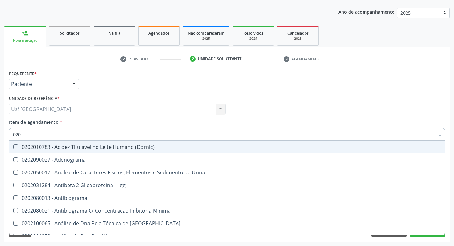
checkbox Boston "true"
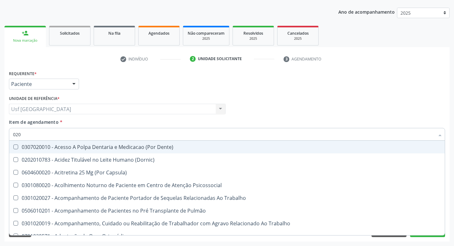
type input "0202"
checkbox Cognitivo "true"
checkbox Laser "true"
checkbox Septostomia "true"
checkbox Biologica "true"
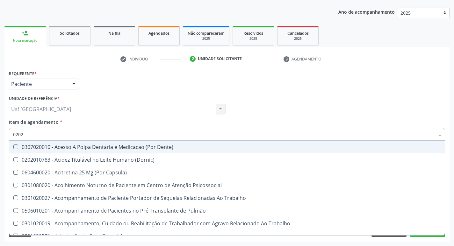
checkbox -Duke "false"
checkbox Glicose "false"
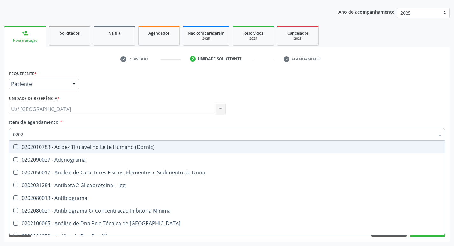
type input "02020"
checkbox Ordenhado "true"
checkbox -Duke "false"
checkbox Xi "true"
checkbox Fibrinogenio "true"
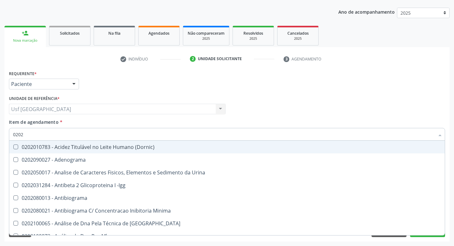
checkbox Glicose "false"
checkbox Glicosilada "false"
checkbox Zinco "true"
checkbox Completo "false"
type input "020202"
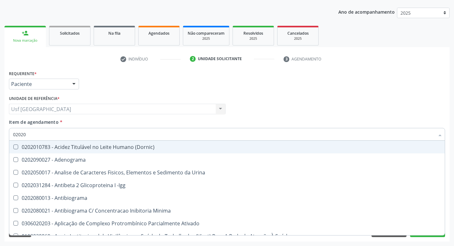
checkbox Clínico "true"
checkbox Molecular "true"
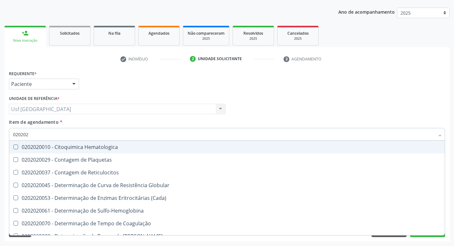
type input "0202020"
checkbox Hematocrito "true"
checkbox Completo "false"
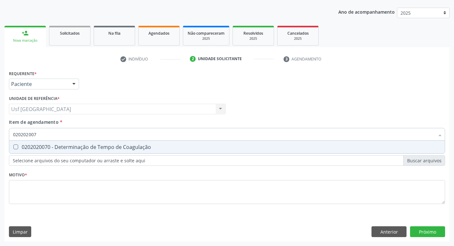
type input "0202020070"
click at [133, 149] on div "0202020070 - Determinação de Tempo de Coagulação" at bounding box center [227, 147] width 428 height 5
checkbox Coagulação "true"
type input "02020200"
checkbox Coagulação "false"
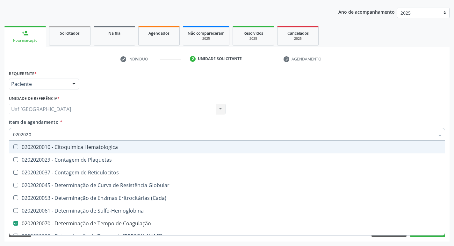
type input "02020201"
checkbox Coagulação "false"
checkbox -Duke "false"
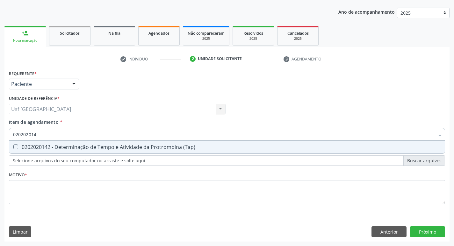
type input "0202020142"
click at [133, 149] on div "0202020142 - Determinação de Tempo e Atividade da Protrombina (Tap)" at bounding box center [227, 147] width 428 height 5
checkbox \(Tap\) "true"
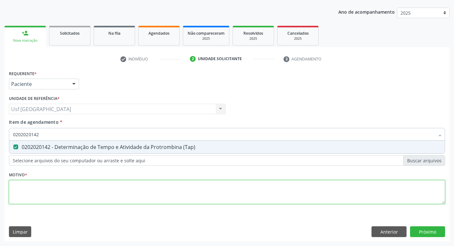
click at [107, 187] on div "Requerente * Paciente Médico(a) Enfermeiro(a) Paciente Nenhum resultado encontr…" at bounding box center [227, 141] width 436 height 144
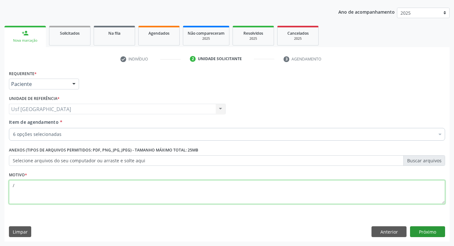
type textarea "/"
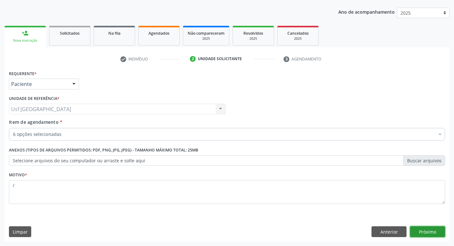
click at [430, 230] on button "Próximo" at bounding box center [427, 232] width 35 height 11
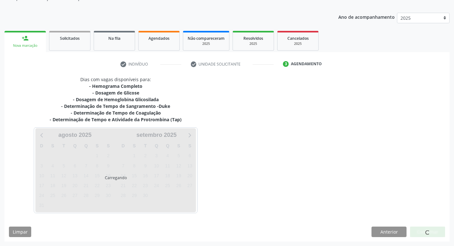
scroll to position [64, 0]
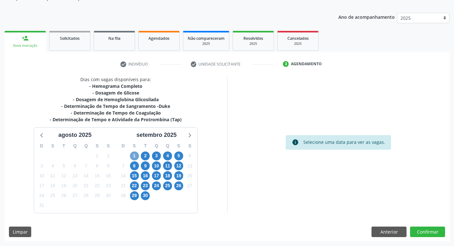
click at [133, 155] on span "1" at bounding box center [134, 156] width 9 height 9
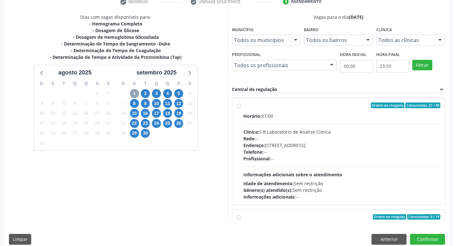
scroll to position [133, 0]
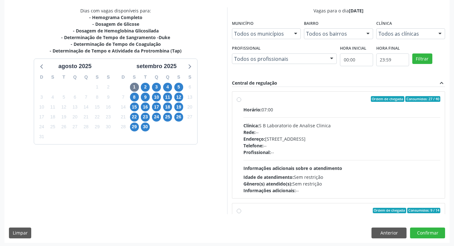
click at [243, 99] on label "Ordem de chegada Consumidos: 27 / 40 Horário: 07:00 Clínica: S B Laboratorio de…" at bounding box center [341, 145] width 197 height 98
click at [239, 99] on input "Ordem de chegada Consumidos: 27 / 40 Horário: 07:00 Clínica: S B Laboratorio de…" at bounding box center [239, 99] width 4 height 6
radio input "true"
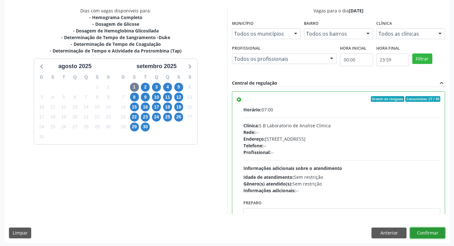
click at [429, 230] on button "Confirmar" at bounding box center [427, 233] width 35 height 11
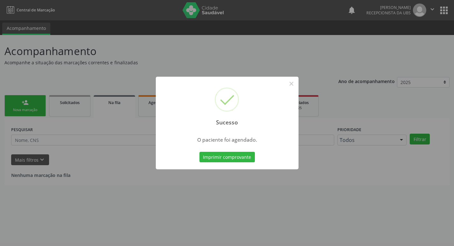
scroll to position [0, 0]
click at [294, 85] on button "×" at bounding box center [293, 83] width 11 height 11
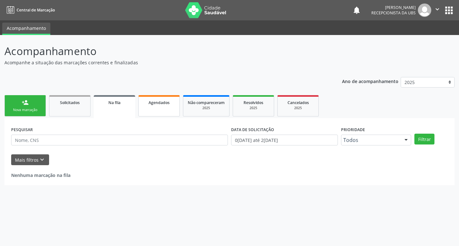
click at [168, 109] on link "Agendados" at bounding box center [158, 105] width 41 height 21
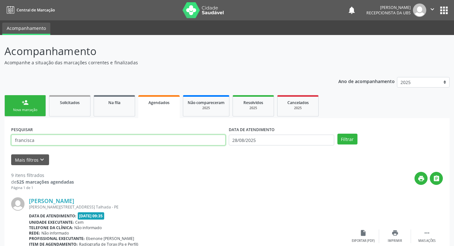
click at [50, 140] on input "francisca" at bounding box center [118, 140] width 214 height 11
type input "f"
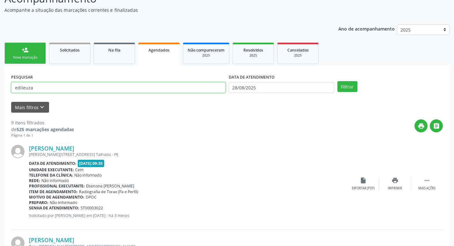
scroll to position [64, 0]
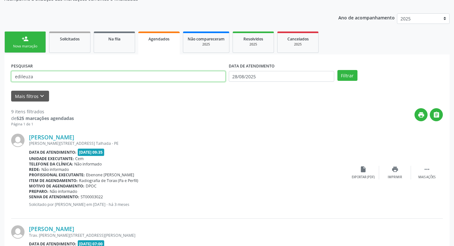
type input "edileuza"
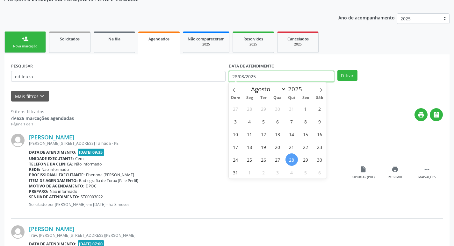
click at [255, 79] on input "28/08/2025" at bounding box center [281, 76] width 105 height 11
click at [249, 174] on span "1" at bounding box center [249, 172] width 12 height 12
type input "0[DATE]"
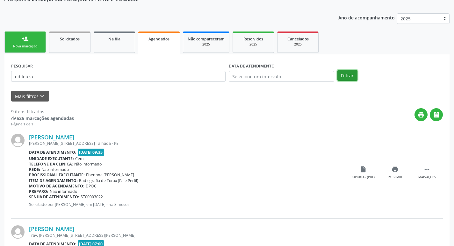
click at [345, 76] on button "Filtrar" at bounding box center [347, 75] width 20 height 11
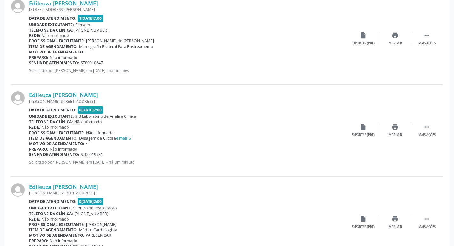
scroll to position [223, 0]
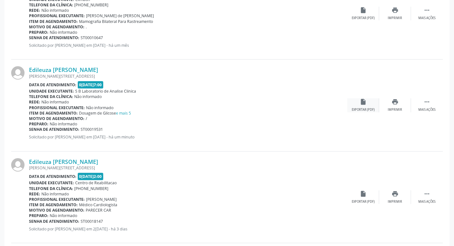
click at [362, 101] on icon "insert_drive_file" at bounding box center [363, 101] width 7 height 7
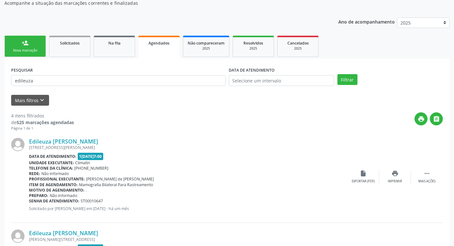
scroll to position [0, 0]
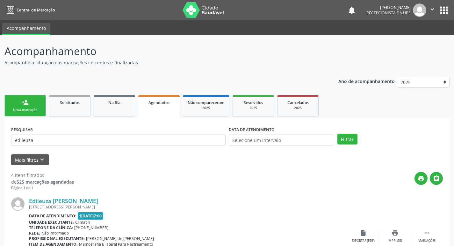
click at [38, 104] on link "person_add Nova marcação" at bounding box center [24, 105] width 41 height 21
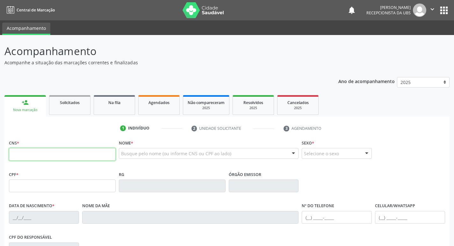
click at [69, 157] on input "text" at bounding box center [62, 154] width 107 height 13
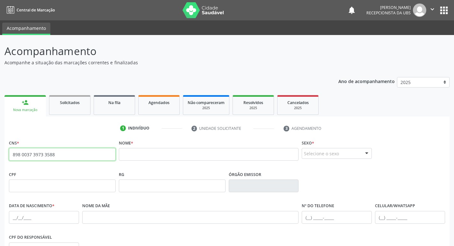
click at [65, 153] on input "898 0037 3973 3588" at bounding box center [62, 154] width 107 height 13
type input "8"
type input "700 5097 7775 0358"
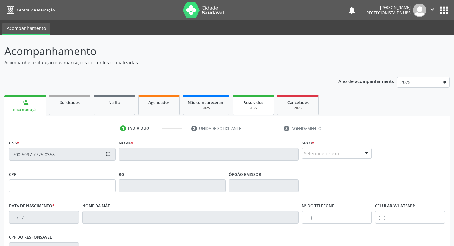
type input "293.233.068-35"
type input "27/08/1962"
type input "Ana Lima da Silva"
type input "(87) 99640-3420"
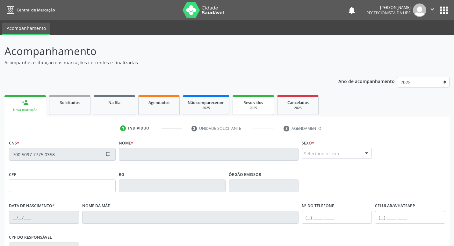
type input "1182"
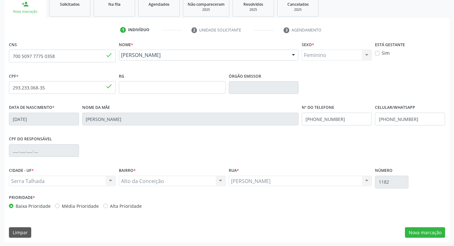
scroll to position [99, 0]
click at [425, 233] on button "Nova marcação" at bounding box center [425, 232] width 40 height 11
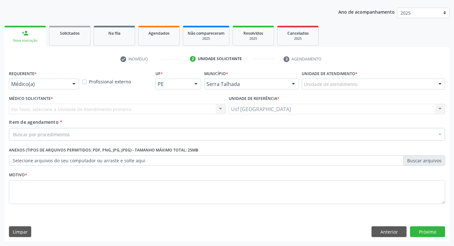
scroll to position [69, 0]
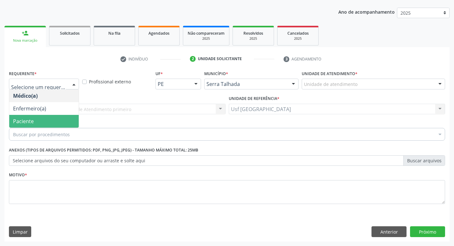
click at [23, 121] on span "Paciente" at bounding box center [23, 121] width 21 height 7
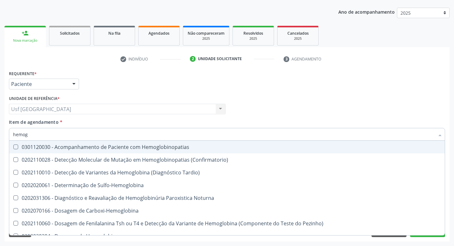
type input "hemogr"
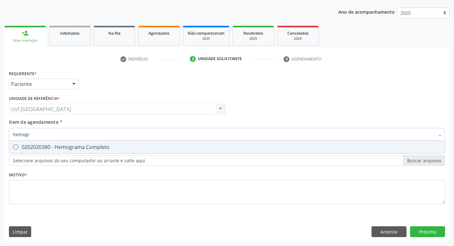
click at [75, 141] on span "0202020380 - Hemograma Completo" at bounding box center [227, 147] width 436 height 13
checkbox Completo "true"
type input "hemog"
checkbox Completo "false"
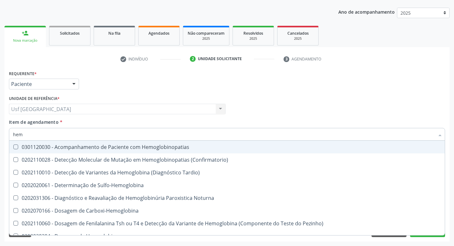
type input "he"
checkbox Completo "false"
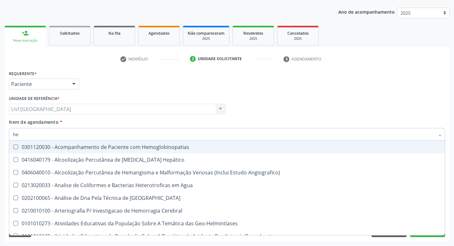
type input "h"
checkbox Completo "false"
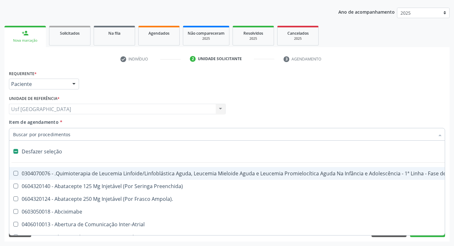
checkbox Queimado "false"
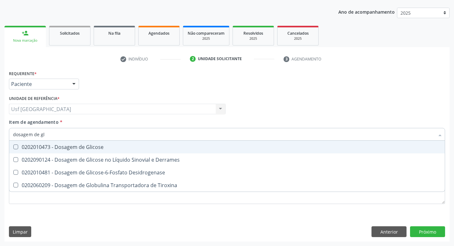
type input "dosagem de gli"
click at [75, 141] on span "0202010473 - Dosagem de Glicose" at bounding box center [227, 147] width 436 height 13
checkbox Glicose "true"
type input "dosagem de g"
checkbox Glicose "false"
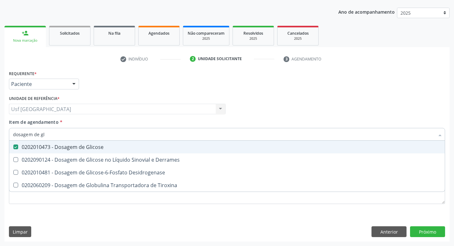
checkbox Tiroxina "true"
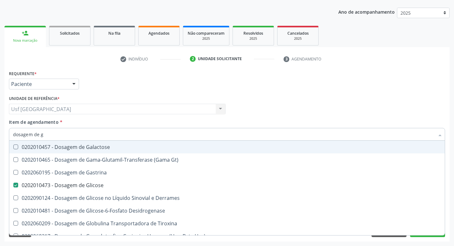
type input "dosagem de"
checkbox Glicose "false"
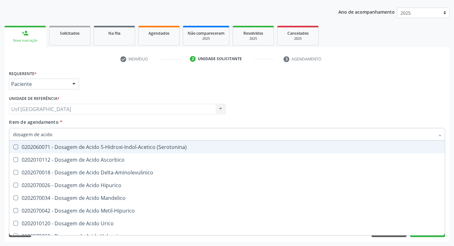
type input "dosagem de acido u"
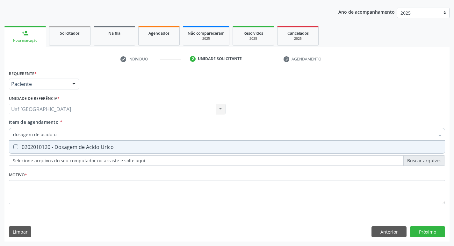
click at [73, 148] on div "0202010120 - Dosagem de Acido Urico" at bounding box center [227, 147] width 428 height 5
checkbox Urico "true"
type input "dosagem de acido"
checkbox Urico "false"
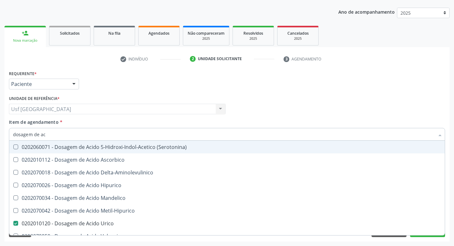
type input "dosagem de a"
checkbox Urico "false"
checkbox Valproico "true"
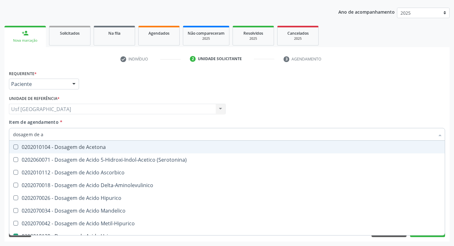
type input "dosagem de"
checkbox Urico "false"
checkbox Etilico "true"
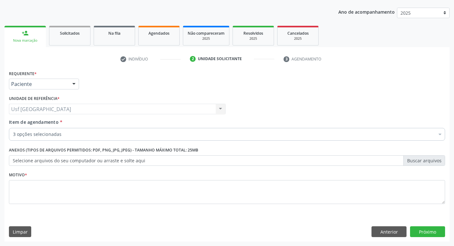
checkbox Completo "true"
checkbox Glicose "true"
checkbox Urico "true"
checkbox Adolescente\) "false"
checkbox Vaginal "false"
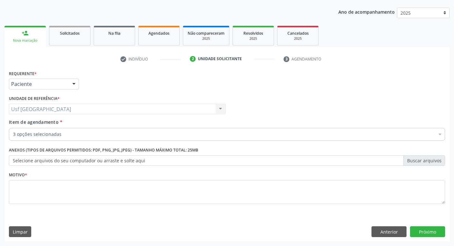
scroll to position [69, 0]
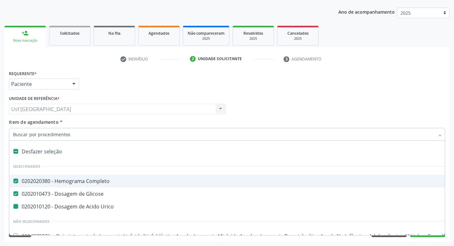
type input "u"
checkbox Urico "false"
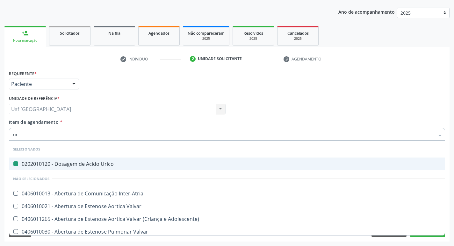
type input "ure"
checkbox Urico "false"
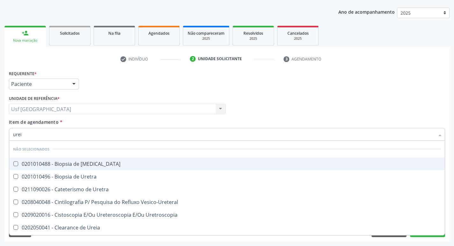
type input "ureia"
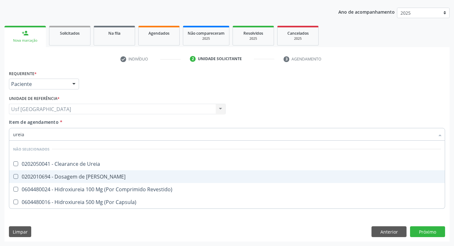
click at [78, 178] on div "0202010694 - Dosagem de [PERSON_NAME]" at bounding box center [227, 176] width 428 height 5
checkbox Ureia "true"
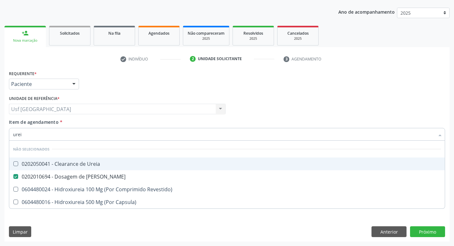
type input "ure"
checkbox Ureia "false"
type input "u"
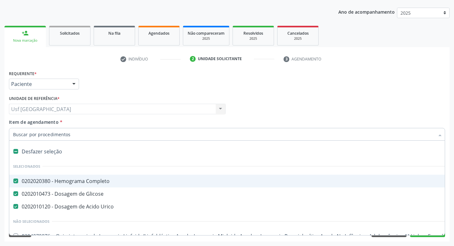
checkbox Completo "true"
checkbox Urico "true"
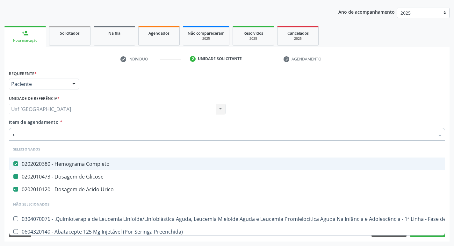
type input "cr"
checkbox Completo "false"
checkbox Urico "false"
checkbox Glicose "false"
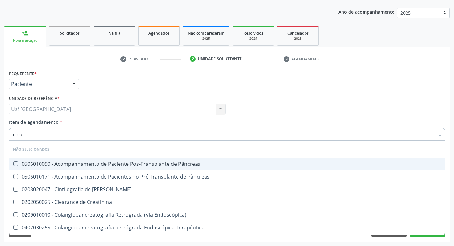
type input "creat"
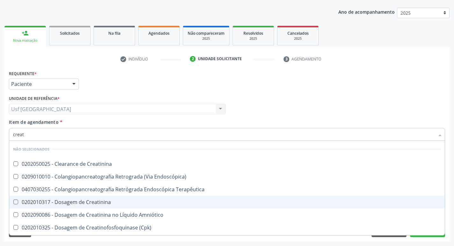
click at [94, 203] on div "0202010317 - Dosagem de Creatinina" at bounding box center [227, 202] width 428 height 5
checkbox Creatinina "true"
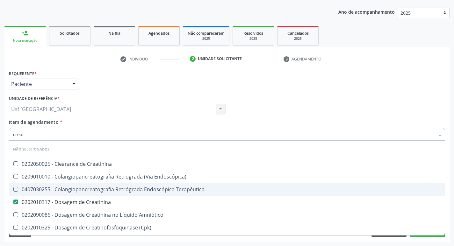
type input "crea"
checkbox Mb "true"
checkbox Creatinina "false"
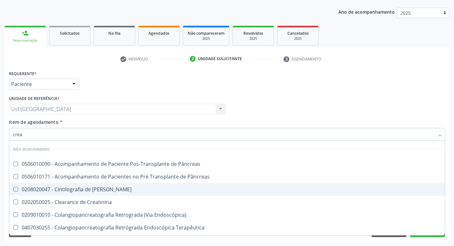
type input "cre"
checkbox Creatinina "false"
checkbox Oncologia "true"
type input "cr"
checkbox Oncologia "false"
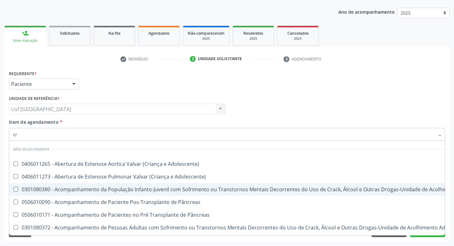
type input "c"
checkbox Adolescente\) "true"
checkbox \(Uai\)\ "true"
checkbox Adolescente\) "true"
checkbox Creatinina "false"
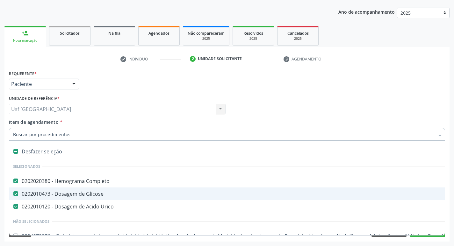
type input "t"
checkbox Urico "false"
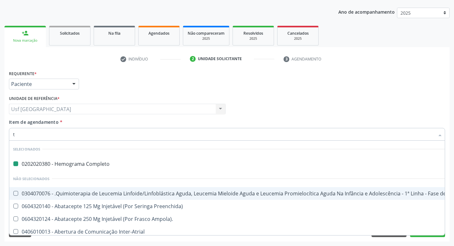
type input "tg"
checkbox Completo "false"
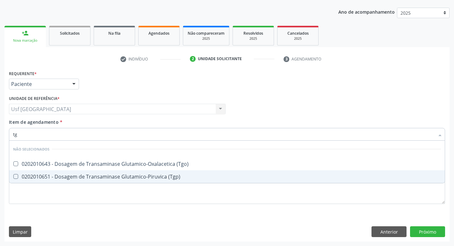
type input "tgo"
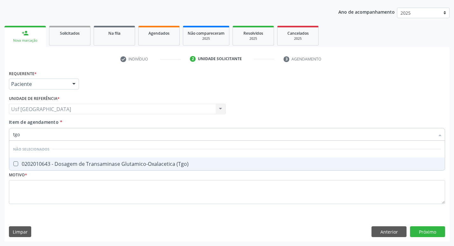
click at [182, 164] on div "0202010643 - Dosagem de Transaminase Glutamico-Oxalacetica (Tgo)" at bounding box center [227, 164] width 428 height 5
checkbox \(Tgo\) "true"
type input "tgp"
click at [182, 164] on div "0202010651 - Dosagem de Transaminase Glutamico-Piruvica (Tgp)" at bounding box center [227, 164] width 428 height 5
checkbox \(Tgp\) "true"
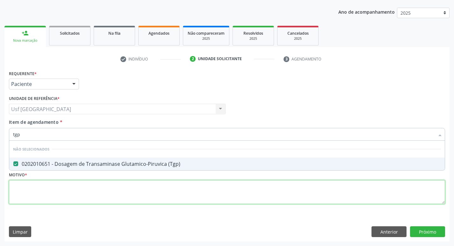
click at [94, 186] on div "Requerente * Paciente Médico(a) Enfermeiro(a) Paciente Nenhum resultado encontr…" at bounding box center [227, 141] width 436 height 144
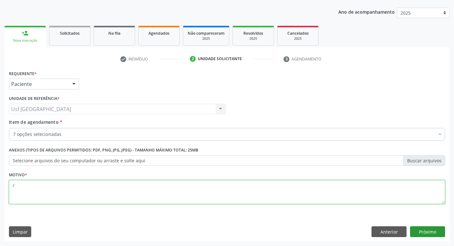
type textarea "/"
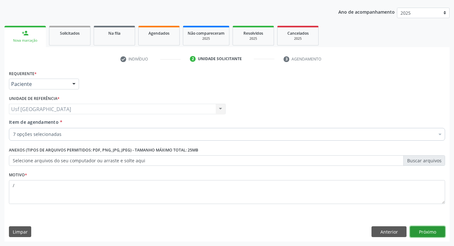
click at [429, 232] on button "Próximo" at bounding box center [427, 232] width 35 height 11
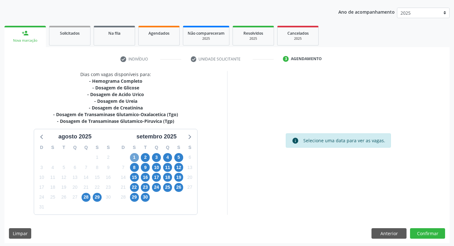
click at [134, 158] on span "1" at bounding box center [134, 157] width 9 height 9
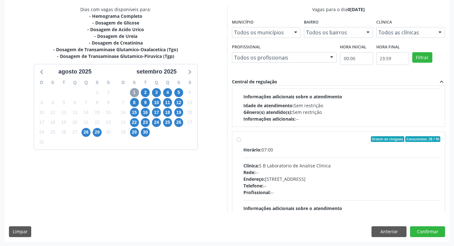
scroll to position [436, 0]
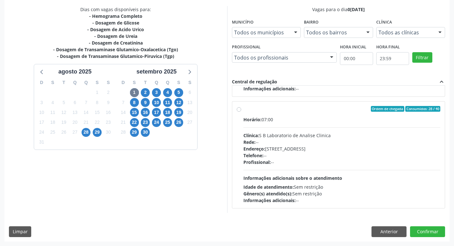
click at [241, 111] on div "Ordem de chegada Consumidos: 28 / 40 Horário: 07:00 Clínica: S B Laboratorio de…" at bounding box center [339, 155] width 204 height 98
radio input "true"
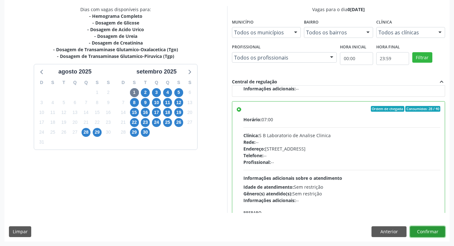
click at [432, 232] on button "Confirmar" at bounding box center [427, 232] width 35 height 11
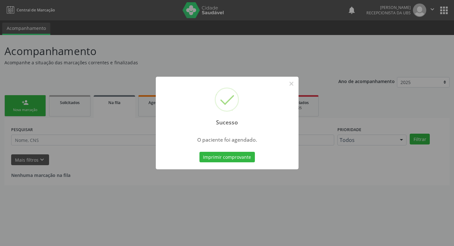
scroll to position [0, 0]
click at [290, 83] on button "×" at bounding box center [293, 83] width 11 height 11
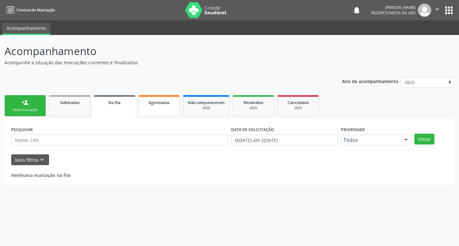
click at [154, 100] on span "Agendados" at bounding box center [158, 102] width 21 height 5
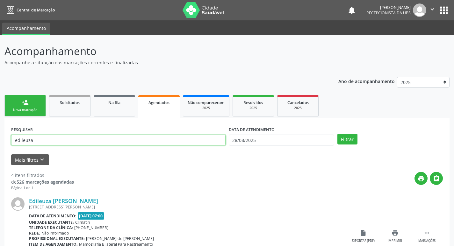
click at [40, 141] on input "edileuza" at bounding box center [118, 140] width 214 height 11
type input "e"
type input "maria de lourdes"
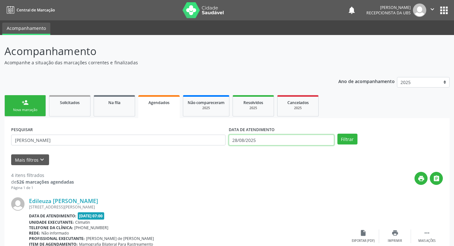
click at [263, 136] on input "28/08/2025" at bounding box center [281, 140] width 105 height 11
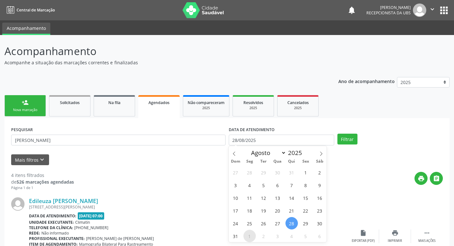
click at [247, 234] on span "1" at bounding box center [249, 236] width 12 height 12
type input "0[DATE]"
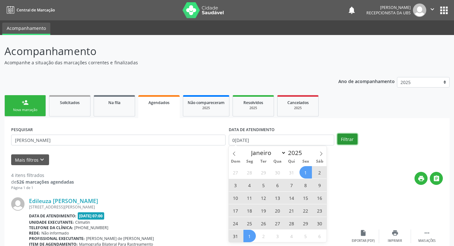
click at [348, 140] on button "Filtrar" at bounding box center [347, 139] width 20 height 11
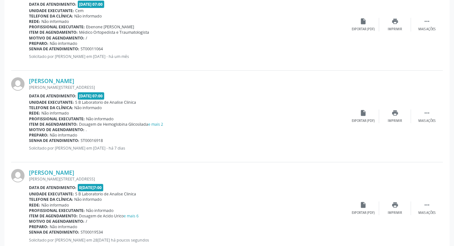
scroll to position [879, 0]
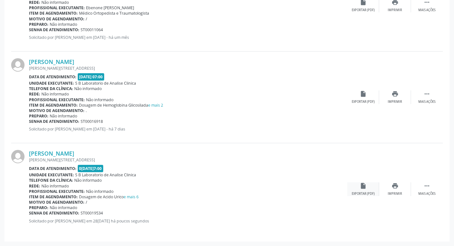
click at [360, 190] on div "insert_drive_file Exportar (PDF)" at bounding box center [363, 190] width 32 height 14
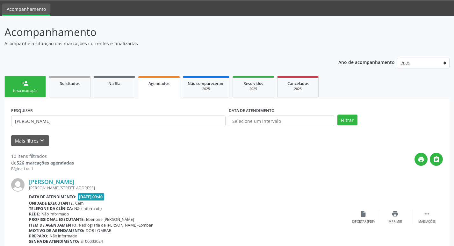
scroll to position [0, 0]
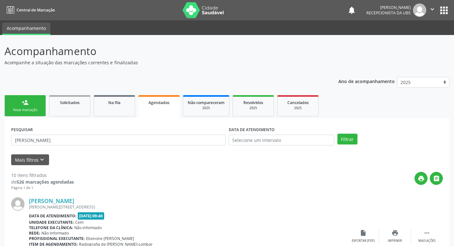
click at [34, 109] on div "Nova marcação" at bounding box center [25, 110] width 32 height 5
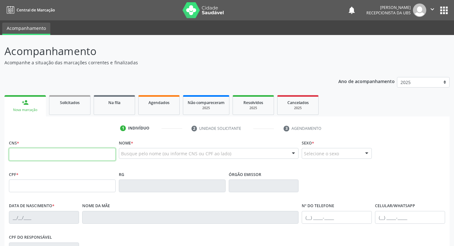
click at [42, 154] on input "text" at bounding box center [62, 154] width 107 height 13
type input "704 2087 1800 2582"
type input "075.844.594-63"
type input "29/12/1980"
type input "Maria Monteiro da Silva"
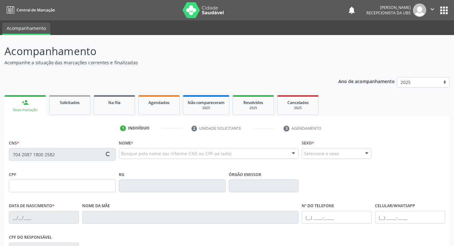
type input "(87) 99921-7233"
type input "921.299.434-20"
type input "966"
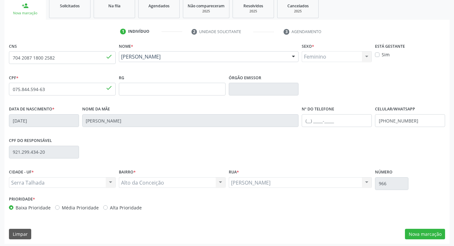
scroll to position [99, 0]
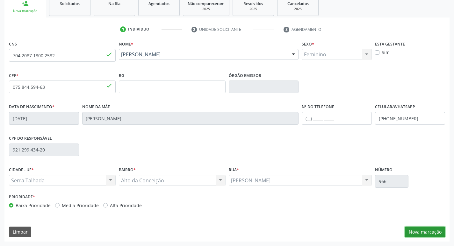
click at [422, 233] on button "Nova marcação" at bounding box center [425, 232] width 40 height 11
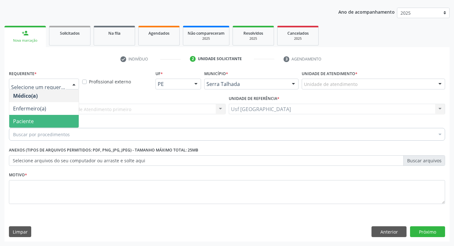
click at [47, 121] on span "Paciente" at bounding box center [43, 121] width 69 height 13
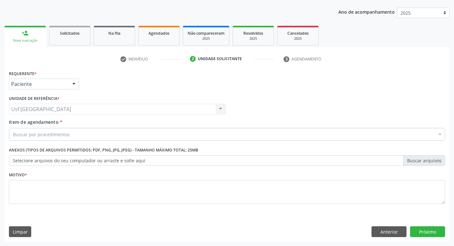
click at [47, 130] on div "Buscar por procedimentos" at bounding box center [227, 134] width 436 height 13
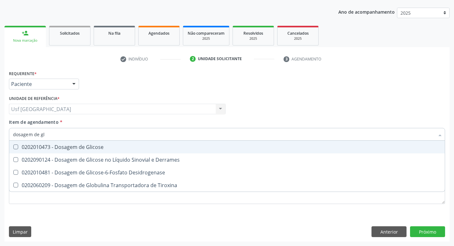
type input "dosagem de gli"
click at [78, 148] on div "0202010473 - Dosagem de Glicose" at bounding box center [227, 147] width 428 height 5
checkbox Glicose "true"
type input "d"
checkbox Glicose "false"
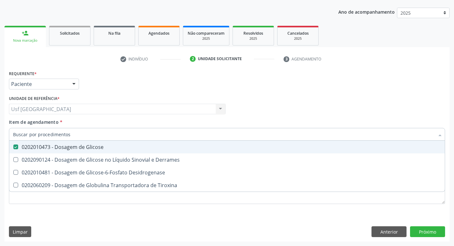
checkbox Tiroxina "false"
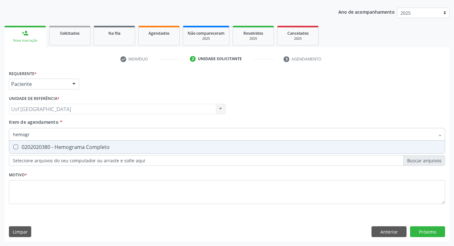
type input "hemogra"
click at [90, 147] on div "0202020380 - Hemograma Completo" at bounding box center [227, 147] width 428 height 5
checkbox Completo "true"
type input "h"
checkbox Completo "false"
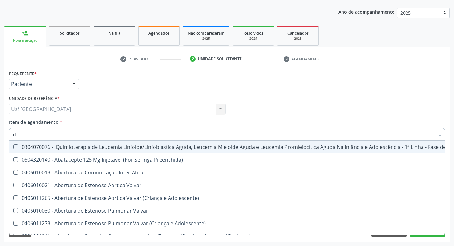
type input "do"
checkbox Esclera "true"
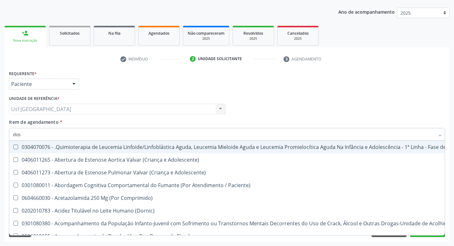
type input "dosa"
checkbox Comprimido\) "true"
checkbox 24H "false"
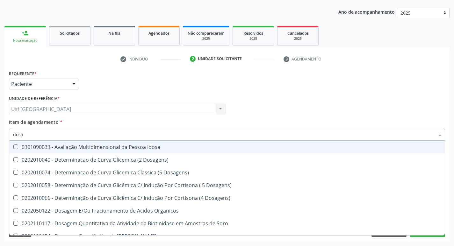
type input "dosag"
checkbox Gastrina "true"
checkbox Glicose "false"
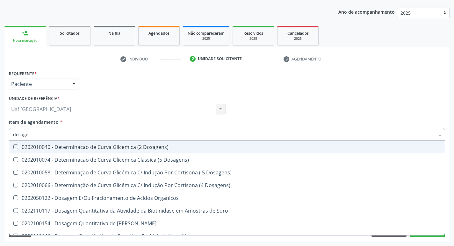
type input "dosagem"
checkbox Esperma "true"
checkbox Glicose "false"
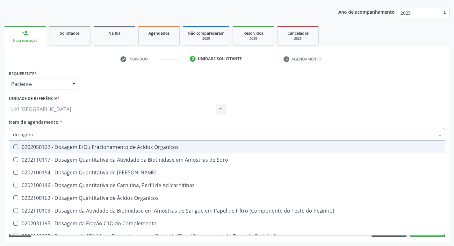
type input "dosagem d"
checkbox Frutose "true"
checkbox Glicose "false"
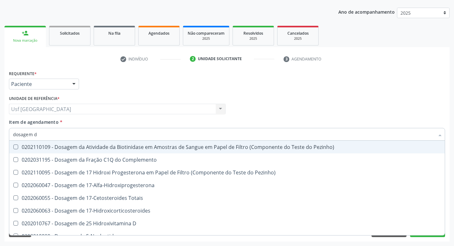
type input "dosagem de"
checkbox Gt\) "true"
checkbox Glicose "false"
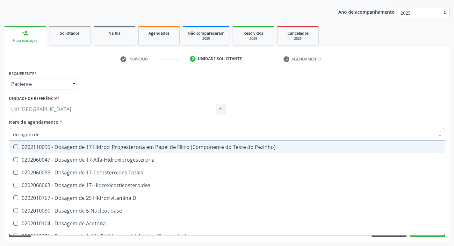
type input "dosagem de g"
checkbox 17-Hidroxicorticosteroides "true"
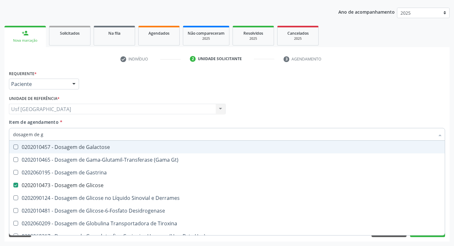
type input "dosagem de gl"
checkbox Galactose "true"
checkbox Glicose "false"
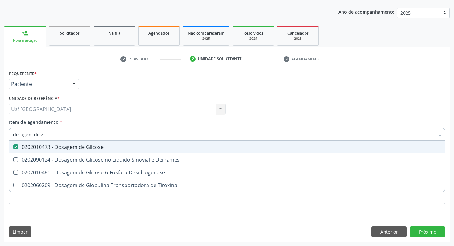
type input "dosagem de g"
checkbox Glicose "false"
checkbox Tiroxina "true"
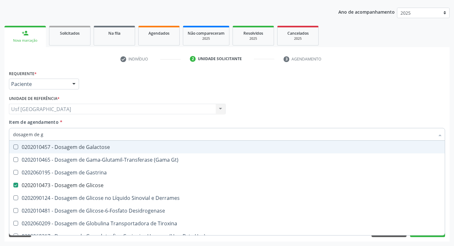
type input "dosagem de"
checkbox Glicose "false"
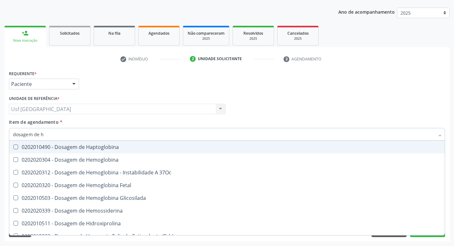
type input "dosagem de he"
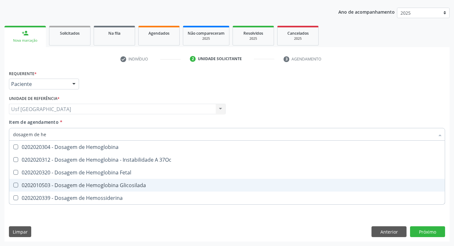
click at [133, 184] on div "0202010503 - Dosagem de Hemoglobina Glicosilada" at bounding box center [227, 185] width 428 height 5
checkbox Glicosilada "true"
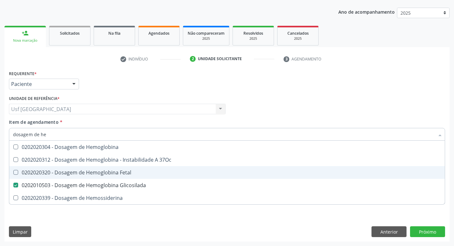
type input "dosagem de h"
checkbox Glicosilada "false"
checkbox Hemossiderina "true"
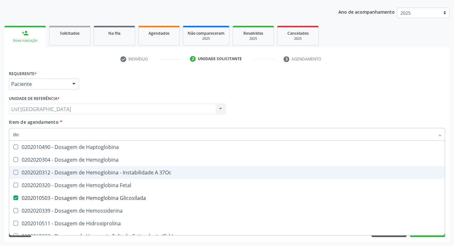
type input "d"
checkbox Glicosilada "false"
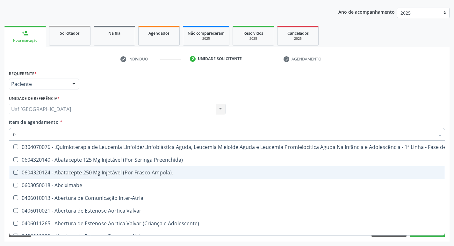
type input "02"
checkbox Bilateral "true"
checkbox Indireta "true"
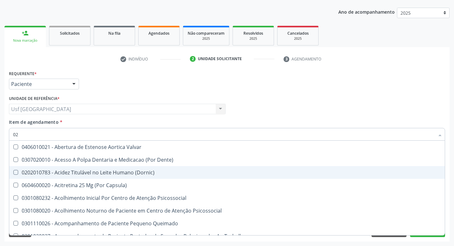
type input "020"
checkbox \(Qualitativo\) "true"
checkbox Glomerular "true"
checkbox Glicose "false"
checkbox Glicosilada "false"
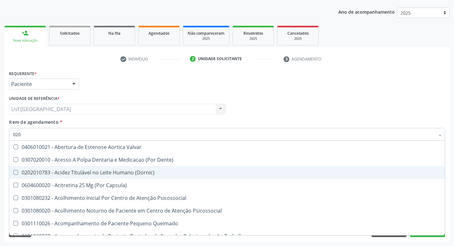
checkbox \(T3\) "true"
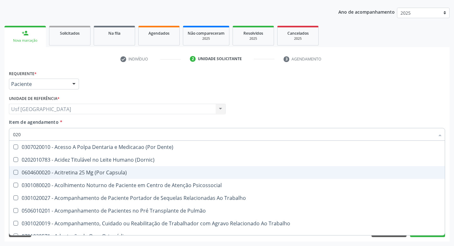
type input "0202"
checkbox Laser "true"
checkbox Septostomia "true"
checkbox Biologica "true"
checkbox Glicose "false"
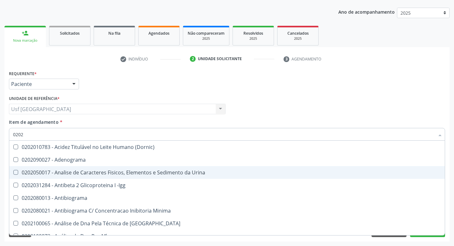
type input "02020"
checkbox Xi "true"
checkbox Fibrinogenio "true"
checkbox Glicose "false"
checkbox Glicosilada "false"
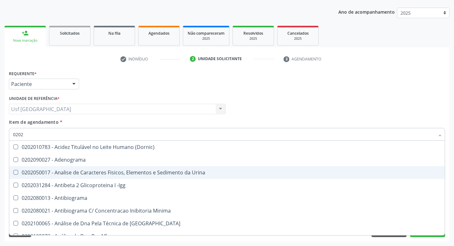
checkbox Zinco "true"
checkbox Completo "false"
type input "020202"
checkbox Molecular "true"
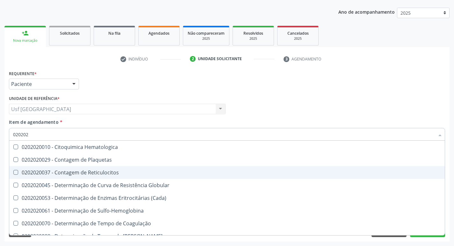
type input "0202020"
checkbox Completo "true"
checkbox Leucograma "false"
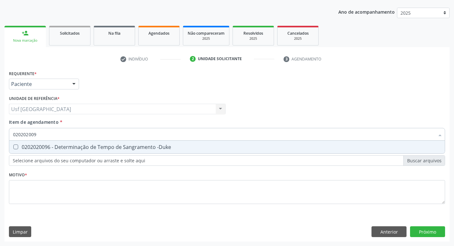
type input "0202020096"
click at [152, 150] on div "0202020096 - Determinação de Tempo de Sangramento -Duke" at bounding box center [227, 147] width 428 height 5
checkbox -Duke "true"
type input "0"
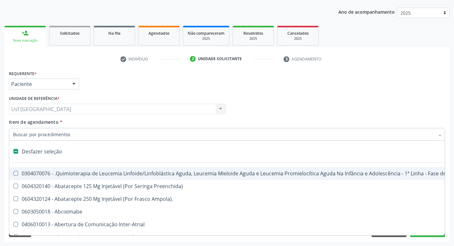
checkbox Manutenção "false"
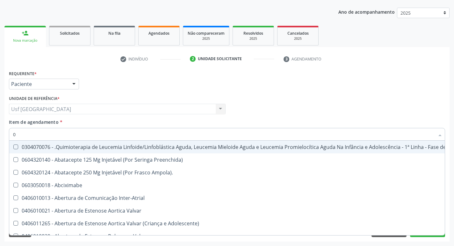
type input "02"
checkbox \(Frasco-Ampola\) "true"
checkbox Bilateral "true"
checkbox Indireta "true"
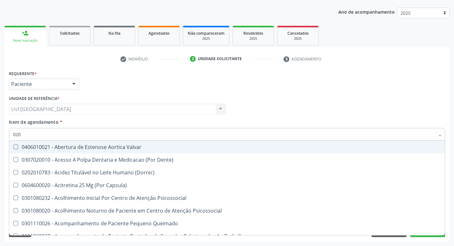
type input "0202"
checkbox Arquitetura "true"
checkbox Auditiva "true"
checkbox Força "true"
checkbox Monobloco "true"
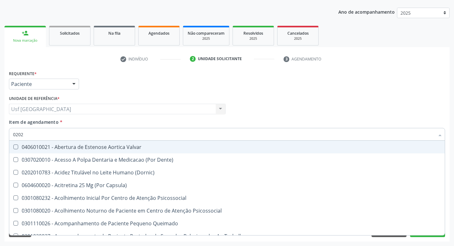
checkbox Comprimido\) "false"
checkbox \(Qualitativo\) "false"
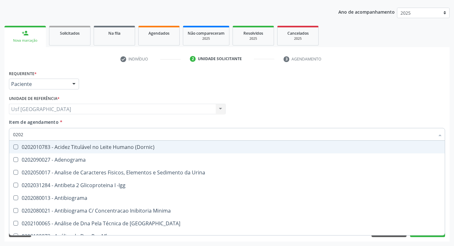
type input "02020"
checkbox Ordenhado "true"
checkbox -Duke "false"
checkbox Xi "true"
checkbox Fibrinogenio "true"
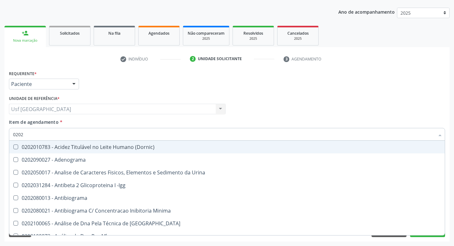
checkbox Glicose "false"
checkbox Glicosilada "false"
checkbox Zinco "true"
checkbox Completo "false"
type input "020202"
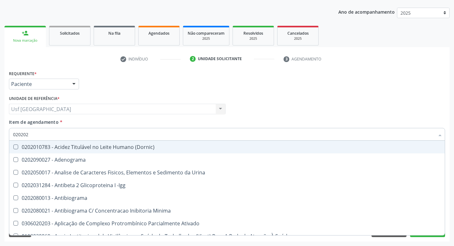
checkbox Clínico "true"
checkbox Molecular "true"
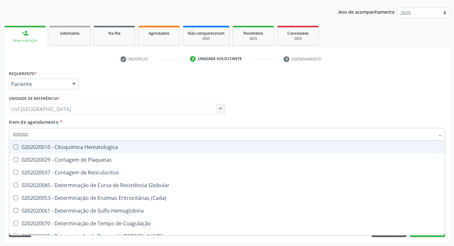
type input "0202020"
checkbox Hematocrito "true"
checkbox Completo "false"
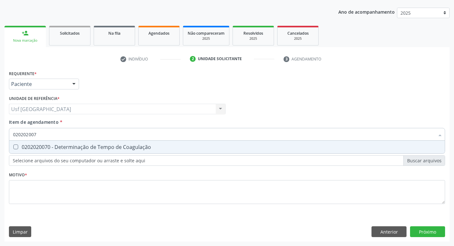
type input "0202020070"
click at [152, 150] on div "0202020070 - Determinação de Tempo de Coagulação" at bounding box center [227, 147] width 428 height 5
checkbox Coagulação "true"
type input "02020200"
checkbox Coagulação "false"
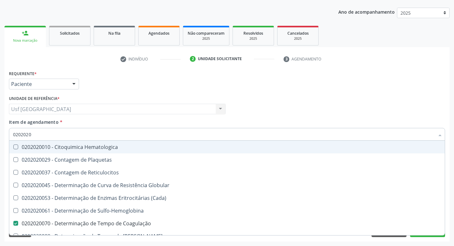
type input "02020201"
checkbox Coagulação "false"
checkbox -Duke "false"
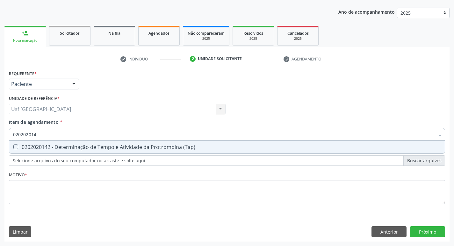
type input "0202020142"
click at [152, 150] on div "0202020142 - Determinação de Tempo e Atividade da Protrombina (Tap)" at bounding box center [227, 147] width 428 height 5
checkbox \(Tap\) "true"
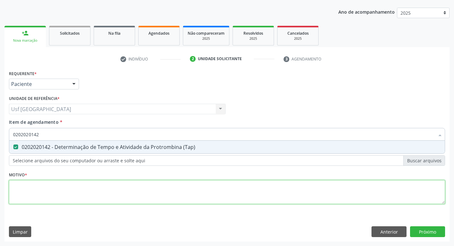
click at [84, 196] on div "Requerente * Paciente Médico(a) Enfermeiro(a) Paciente Nenhum resultado encontr…" at bounding box center [227, 141] width 436 height 144
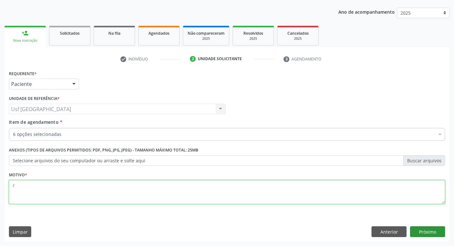
type textarea "/"
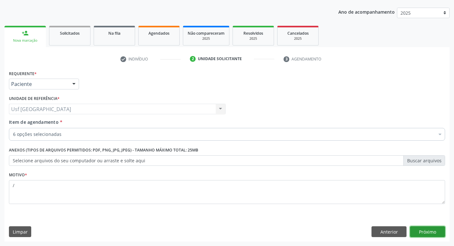
click at [430, 229] on button "Próximo" at bounding box center [427, 232] width 35 height 11
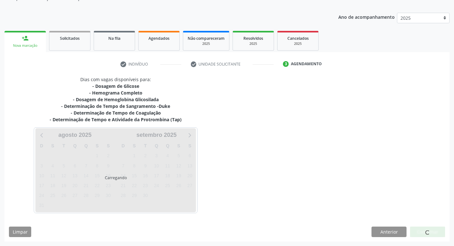
scroll to position [64, 0]
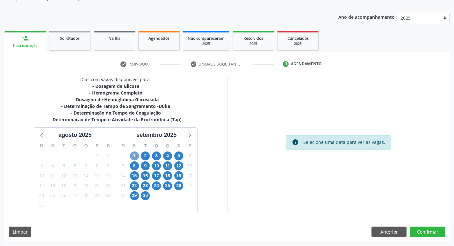
click at [134, 157] on span "1" at bounding box center [134, 156] width 9 height 9
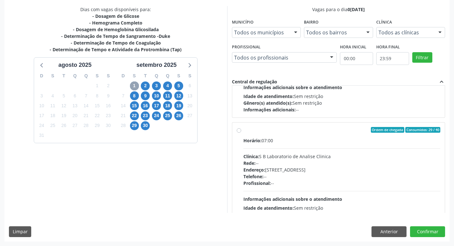
scroll to position [212, 0]
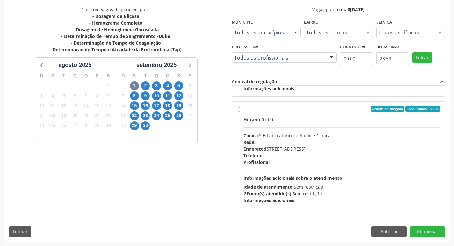
click at [243, 109] on label "Ordem de chegada Consumidos: 29 / 40 Horário: 07:00 Clínica: S B Laboratorio de…" at bounding box center [341, 155] width 197 height 98
click at [240, 109] on input "Ordem de chegada Consumidos: 29 / 40 Horário: 07:00 Clínica: S B Laboratorio de…" at bounding box center [239, 109] width 4 height 6
radio input "true"
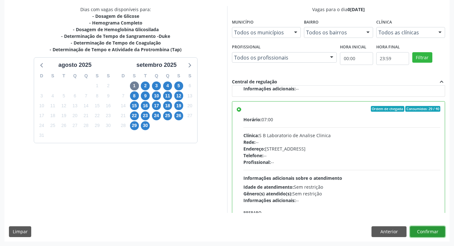
click at [432, 227] on button "Confirmar" at bounding box center [427, 232] width 35 height 11
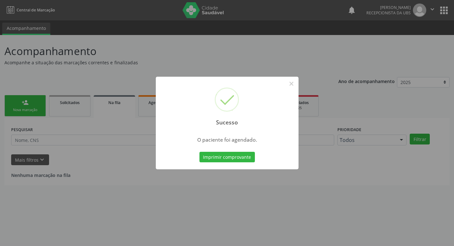
scroll to position [0, 0]
click at [296, 84] on button "×" at bounding box center [293, 83] width 11 height 11
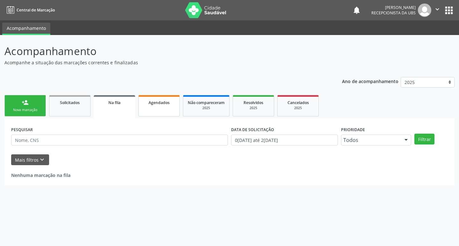
click at [150, 109] on link "Agendados" at bounding box center [158, 105] width 41 height 21
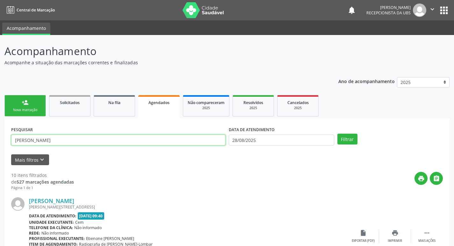
click at [59, 140] on input "maria de lourdes" at bounding box center [118, 140] width 214 height 11
type input "m"
type input "sandra"
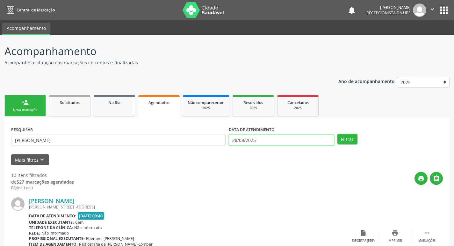
click at [258, 141] on input "28/08/2025" at bounding box center [281, 140] width 105 height 11
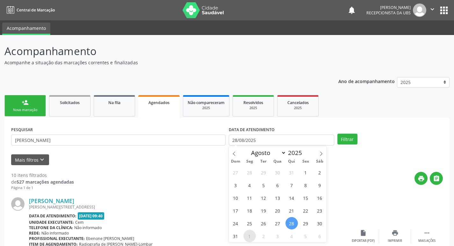
click at [247, 235] on span "1" at bounding box center [249, 236] width 12 height 12
type input "0[DATE]"
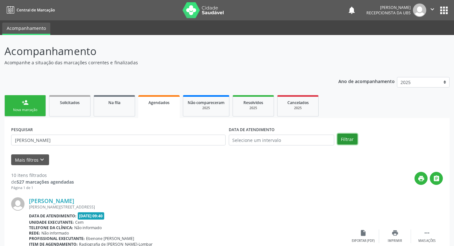
click at [344, 140] on button "Filtrar" at bounding box center [347, 139] width 20 height 11
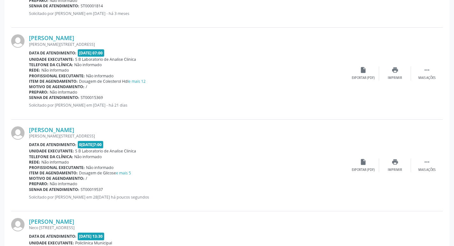
scroll to position [287, 0]
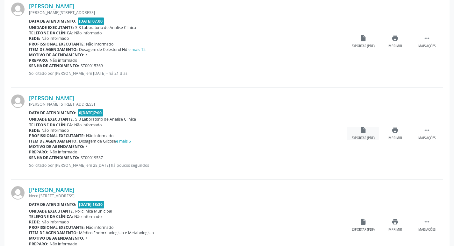
click at [365, 139] on div "Exportar (PDF)" at bounding box center [363, 138] width 23 height 4
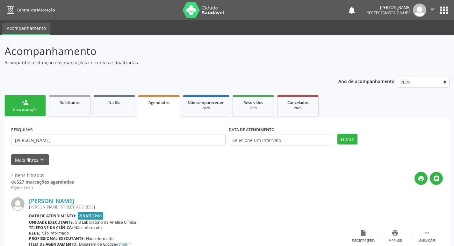
click at [27, 102] on div "person_add" at bounding box center [25, 102] width 7 height 7
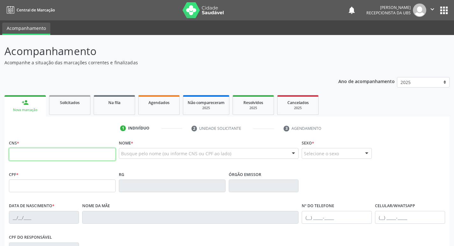
click at [59, 155] on input "text" at bounding box center [62, 154] width 107 height 13
type input "700 0033 3327 5303"
type input "104.524.574-75"
type input "2[DATE]"
type input "Keyla [PERSON_NAME]"
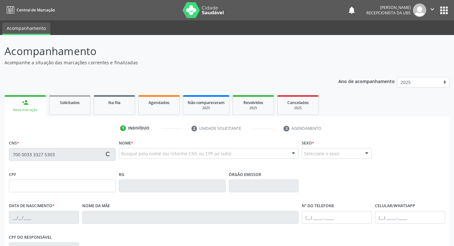
type input "[PHONE_NUMBER]"
type input "750.253.704-00"
type input "456"
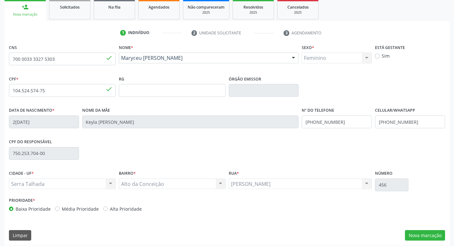
scroll to position [99, 0]
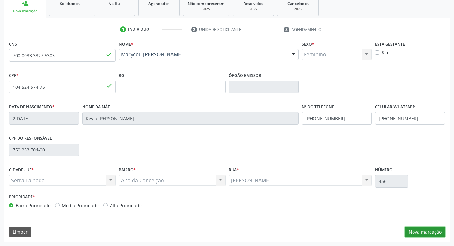
click at [432, 233] on button "Nova marcação" at bounding box center [425, 232] width 40 height 11
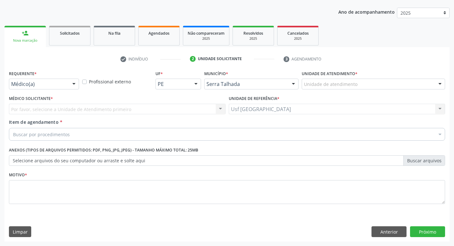
scroll to position [69, 0]
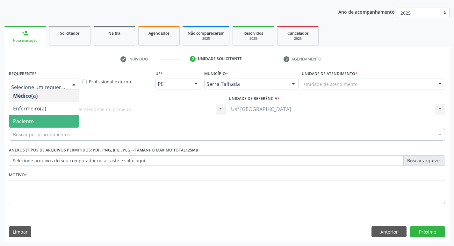
click at [53, 117] on span "Paciente" at bounding box center [43, 121] width 69 height 13
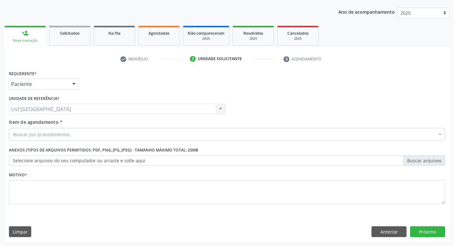
click at [76, 135] on div "Buscar por procedimentos" at bounding box center [227, 134] width 436 height 13
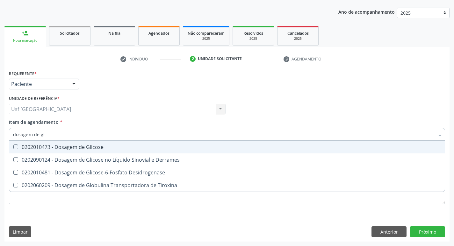
type input "dosagem de gli"
click at [85, 147] on div "0202010473 - Dosagem de Glicose" at bounding box center [227, 147] width 428 height 5
checkbox Glicose "true"
type input "dosagem de g"
checkbox Glicose "false"
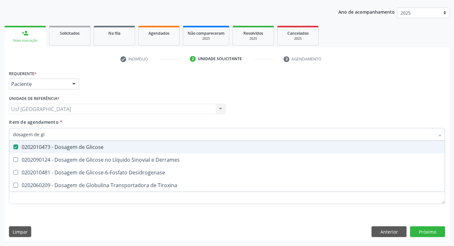
checkbox Tiroxina "true"
type input "dosagem de"
checkbox Tiroxina "false"
type input "dosagem de creat"
click at [85, 148] on div "0202010317 - Dosagem de Creatinina" at bounding box center [227, 147] width 428 height 5
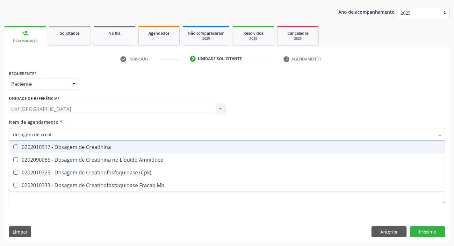
checkbox Creatinina "true"
type input "dosagem de c"
checkbox Creatinina "false"
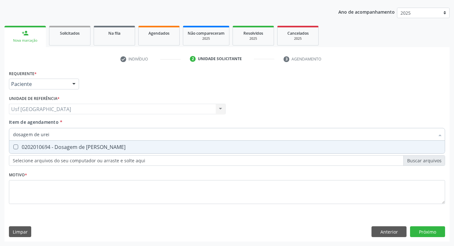
type input "dosagem de ureia"
click at [85, 148] on div "0202010694 - Dosagem de [PERSON_NAME]" at bounding box center [227, 147] width 428 height 5
checkbox Ureia "true"
type input "dosagem de"
checkbox Ureia "false"
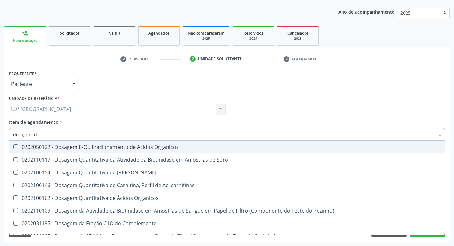
type input "dosagem"
checkbox Total "false"
checkbox Creatinina "true"
checkbox Frutose "false"
checkbox Glicose "true"
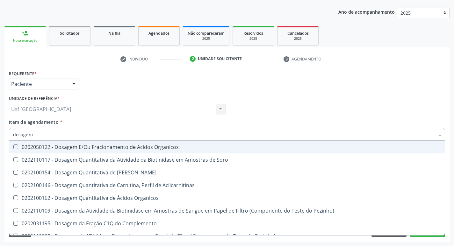
checkbox \(T3\) "false"
type input "dosage"
checkbox Creatinina "false"
checkbox Crioaglutinina "true"
checkbox Glicose "false"
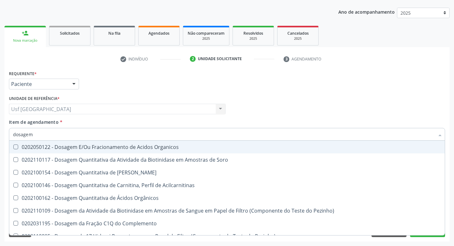
checkbox Hcg\) "true"
checkbox Ureia "false"
checkbox Quantitativa "true"
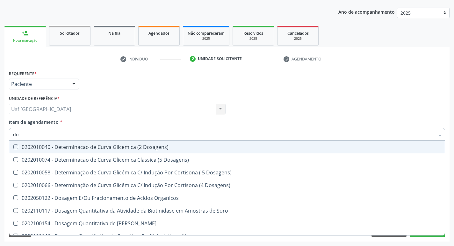
type input "d"
checkbox Creatinina "false"
checkbox Amniótico "false"
checkbox Glicose "false"
checkbox Derrames "false"
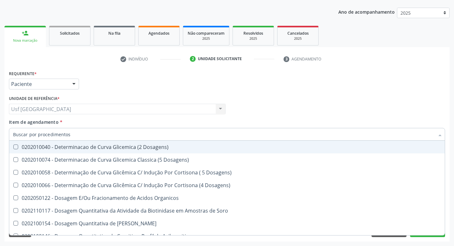
checkbox Hidroxiprolina "false"
checkbox Transplantado\) "false"
checkbox Ureia "false"
checkbox B12 "false"
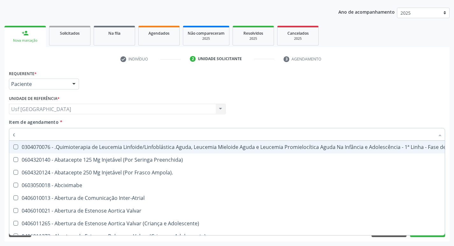
type input "co"
checkbox Creatinina "true"
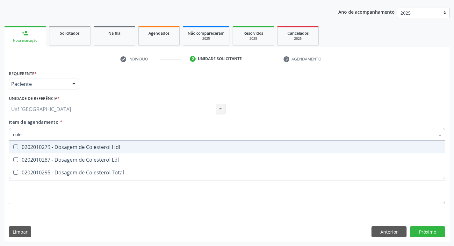
type input "coles"
click at [85, 148] on div "0202010279 - Dosagem de Colesterol Hdl" at bounding box center [227, 147] width 428 height 5
checkbox Hdl "true"
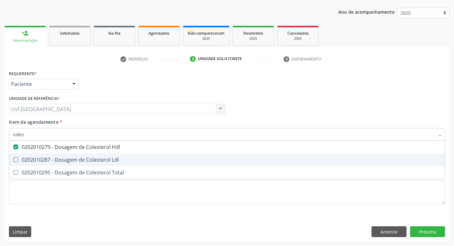
drag, startPoint x: 84, startPoint y: 161, endPoint x: 83, endPoint y: 167, distance: 5.4
click at [83, 162] on div "0202010287 - Dosagem de Colesterol Ldl" at bounding box center [227, 159] width 428 height 5
checkbox Ldl "true"
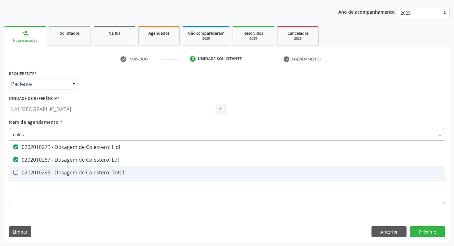
click at [83, 170] on div "0202010295 - Dosagem de Colesterol Total" at bounding box center [227, 172] width 428 height 5
checkbox Total "true"
type input "cole"
checkbox Hdl "false"
checkbox Ldl "false"
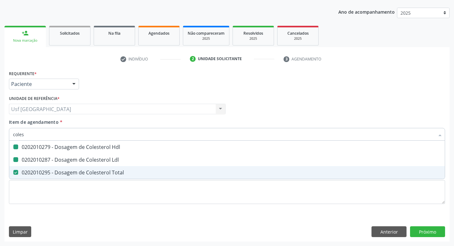
checkbox Total "false"
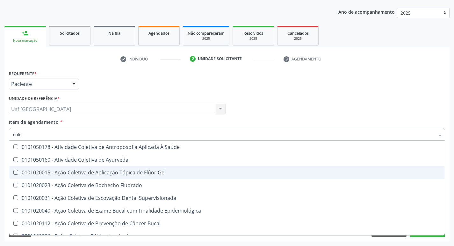
type input "col"
checkbox Hdl "false"
checkbox Ldl "false"
checkbox Total "false"
type input "c"
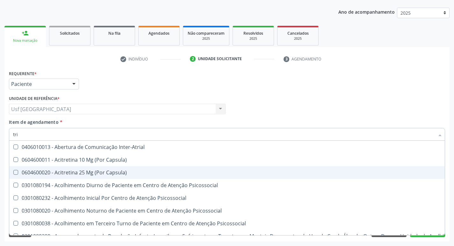
type input "trig"
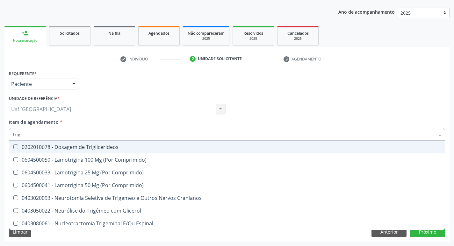
click at [91, 147] on div "0202010678 - Dosagem de Triglicerideos" at bounding box center [227, 147] width 428 height 5
checkbox Triglicerideos "true"
type input "tri"
checkbox Triglicerideos "false"
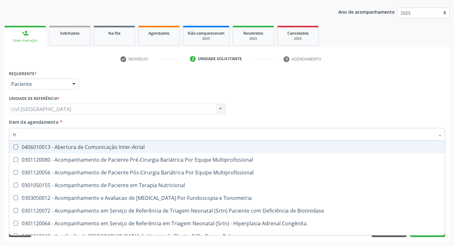
type input "t"
checkbox Triglicerideos "false"
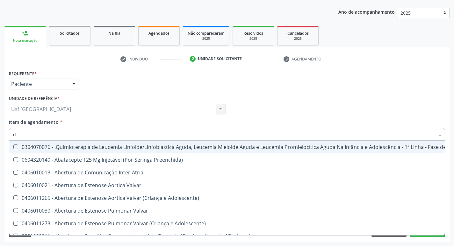
type input "do"
checkbox Puericultura "true"
checkbox Sexual "true"
checkbox Invasivadomiciliar "true"
checkbox Comprimido\) "true"
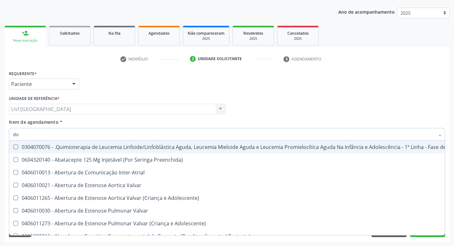
checkbox Esclera "true"
checkbox Padrão\) "true"
checkbox Infantil "true"
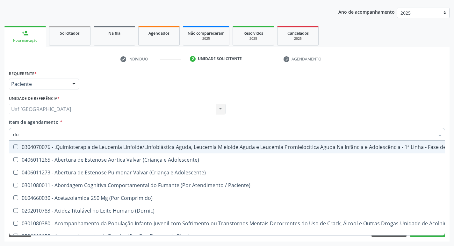
type input "dos"
checkbox Intelectual "true"
checkbox Metabolismo "true"
checkbox Cgbp "true"
checkbox Puericultura "true"
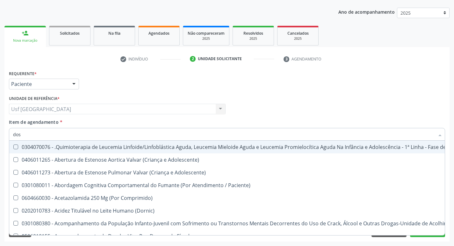
checkbox 24H "true"
checkbox Unidades "true"
checkbox Coclear "true"
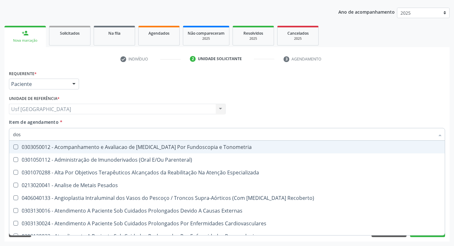
type input "dosa"
checkbox Pezinho\) "true"
checkbox 17-Alfa-Hidroxiprogesterona "true"
checkbox Totais "true"
checkbox \(Serotonina\) "true"
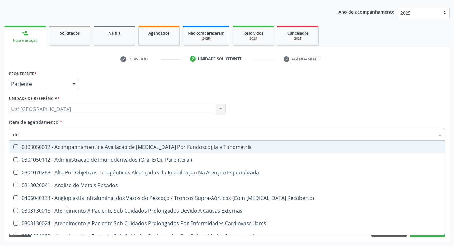
checkbox Citrato "true"
checkbox Hdl "false"
checkbox Ldl "false"
checkbox Total "false"
checkbox Creatinina "false"
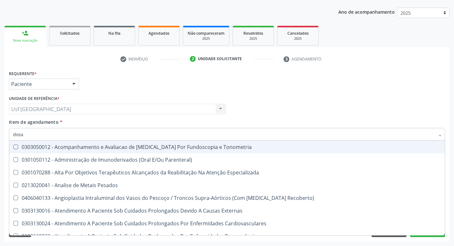
checkbox Glicose "false"
checkbox Hidroxiprolina "true"
checkbox \(Igg\) "true"
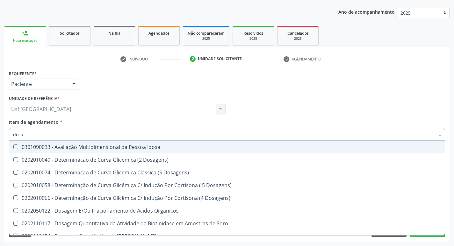
type input "dosag"
checkbox Cobre "true"
checkbox Total "false"
checkbox Cortisol "true"
checkbox Creatinina "false"
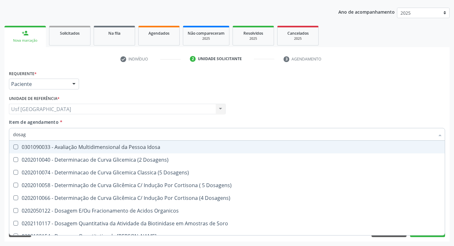
checkbox Gastrina "true"
checkbox Glicose "false"
checkbox Transferrina "true"
checkbox Triglicerideos "false"
checkbox Tardio\) "true"
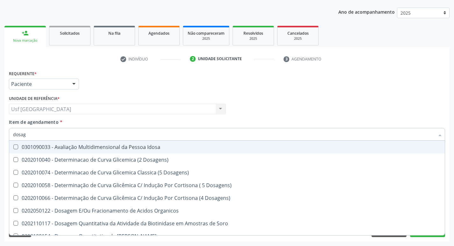
checkbox Ureia "false"
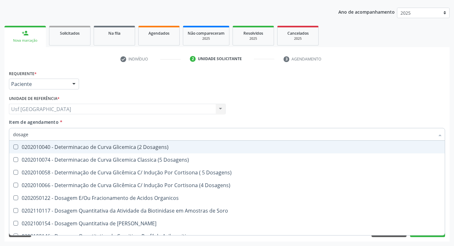
type input "dosagem"
checkbox Citrato "true"
checkbox Cloreto "true"
checkbox Suor "true"
checkbox Hdl "false"
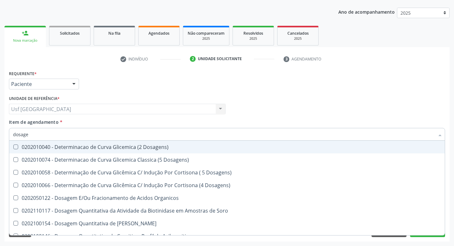
checkbox Ldl "false"
checkbox Total "false"
checkbox Colinesterase "true"
checkbox Creatinina "false"
checkbox Esperma "true"
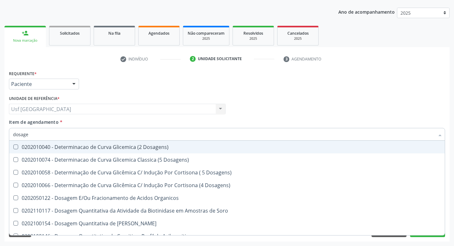
checkbox Glicose "false"
checkbox Livre\) "true"
checkbox Triglicerideos "false"
checkbox Pezinho\) "true"
checkbox Ureia "false"
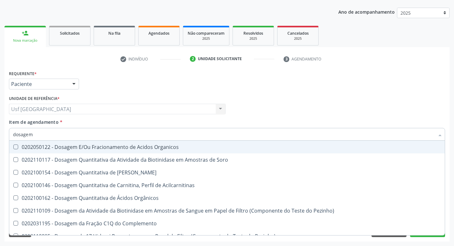
type input "dosagem d"
checkbox Transplantado\) "true"
checkbox Citrato "true"
checkbox Cloreto "true"
checkbox Hdl "false"
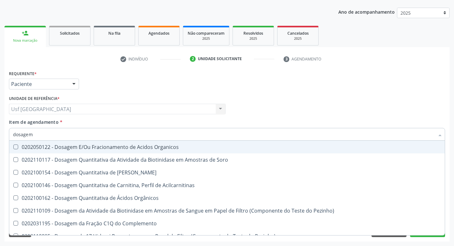
checkbox Ldl "false"
checkbox Creatinina "false"
checkbox Frutose "true"
checkbox Glicose "false"
checkbox \(T4\) "true"
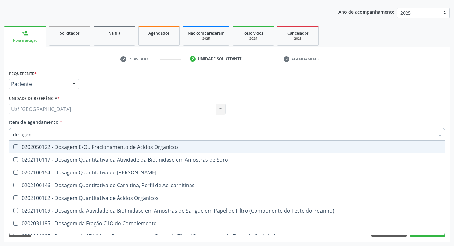
checkbox Triglicerideos "false"
checkbox \(T3\) "true"
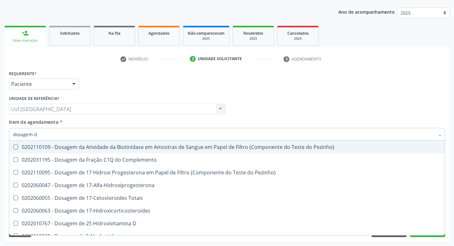
type input "dosagem de"
checkbox Suor "true"
checkbox Cobre "true"
checkbox Ldl "false"
checkbox Total "false"
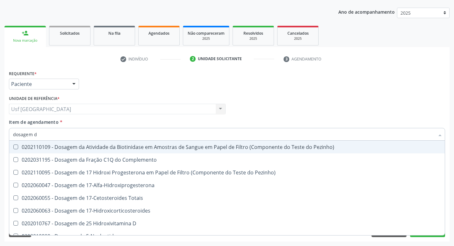
checkbox C4 "true"
checkbox Creatinina "false"
checkbox Gt\) "true"
checkbox Glicose "false"
checkbox \(Tgp\) "true"
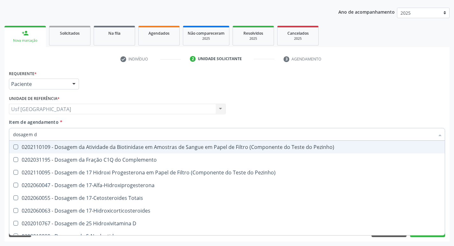
checkbox Triglicerideos "false"
checkbox Troponina "true"
checkbox Ureia "false"
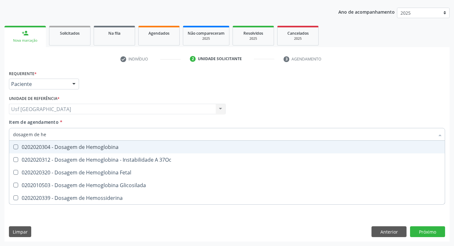
type input "dosagem de hem"
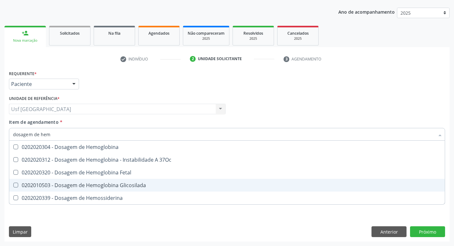
click at [114, 189] on span "0202010503 - Dosagem de Hemoglobina Glicosilada" at bounding box center [227, 185] width 436 height 13
checkbox Glicosilada "true"
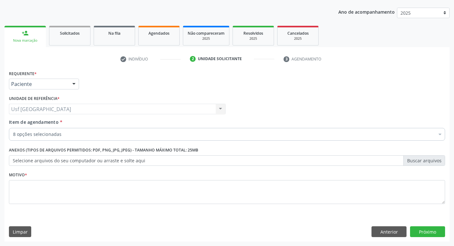
checkbox Glicose "true"
checkbox Creatinina "true"
checkbox Hdl "true"
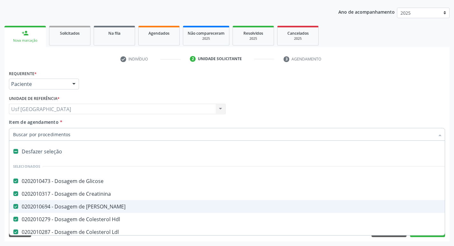
type input "t"
checkbox Triglicerideos "false"
checkbox Glicosilada "false"
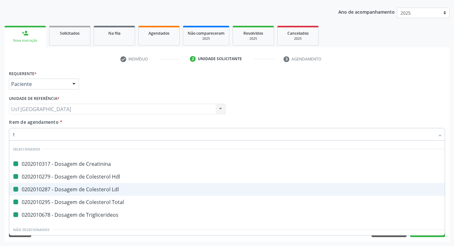
type input "t4"
checkbox Creatinina "false"
checkbox Hdl "false"
checkbox Ldl "false"
checkbox Total "false"
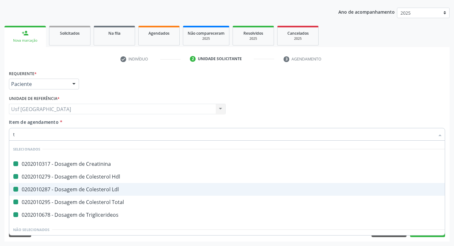
checkbox Triglicerideos "false"
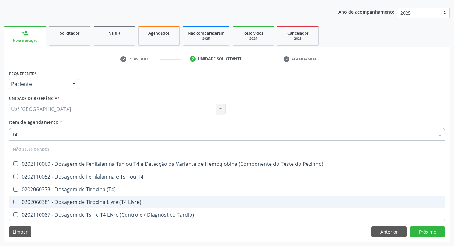
click at [81, 203] on div "0202060381 - Dosagem de Tiroxina Livre (T4 Livre)" at bounding box center [227, 202] width 428 height 5
checkbox Livre\) "true"
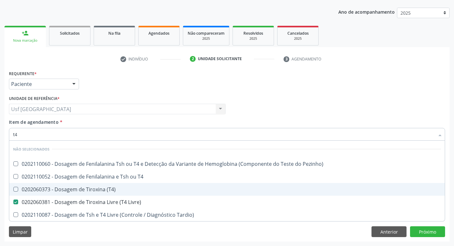
type input "t"
checkbox Pezinho\) "true"
checkbox T4 "true"
checkbox \(T4\) "true"
checkbox Tardio\) "true"
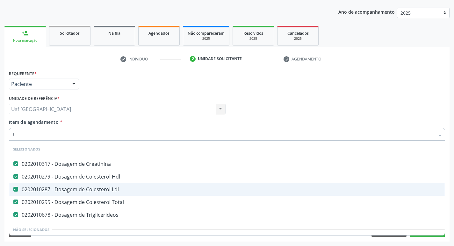
type input "t4"
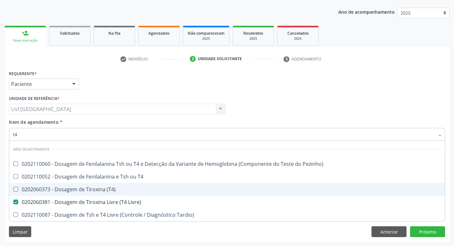
checkbox Pezinho\) "false"
checkbox T4 "false"
checkbox \(T4\) "false"
checkbox Tardio\) "false"
type input "t"
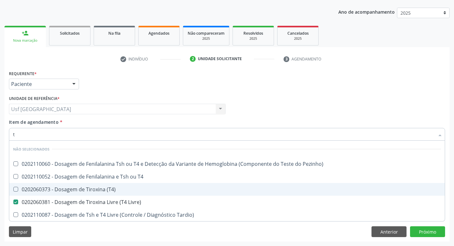
checkbox Pezinho\) "true"
checkbox T4 "true"
checkbox \(T4\) "true"
checkbox Tardio\) "true"
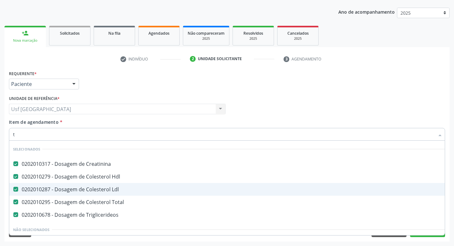
type input "t3"
checkbox Creatinina "false"
checkbox Hdl "false"
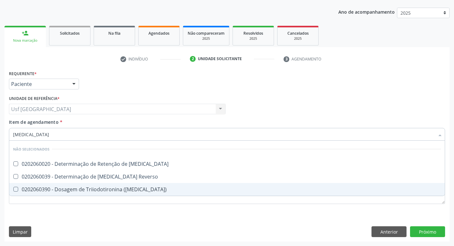
click at [108, 191] on div "0202060390 - Dosagem de Triiodotironina ([MEDICAL_DATA])" at bounding box center [227, 189] width 428 height 5
checkbox \(T3\) "true"
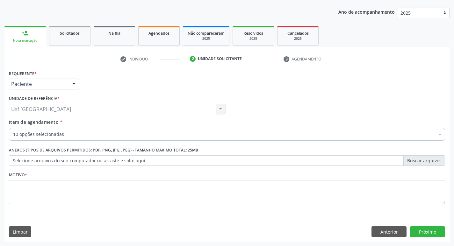
checkbox Glicose "true"
checkbox Creatinina "true"
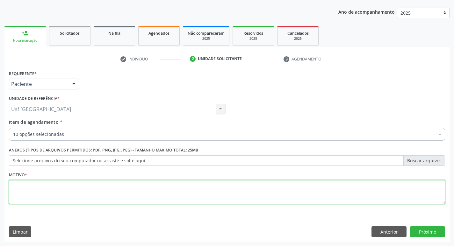
click at [91, 194] on textarea at bounding box center [227, 192] width 436 height 24
type textarea "/"
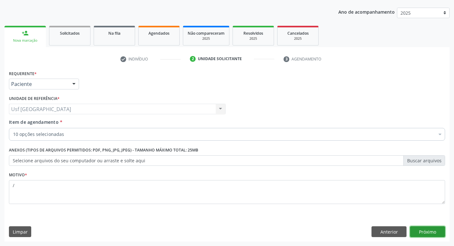
click at [425, 230] on button "Próximo" at bounding box center [427, 232] width 35 height 11
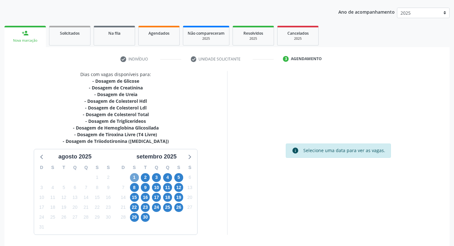
click at [135, 178] on span "1" at bounding box center [134, 177] width 9 height 9
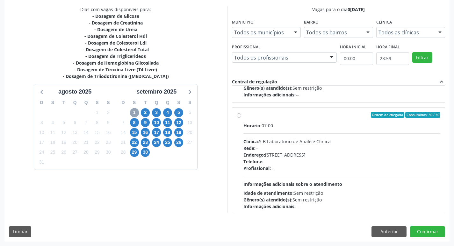
scroll to position [212, 0]
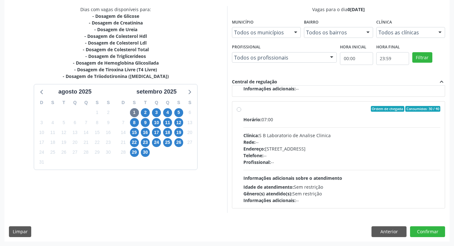
click at [241, 111] on div "Ordem de chegada Consumidos: 30 / 40 Horário: 07:00 Clínica: S B Laboratorio de…" at bounding box center [339, 155] width 204 height 98
radio input "true"
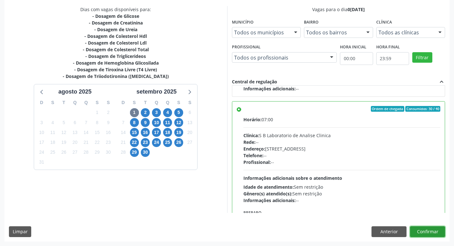
click at [426, 231] on button "Confirmar" at bounding box center [427, 232] width 35 height 11
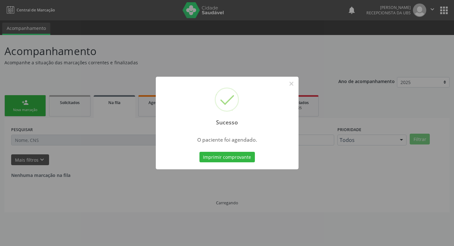
scroll to position [0, 0]
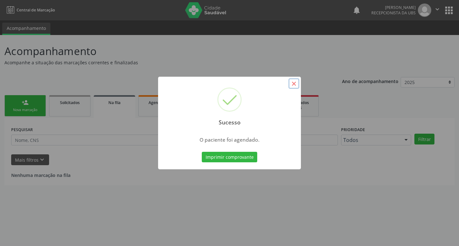
click at [293, 85] on button "×" at bounding box center [293, 83] width 11 height 11
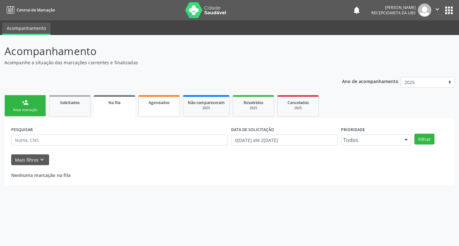
click at [155, 99] on div "Agendados" at bounding box center [159, 102] width 32 height 7
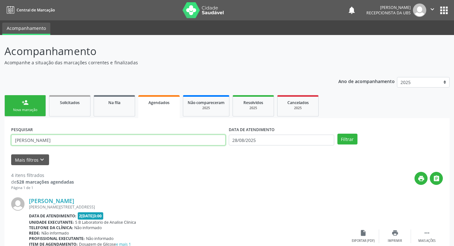
click at [39, 138] on input "sandra" at bounding box center [118, 140] width 214 height 11
type input "s"
type input "maryceu"
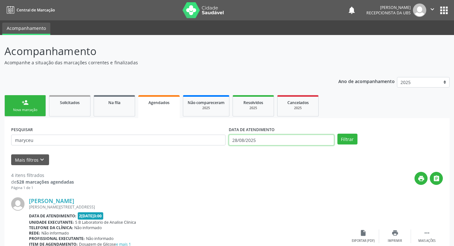
click at [279, 138] on input "28/08/2025" at bounding box center [281, 140] width 105 height 11
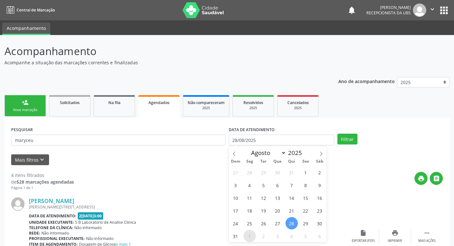
click at [249, 234] on span "1" at bounding box center [249, 236] width 12 height 12
type input "0[DATE]"
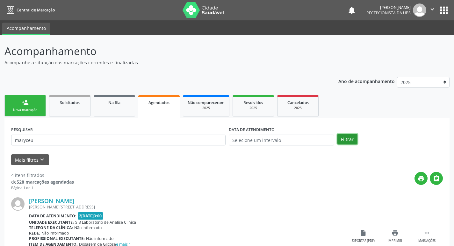
click at [350, 137] on button "Filtrar" at bounding box center [347, 139] width 20 height 11
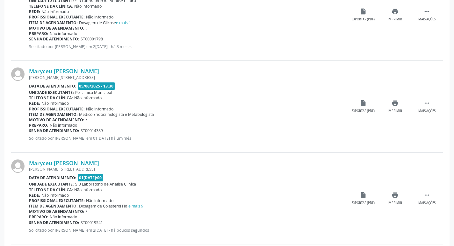
scroll to position [223, 0]
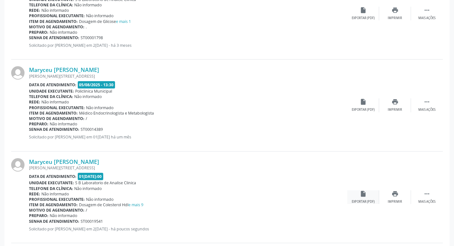
click at [363, 195] on icon "insert_drive_file" at bounding box center [363, 194] width 7 height 7
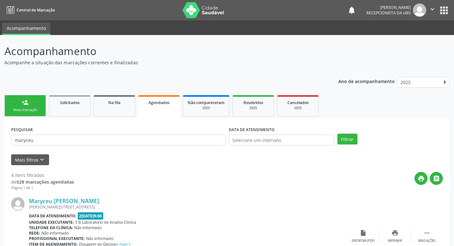
click at [21, 105] on link "person_add Nova marcação" at bounding box center [24, 105] width 41 height 21
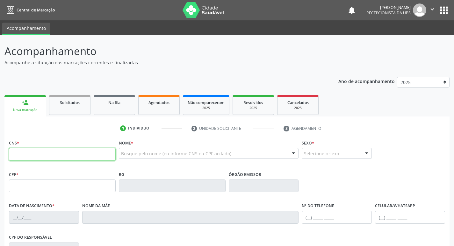
click at [87, 158] on input "text" at bounding box center [62, 154] width 107 height 13
type input "700 0091 5962 9309"
type input "125.572.694-68"
type input "2[DATE]"
type input "Marinete Pessoa de Menezes"
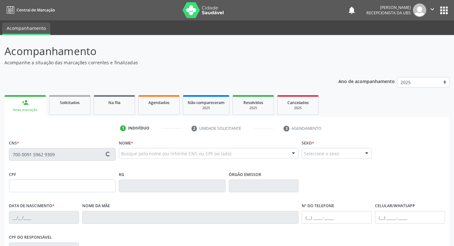
type input "[PHONE_NUMBER]"
type input "1148"
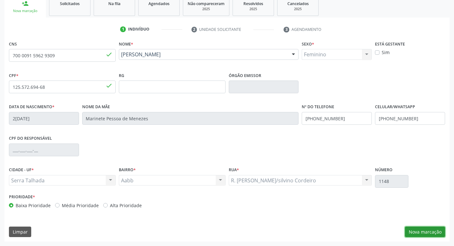
click at [420, 230] on button "Nova marcação" at bounding box center [425, 232] width 40 height 11
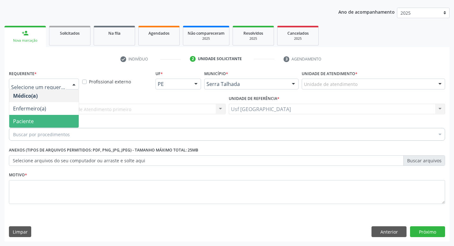
click at [32, 121] on span "Paciente" at bounding box center [23, 121] width 21 height 7
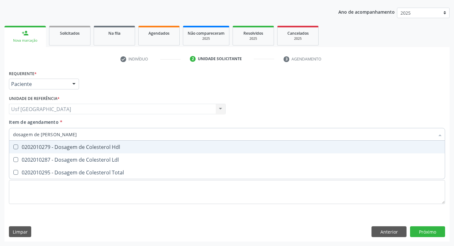
type input "dosagem de coles"
click at [71, 145] on div "0202010279 - Dosagem de Colesterol Hdl" at bounding box center [227, 147] width 428 height 5
checkbox Hdl "true"
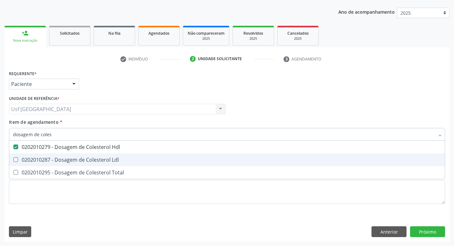
click at [69, 156] on span "0202010287 - Dosagem de Colesterol Ldl" at bounding box center [227, 160] width 436 height 13
checkbox Ldl "true"
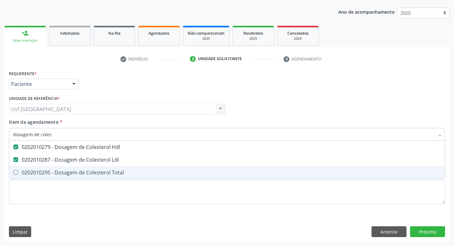
click at [72, 171] on div "0202010295 - Dosagem de Colesterol Total" at bounding box center [227, 172] width 428 height 5
checkbox Total "true"
type input "dosagem de co"
checkbox Hdl "false"
checkbox Colinesterase "true"
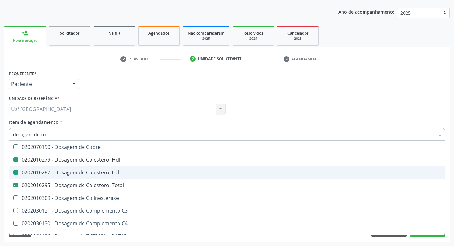
type input "dosagem de c"
checkbox Hdl "false"
checkbox Ldl "false"
checkbox Total "false"
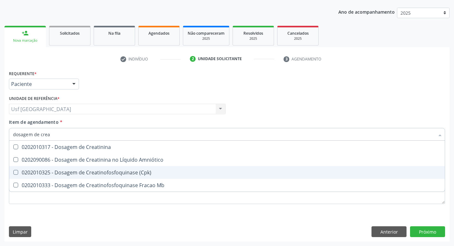
type input "dosagem de creat"
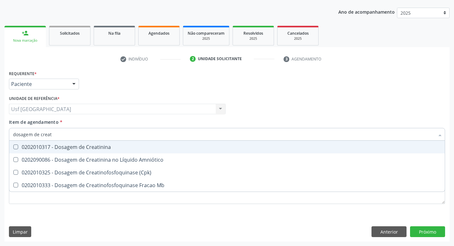
click at [96, 146] on div "0202010317 - Dosagem de Creatinina" at bounding box center [227, 147] width 428 height 5
checkbox Creatinina "true"
type input "dosagem de c"
checkbox Creatinina "false"
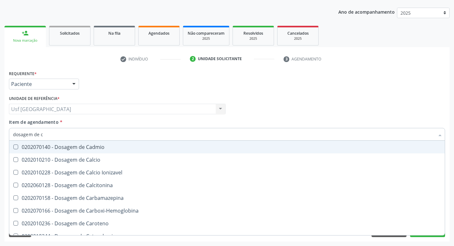
type input "dosagem de"
checkbox Hdl "false"
checkbox Ldl "false"
checkbox Total "false"
checkbox Creatinina "false"
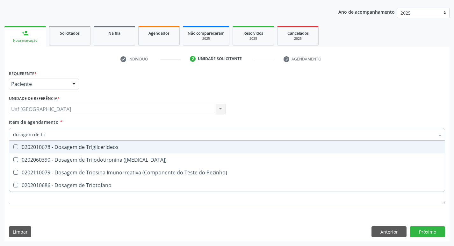
type input "dosagem de trig"
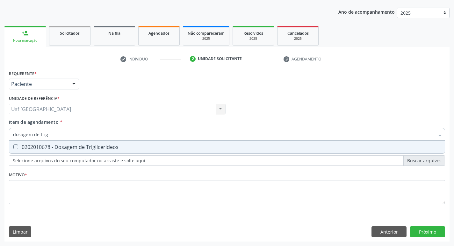
click at [98, 143] on span "0202010678 - Dosagem de Triglicerideos" at bounding box center [227, 147] width 436 height 13
checkbox Triglicerideos "true"
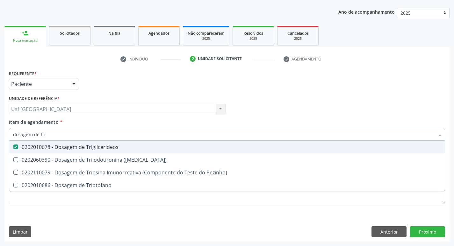
type input "dosagem de tr"
checkbox Triglicerideos "false"
checkbox Triptofano "true"
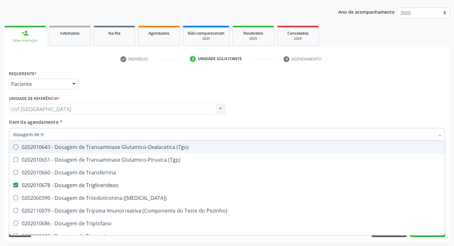
type input "dosagem de t"
checkbox Triglicerideos "false"
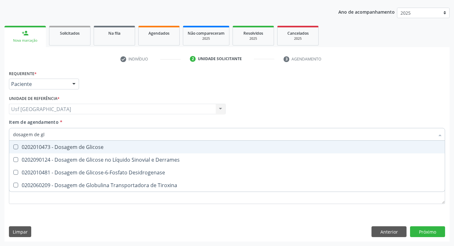
type input "dosagem de gli"
click at [98, 143] on span "0202010473 - Dosagem de Glicose" at bounding box center [227, 147] width 436 height 13
checkbox Glicose "true"
type input "dosagem de g"
checkbox Glicose "false"
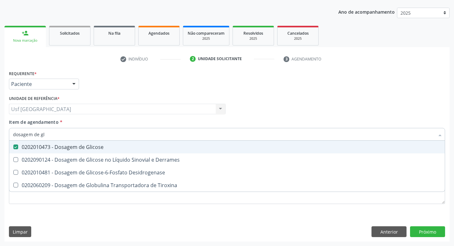
checkbox Tiroxina "true"
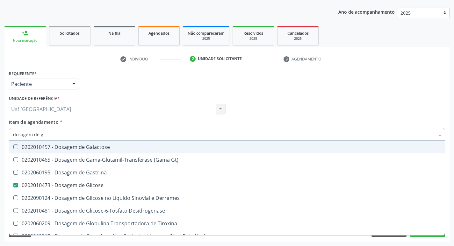
type input "dosagem de"
checkbox Glicose "false"
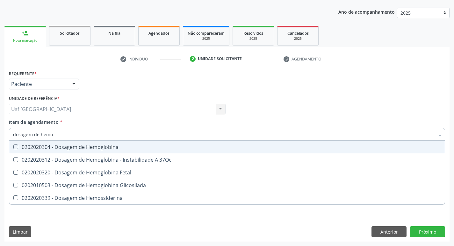
type input "dosagem de hemog"
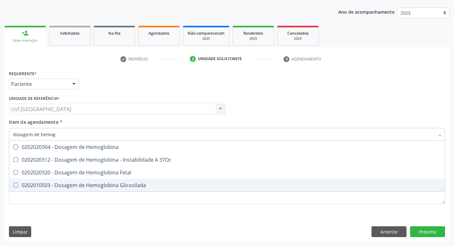
click at [106, 184] on div "0202010503 - Dosagem de Hemoglobina Glicosilada" at bounding box center [227, 185] width 428 height 5
checkbox Glicosilada "true"
type input "d"
checkbox Glicosilada "false"
checkbox Hemossiderina "false"
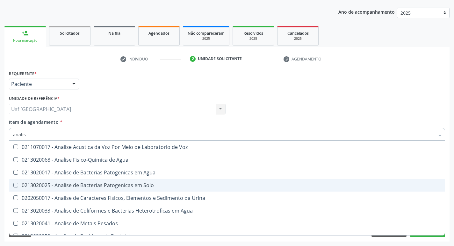
type input "analise"
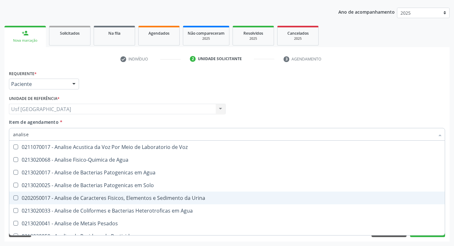
click at [140, 196] on div "0202050017 - Analise de Caracteres Fisicos, Elementos e Sedimento da Urina" at bounding box center [227, 198] width 428 height 5
checkbox Urina "true"
type input "anal"
checkbox Urina "false"
checkbox Agua "true"
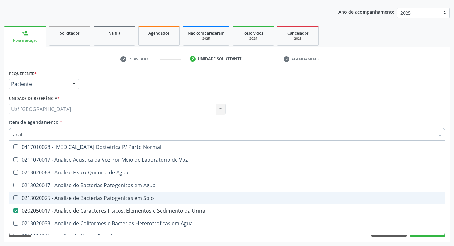
type input "ana"
checkbox Urina "false"
checkbox Pesticidas "true"
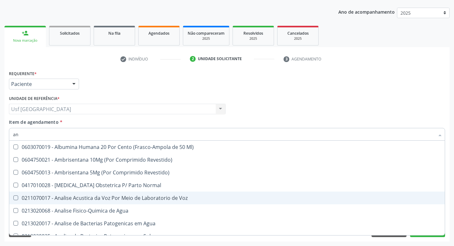
type input "a"
checkbox Urina "false"
checkbox Anal "false"
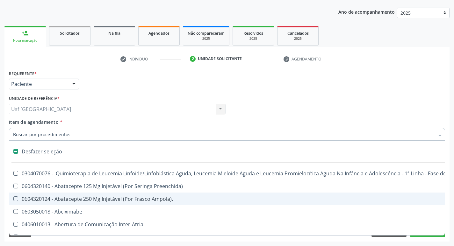
type input "h"
checkbox Urina "false"
checkbox B "true"
checkbox Fibrinogênio "true"
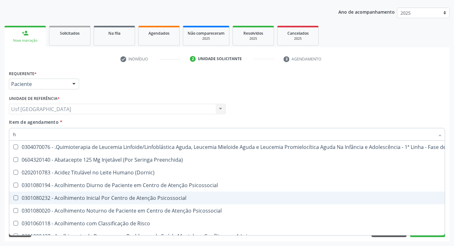
type input "he"
checkbox Pulmão "true"
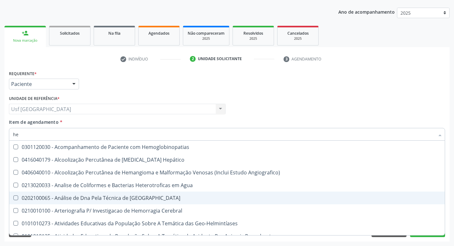
type input "hem"
checkbox \(Qualitativo\) "true"
checkbox Glicosilada "false"
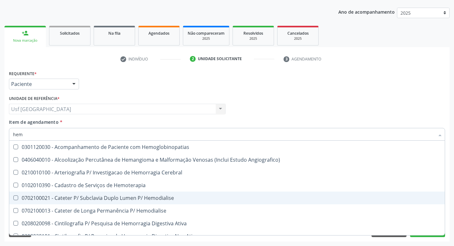
type input "hemo"
checkbox Hemacias "true"
checkbox Glicosilada "false"
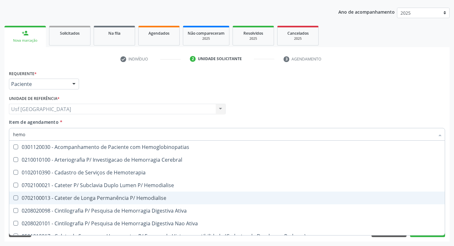
type input "hemog"
checkbox Tardio\) "true"
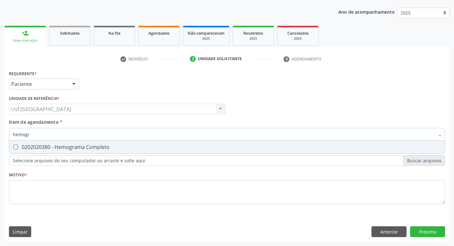
type input "hemogra"
click at [101, 145] on div "0202020380 - Hemograma Completo" at bounding box center [227, 147] width 428 height 5
checkbox Completo "true"
type input "h"
checkbox Completo "false"
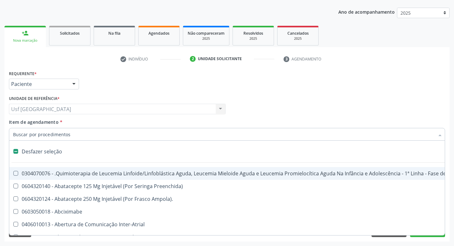
type input "t"
checkbox Reto "true"
checkbox Urina "false"
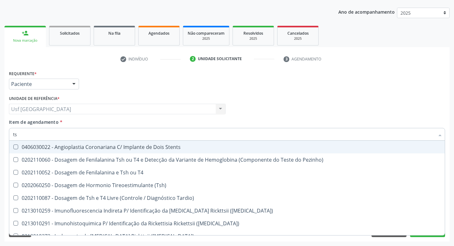
type input "tsh"
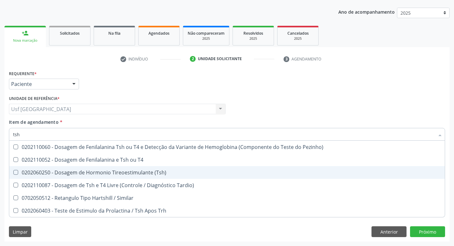
click at [114, 172] on div "0202060250 - Dosagem de Hormonio Tireoestimulante (Tsh)" at bounding box center [227, 172] width 428 height 5
checkbox \(Tsh\) "true"
type input "ts"
checkbox \(Tsh\) "false"
checkbox Tardio\) "true"
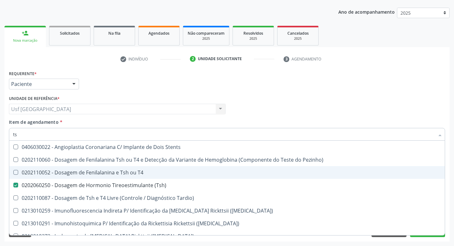
type input "t"
checkbox \(Tsh\) "false"
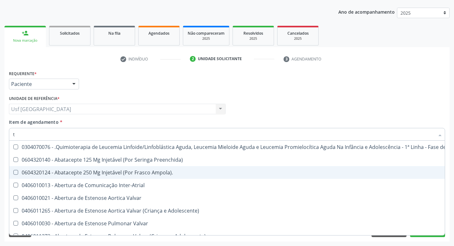
type input "t4"
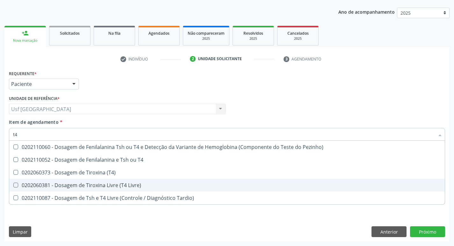
click at [114, 187] on div "0202060381 - Dosagem de Tiroxina Livre (T4 Livre)" at bounding box center [227, 185] width 428 height 5
checkbox Livre\) "true"
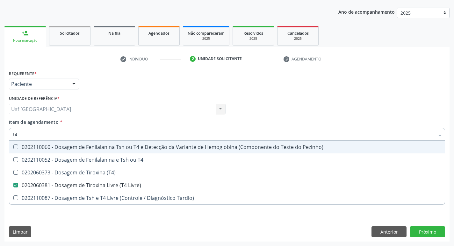
click at [340, 111] on div "Médico Solicitante Por favor, selecione a Unidade de Atendimento primeiro Nenhu…" at bounding box center [226, 106] width 439 height 25
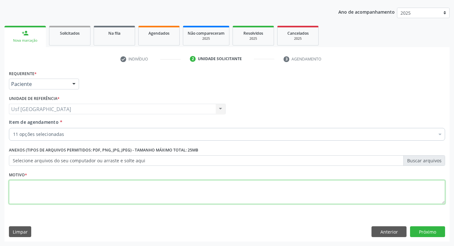
click at [56, 187] on textarea at bounding box center [227, 192] width 436 height 24
type textarea "/"
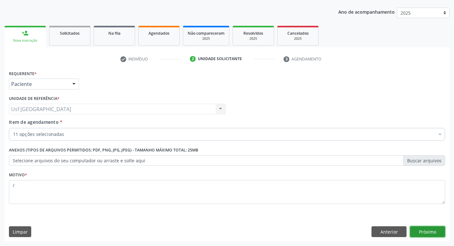
click at [420, 228] on button "Próximo" at bounding box center [427, 232] width 35 height 11
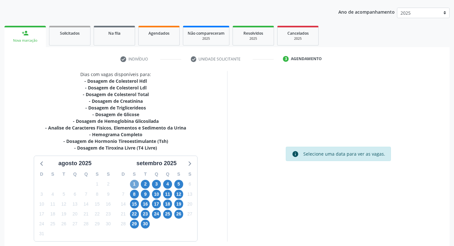
click at [135, 186] on span "1" at bounding box center [134, 184] width 9 height 9
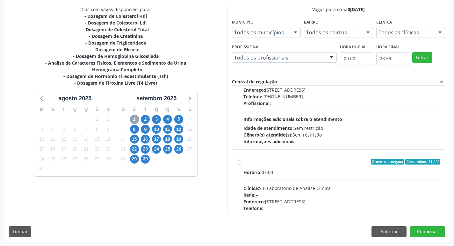
scroll to position [191, 0]
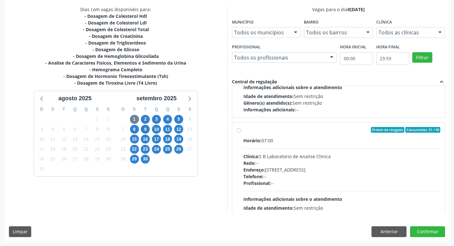
click at [239, 133] on div "Ordem de chegada Consumidos: 31 / 40 Horário: 07:00 Clínica: S B Laboratorio de…" at bounding box center [339, 176] width 204 height 98
radio input "true"
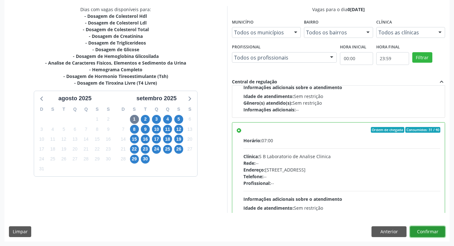
click at [437, 232] on button "Confirmar" at bounding box center [427, 232] width 35 height 11
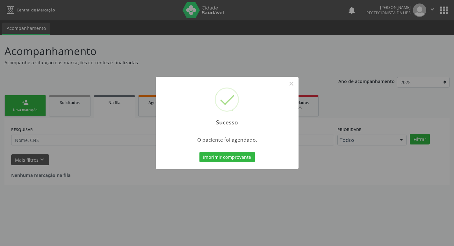
scroll to position [0, 0]
click at [293, 85] on button "×" at bounding box center [293, 83] width 11 height 11
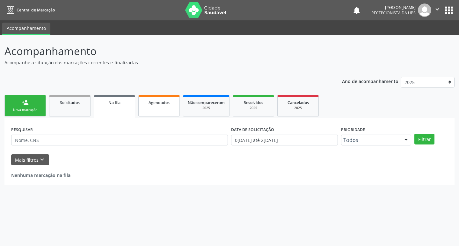
click at [158, 104] on span "Agendados" at bounding box center [158, 102] width 21 height 5
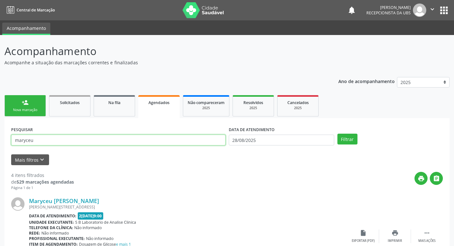
click at [38, 141] on input "maryceu" at bounding box center [118, 140] width 214 height 11
type input "maeinez"
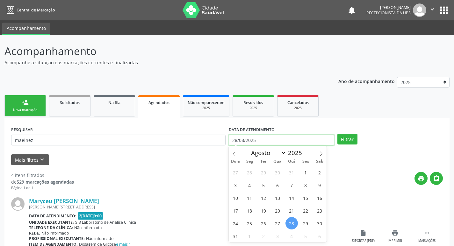
click at [272, 141] on input "28/08/2025" at bounding box center [281, 140] width 105 height 11
click at [248, 236] on span "1" at bounding box center [249, 236] width 12 height 12
type input "0[DATE]"
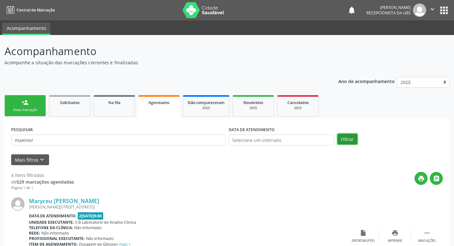
click at [345, 141] on button "Filtrar" at bounding box center [347, 139] width 20 height 11
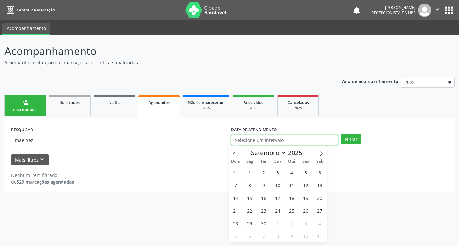
click at [250, 141] on input "text" at bounding box center [284, 140] width 107 height 11
click at [248, 173] on span "1" at bounding box center [249, 172] width 12 height 12
type input "0[DATE]"
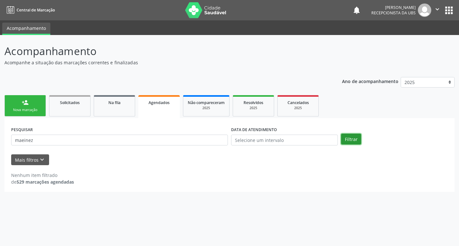
click at [344, 140] on button "Filtrar" at bounding box center [351, 139] width 20 height 11
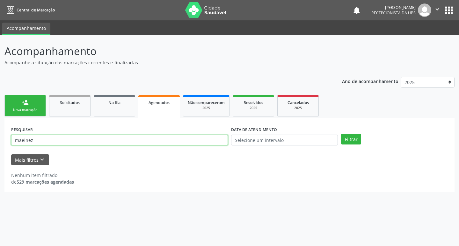
click at [24, 141] on input "maeinez" at bounding box center [119, 140] width 217 height 11
type input "marinez"
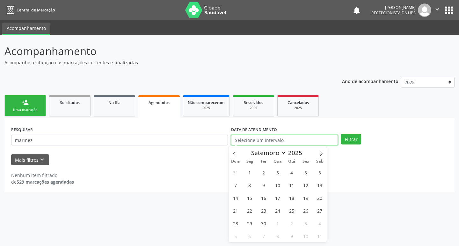
click at [299, 141] on input "text" at bounding box center [284, 140] width 107 height 11
click at [249, 174] on span "1" at bounding box center [249, 172] width 12 height 12
type input "0[DATE]"
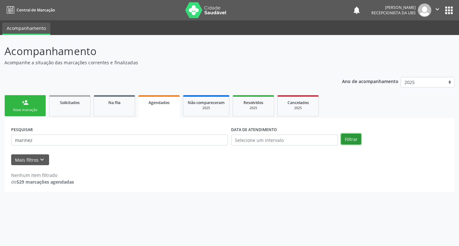
click at [353, 141] on button "Filtrar" at bounding box center [351, 139] width 20 height 11
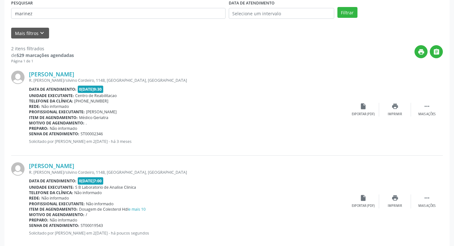
scroll to position [127, 0]
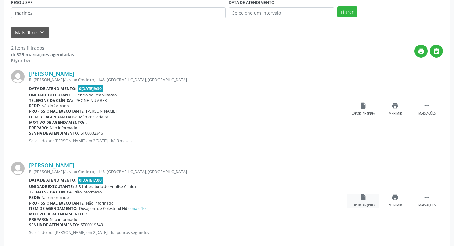
click at [359, 198] on div "insert_drive_file Exportar (PDF)" at bounding box center [363, 201] width 32 height 14
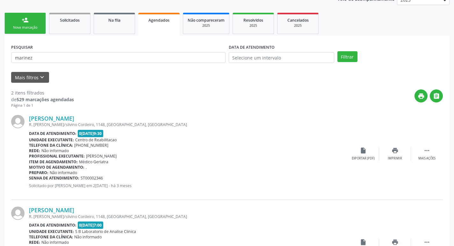
scroll to position [0, 0]
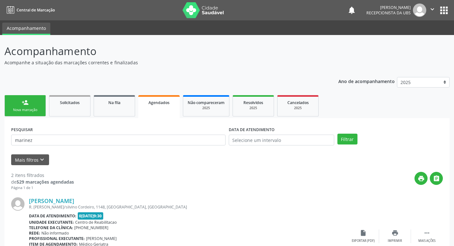
click at [35, 105] on link "person_add Nova marcação" at bounding box center [24, 105] width 41 height 21
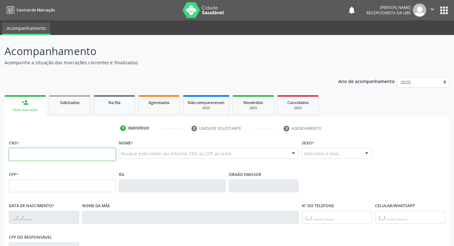
click at [75, 158] on input "text" at bounding box center [62, 154] width 107 height 13
type input "702 6007 7132 1843"
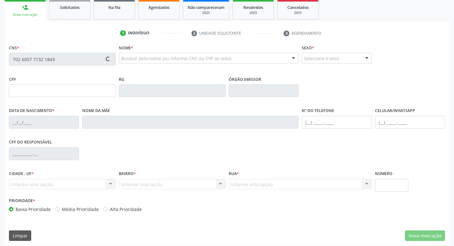
type input "705.844.944-91"
type input "2[DATE]"
type input "[PERSON_NAME]"
type input "[PHONE_NUMBER]"
type input "065.083.324-49"
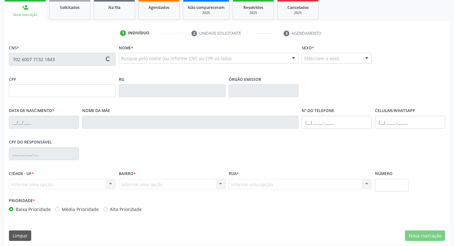
type input "340"
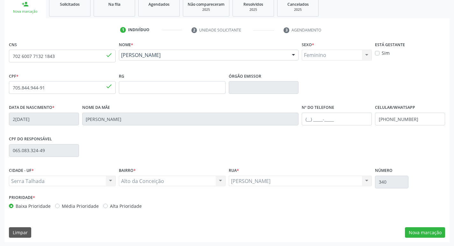
scroll to position [99, 0]
click at [429, 233] on button "Nova marcação" at bounding box center [425, 232] width 40 height 11
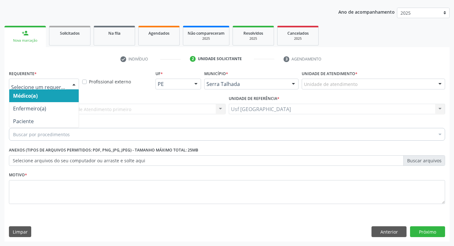
click at [51, 89] on div at bounding box center [44, 84] width 70 height 11
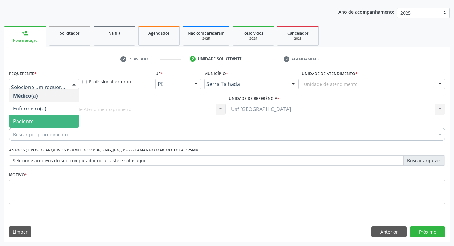
click at [45, 121] on span "Paciente" at bounding box center [43, 121] width 69 height 13
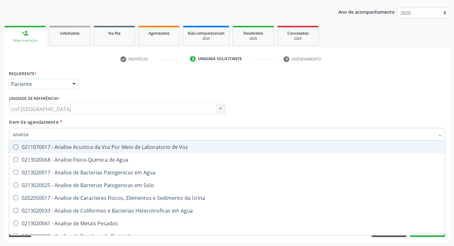
type input "analise"
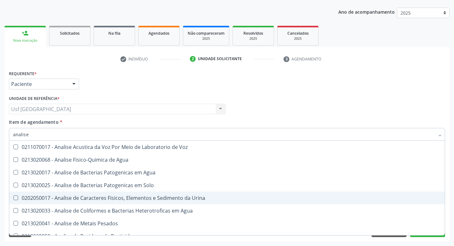
click at [92, 196] on div "0202050017 - Analise de Caracteres Fisicos, Elementos e Sedimento da Urina" at bounding box center [227, 198] width 428 height 5
checkbox Urina "true"
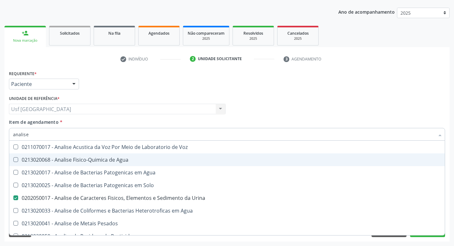
scroll to position [20, 0]
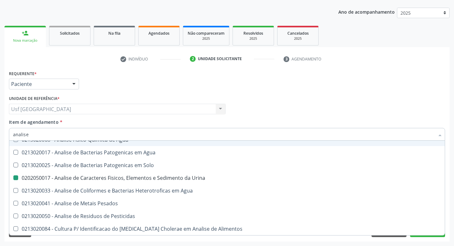
click at [393, 84] on div "Requerente * Paciente Médico(a) Enfermeiro(a) Paciente Nenhum resultado encontr…" at bounding box center [226, 81] width 439 height 25
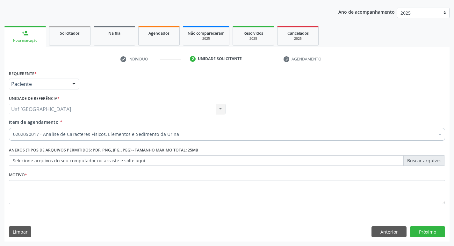
scroll to position [0, 0]
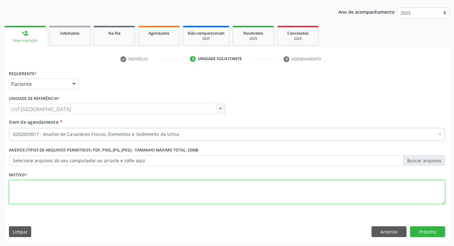
click at [43, 198] on textarea at bounding box center [227, 192] width 436 height 24
type textarea "/"
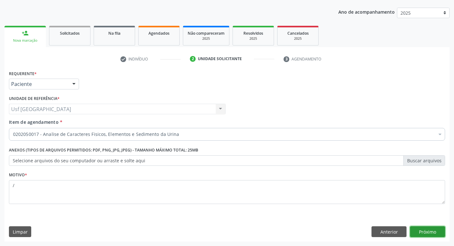
click at [431, 232] on button "Próximo" at bounding box center [427, 232] width 35 height 11
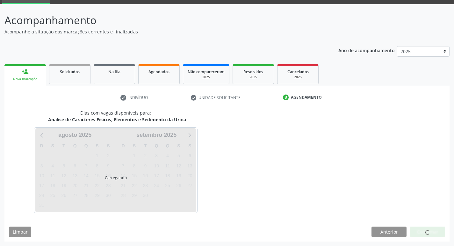
scroll to position [31, 0]
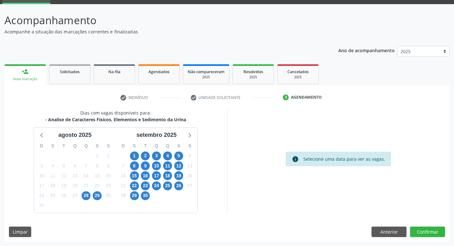
click at [130, 154] on div "1" at bounding box center [134, 156] width 9 height 10
click at [137, 154] on span "1" at bounding box center [134, 156] width 9 height 9
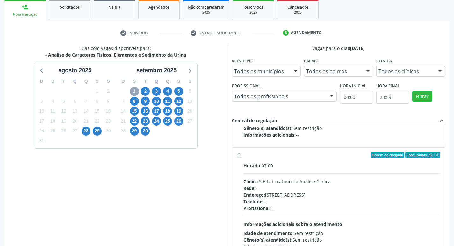
scroll to position [436, 0]
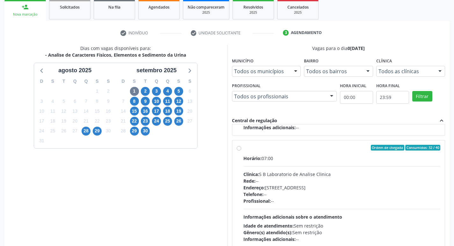
click at [243, 148] on label "Ordem de chegada Consumidos: 32 / 40 Horário: 07:00 Clínica: S B Laboratorio de…" at bounding box center [341, 194] width 197 height 98
click at [239, 148] on input "Ordem de chegada Consumidos: 32 / 40 Horário: 07:00 Clínica: S B Laboratorio de…" at bounding box center [239, 148] width 4 height 6
radio input "true"
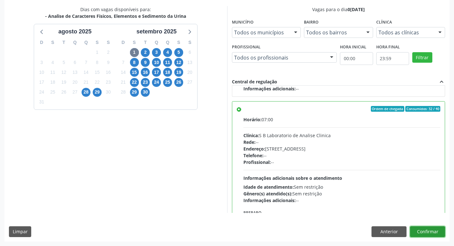
click at [424, 229] on button "Confirmar" at bounding box center [427, 232] width 35 height 11
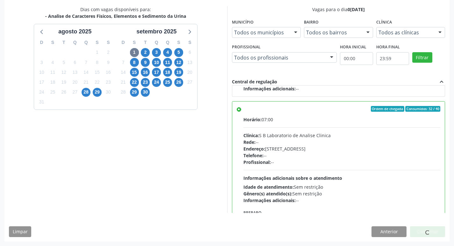
scroll to position [0, 0]
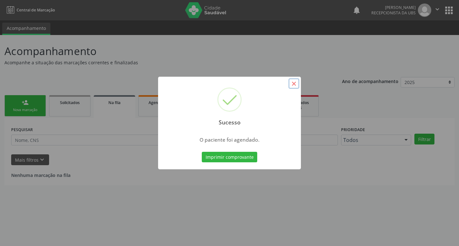
click at [296, 82] on button "×" at bounding box center [293, 83] width 11 height 11
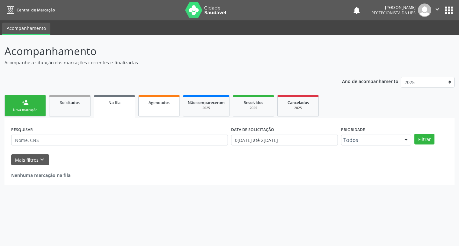
click at [170, 107] on link "Agendados" at bounding box center [158, 105] width 41 height 21
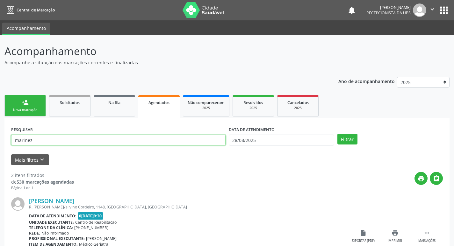
click at [38, 142] on input "marinez" at bounding box center [118, 140] width 214 height 11
type input "m"
type input "[PERSON_NAME]"
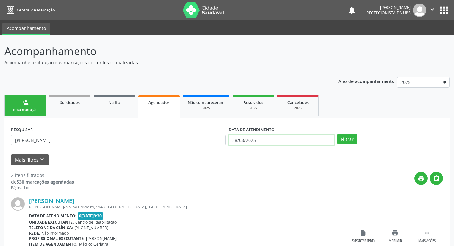
click at [290, 139] on input "28/08/2025" at bounding box center [281, 140] width 105 height 11
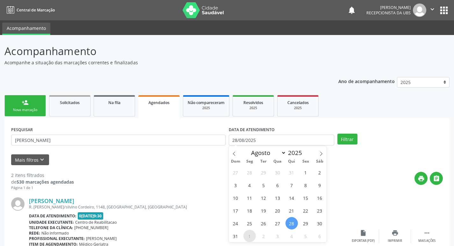
click at [248, 239] on span "1" at bounding box center [249, 236] width 12 height 12
type input "0[DATE]"
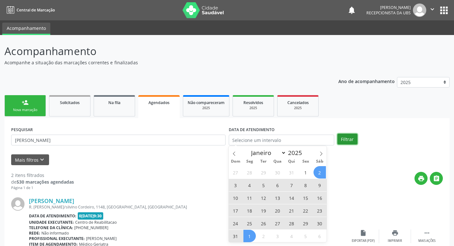
click at [342, 139] on button "Filtrar" at bounding box center [347, 139] width 20 height 11
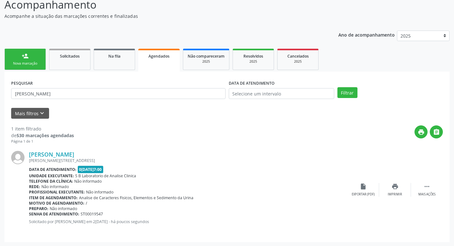
scroll to position [47, 0]
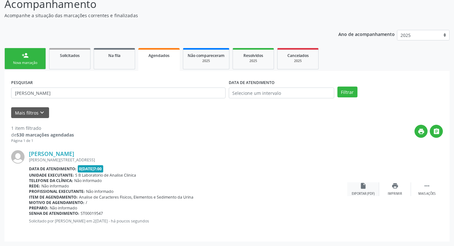
click at [364, 192] on div "Exportar (PDF)" at bounding box center [363, 194] width 23 height 4
